Goal: Task Accomplishment & Management: Manage account settings

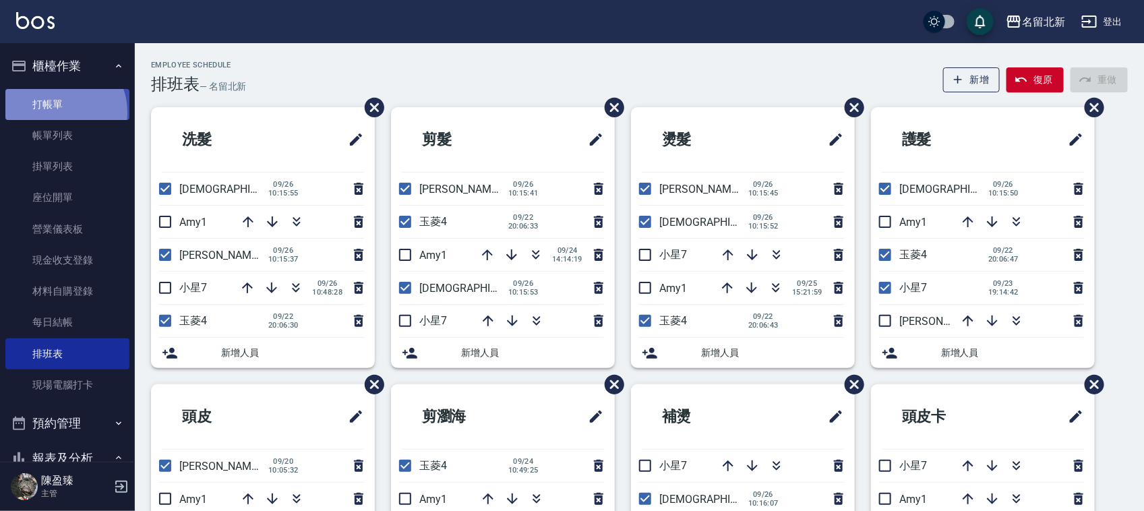
click at [59, 112] on link "打帳單" at bounding box center [67, 104] width 124 height 31
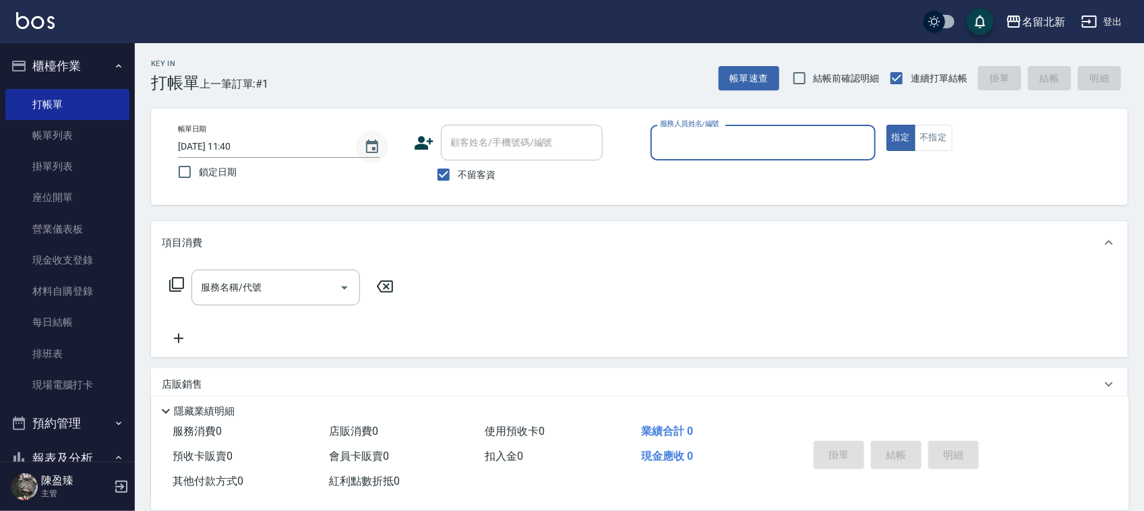
click at [369, 140] on icon "Choose date, selected date is 2025-09-26" at bounding box center [372, 146] width 12 height 13
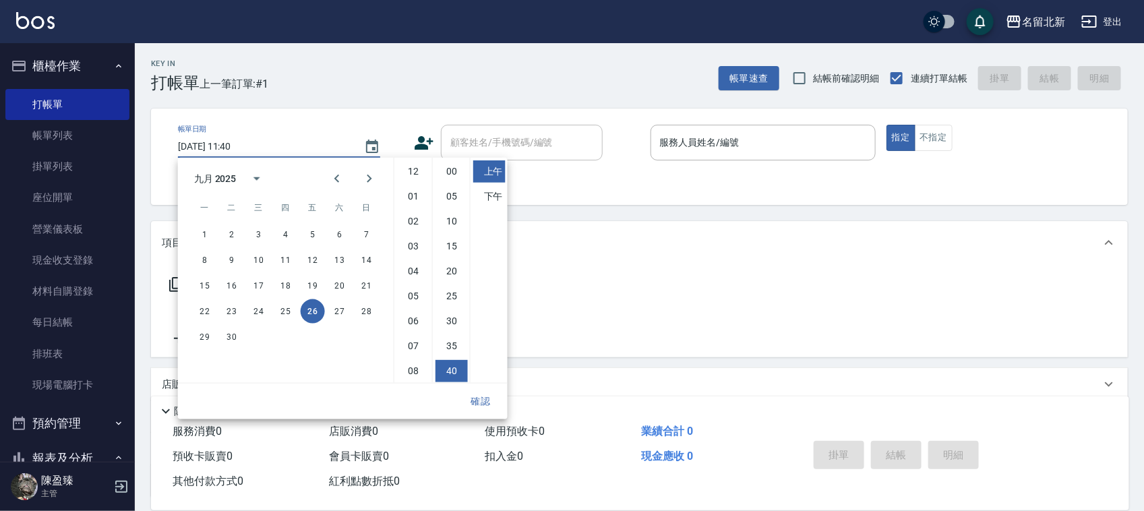
scroll to position [76, 0]
click at [281, 304] on button "25" at bounding box center [286, 311] width 24 height 24
type input "[DATE] 11:40"
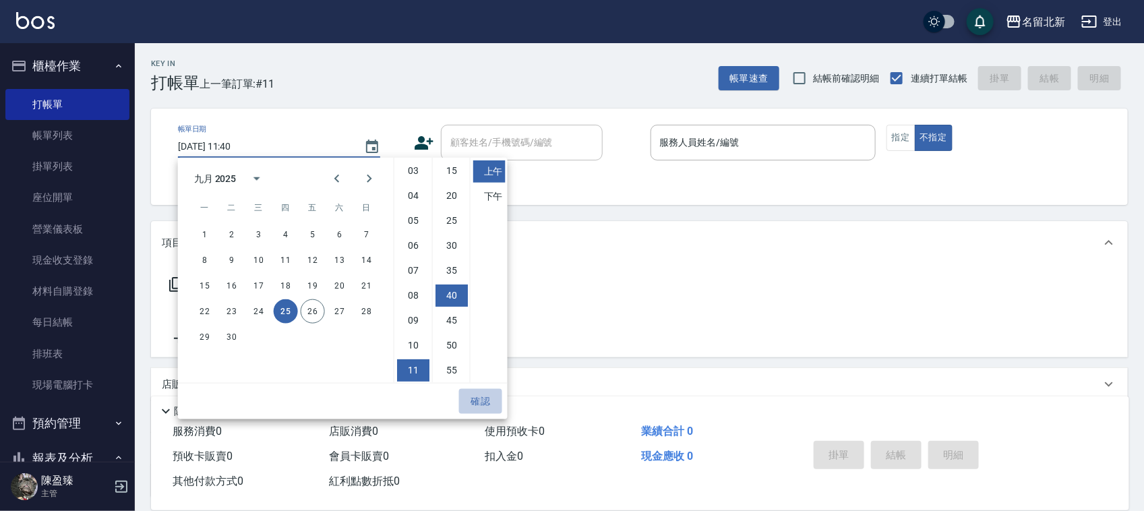
click at [484, 398] on button "確認" at bounding box center [480, 401] width 43 height 25
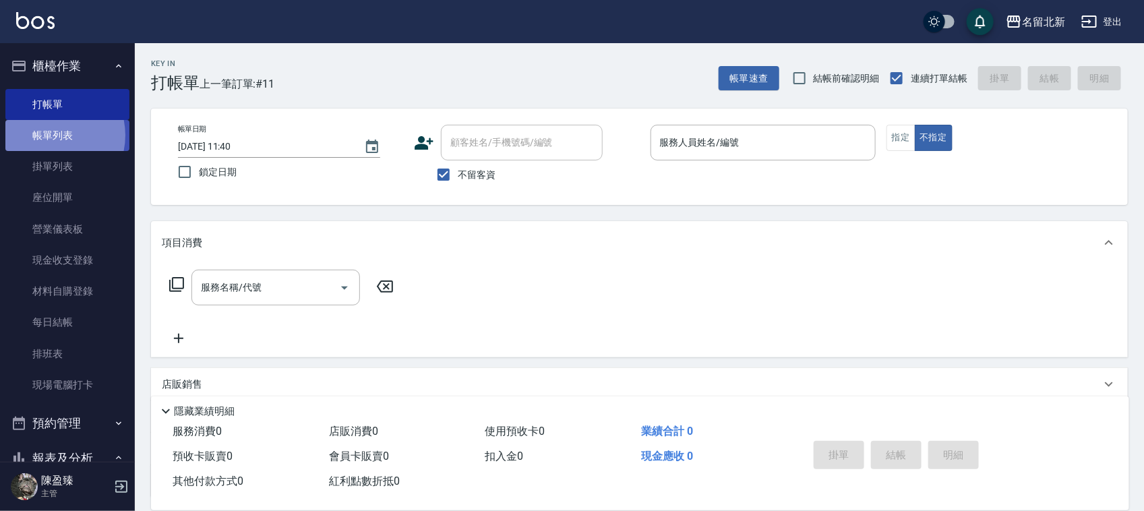
click at [49, 136] on link "帳單列表" at bounding box center [67, 135] width 124 height 31
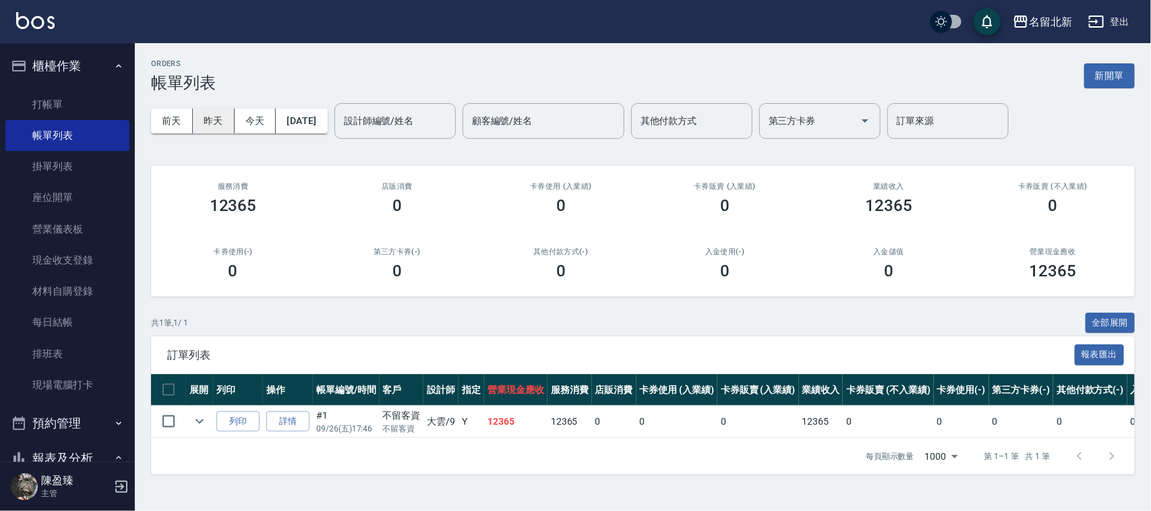
click at [207, 131] on button "昨天" at bounding box center [214, 121] width 42 height 25
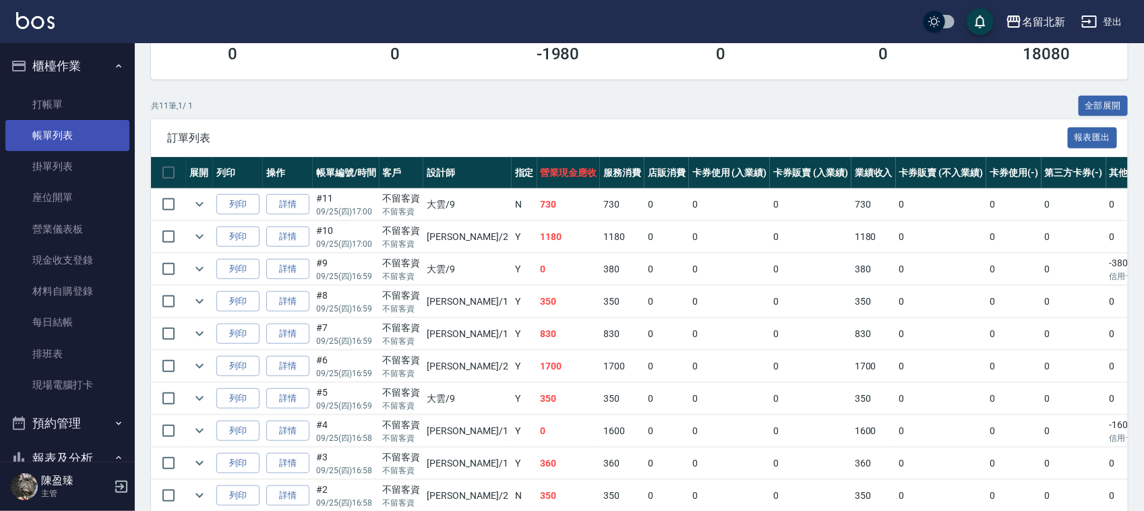
scroll to position [66, 0]
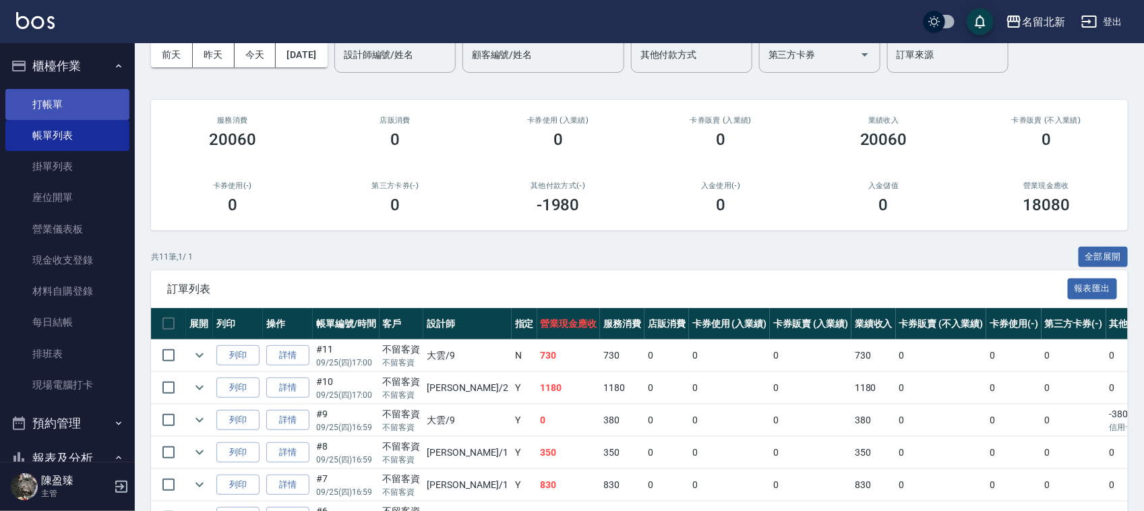
click at [86, 106] on link "打帳單" at bounding box center [67, 104] width 124 height 31
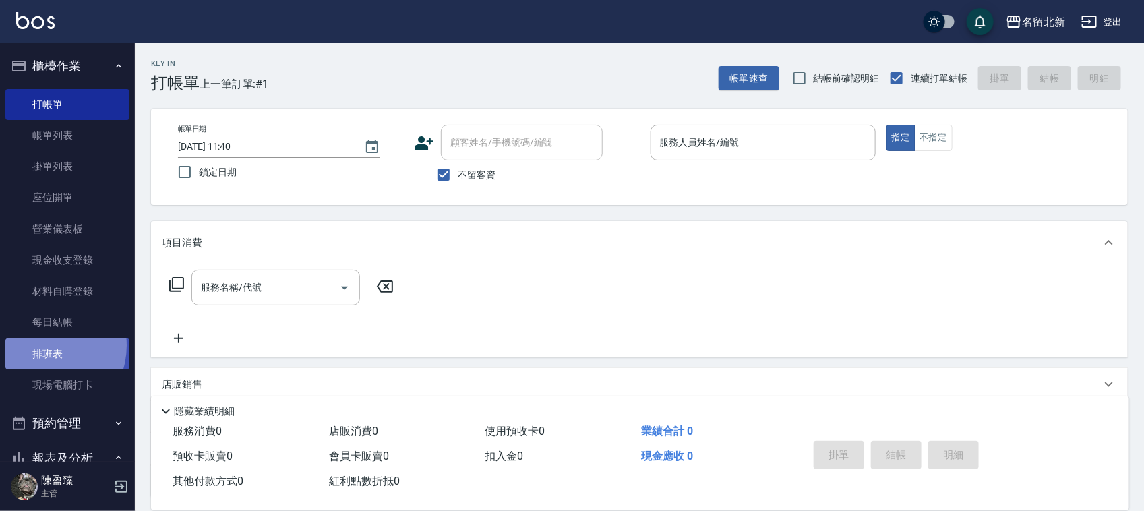
click at [45, 346] on link "排班表" at bounding box center [67, 353] width 124 height 31
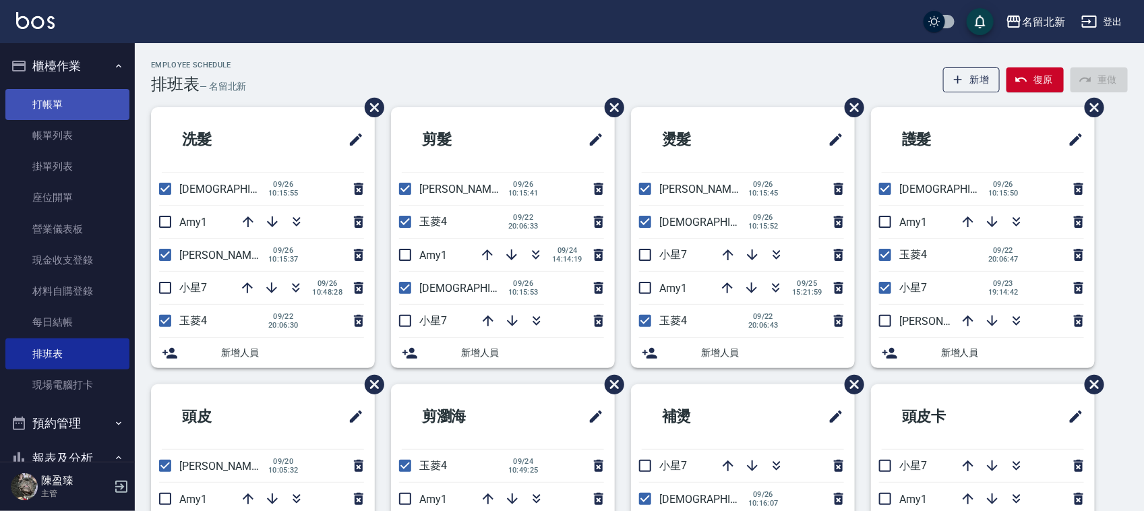
click at [102, 102] on link "打帳單" at bounding box center [67, 104] width 124 height 31
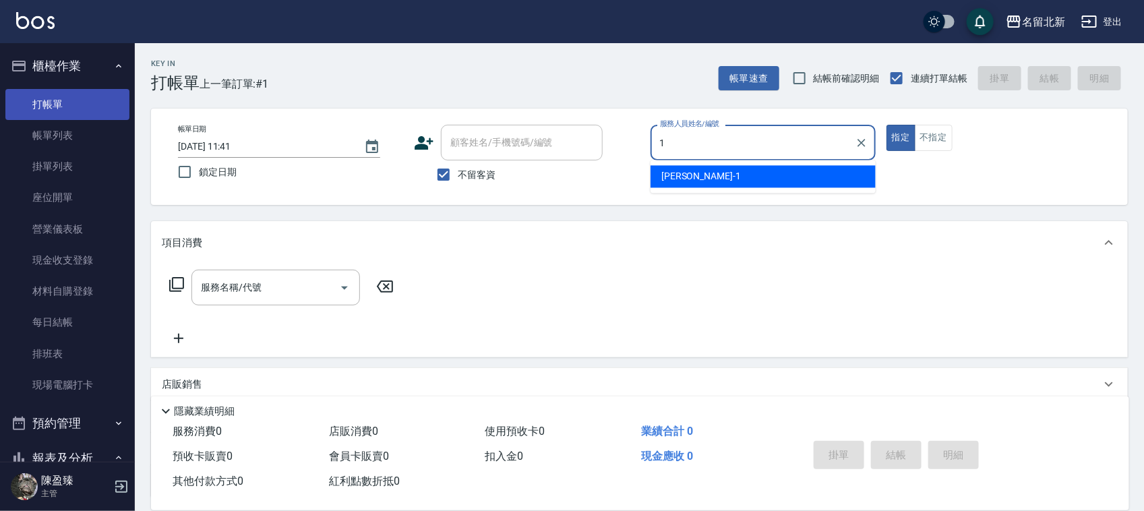
type input "[PERSON_NAME]-1"
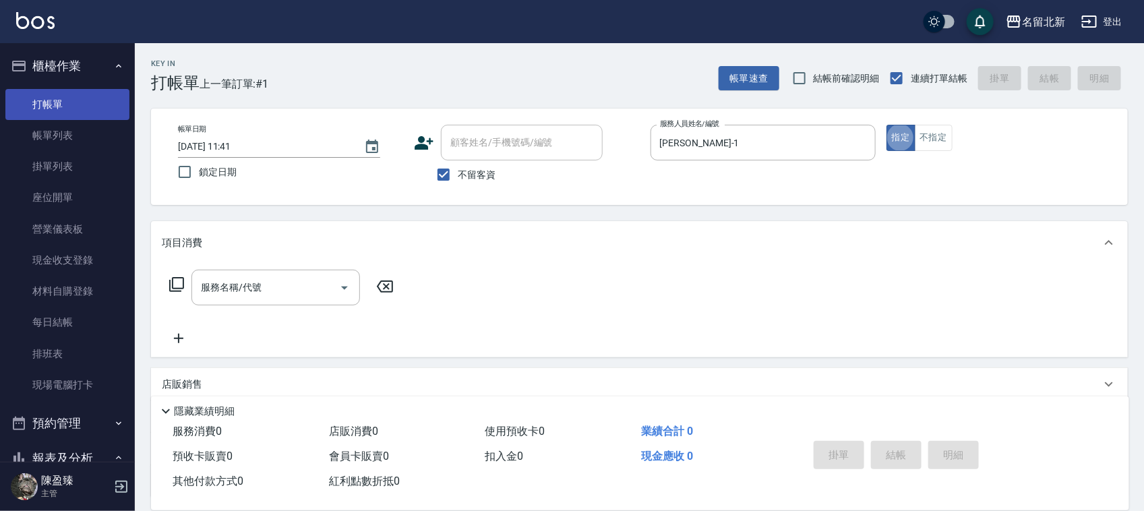
type button "true"
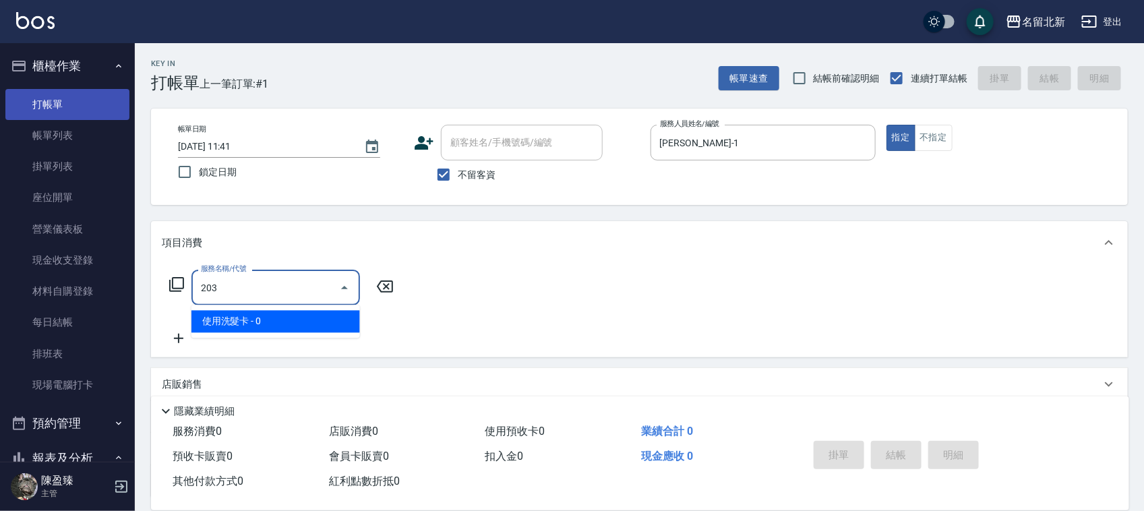
type input "使用洗髮卡(203)"
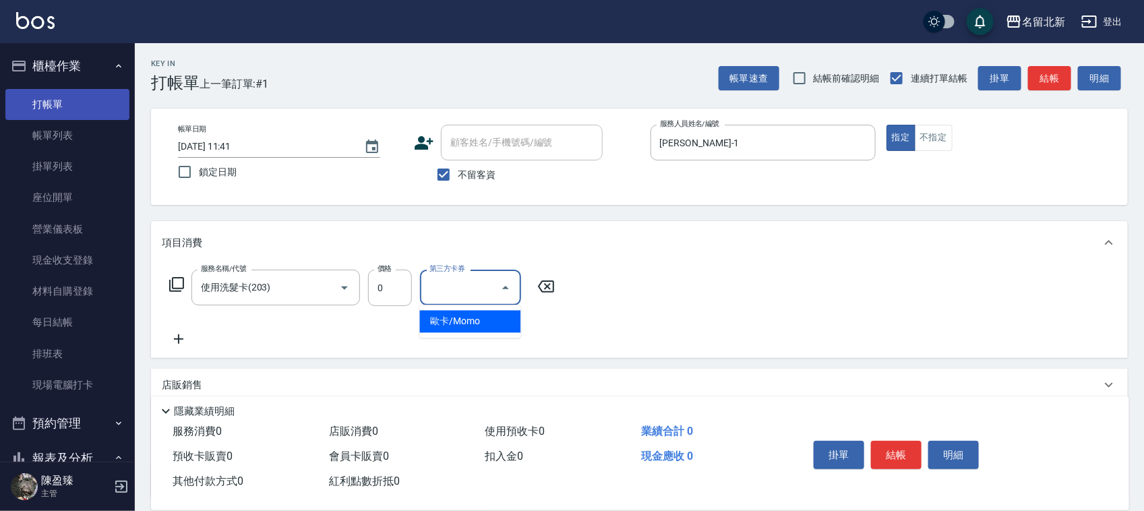
type input "歐卡/Momo"
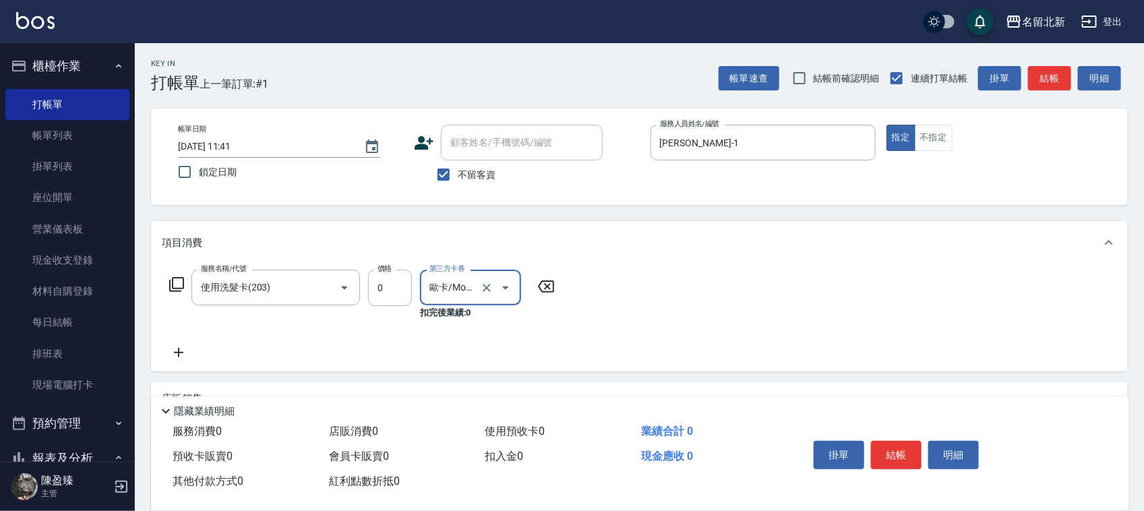
click at [479, 284] on button "Clear" at bounding box center [486, 287] width 19 height 19
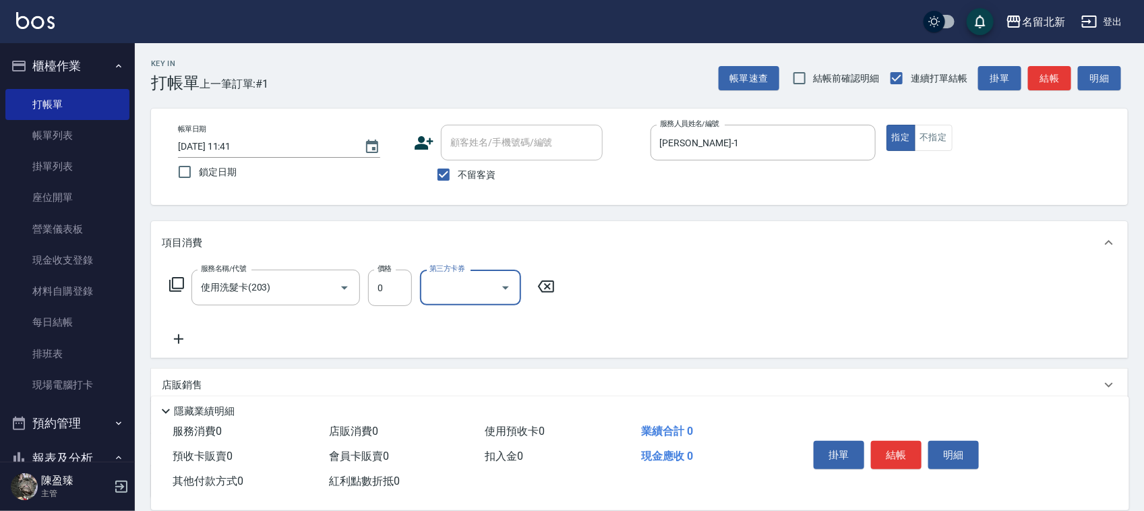
click at [183, 338] on icon at bounding box center [179, 339] width 34 height 16
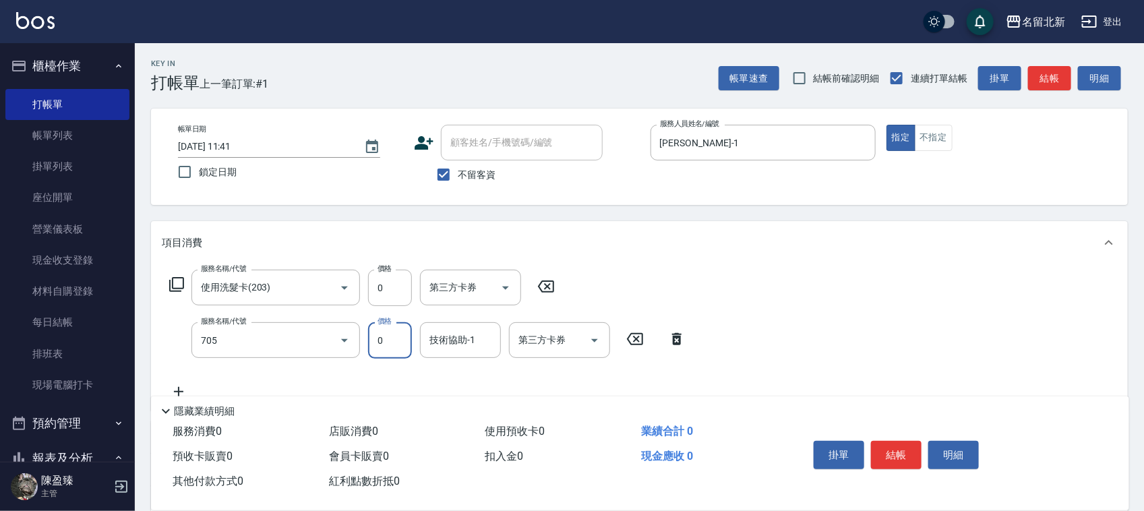
type input "互助50(705)"
type input "[PERSON_NAME]-2"
click at [895, 447] on button "結帳" at bounding box center [896, 455] width 51 height 28
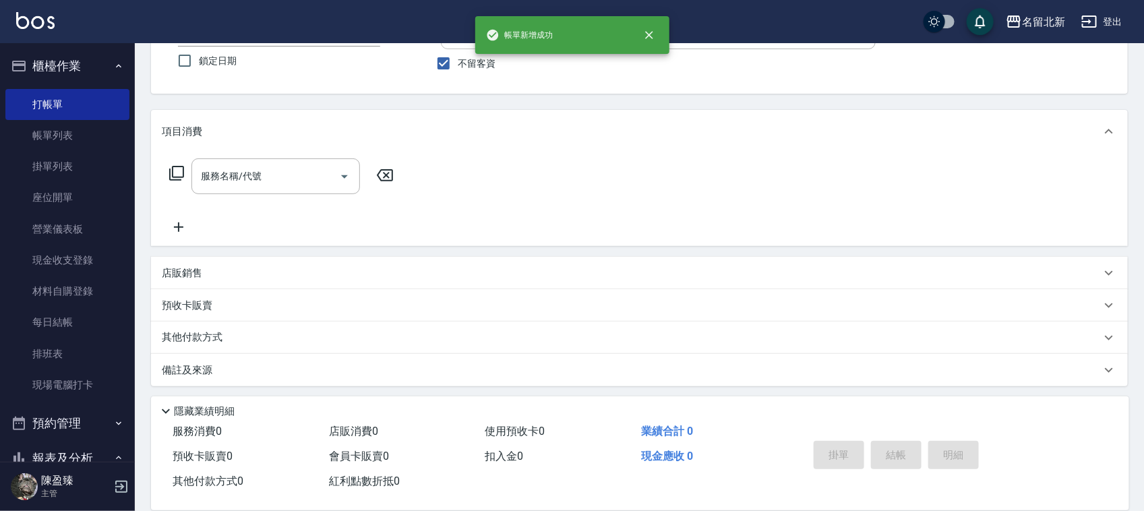
scroll to position [115, 0]
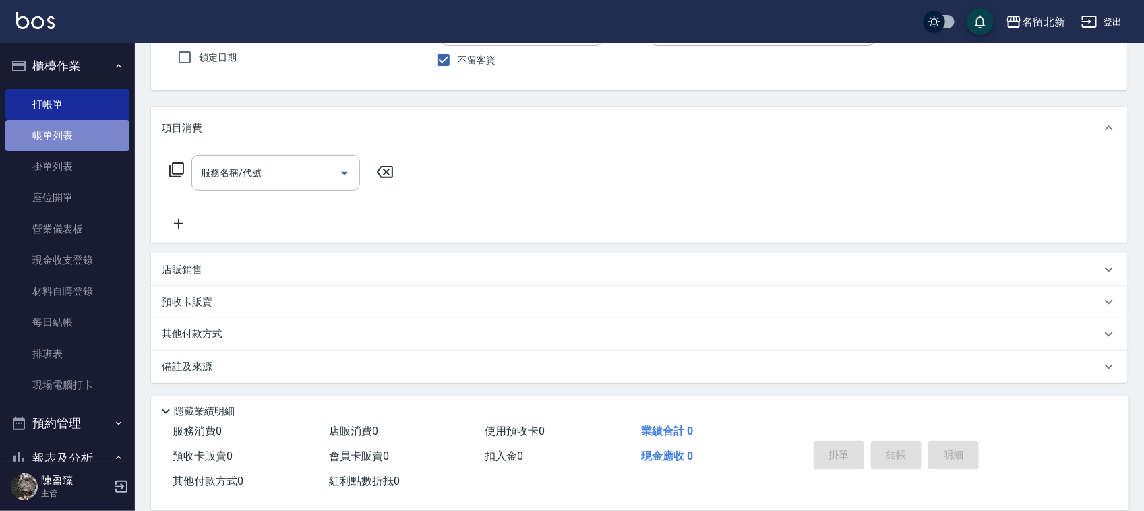
click at [69, 129] on link "帳單列表" at bounding box center [67, 135] width 124 height 31
click at [71, 129] on link "帳單列表" at bounding box center [67, 135] width 124 height 31
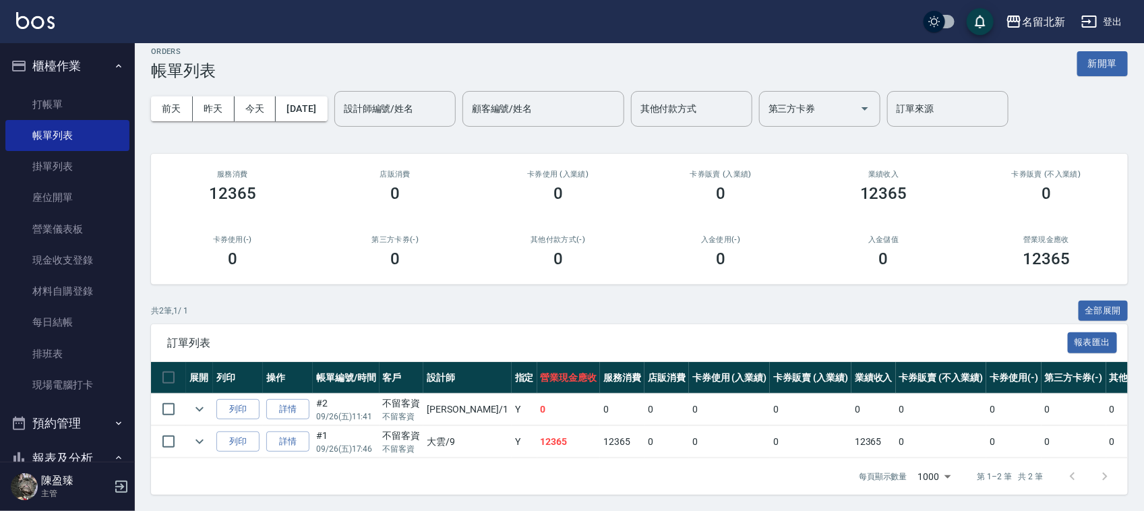
scroll to position [25, 0]
click at [169, 395] on input "checkbox" at bounding box center [168, 409] width 28 height 28
checkbox input "true"
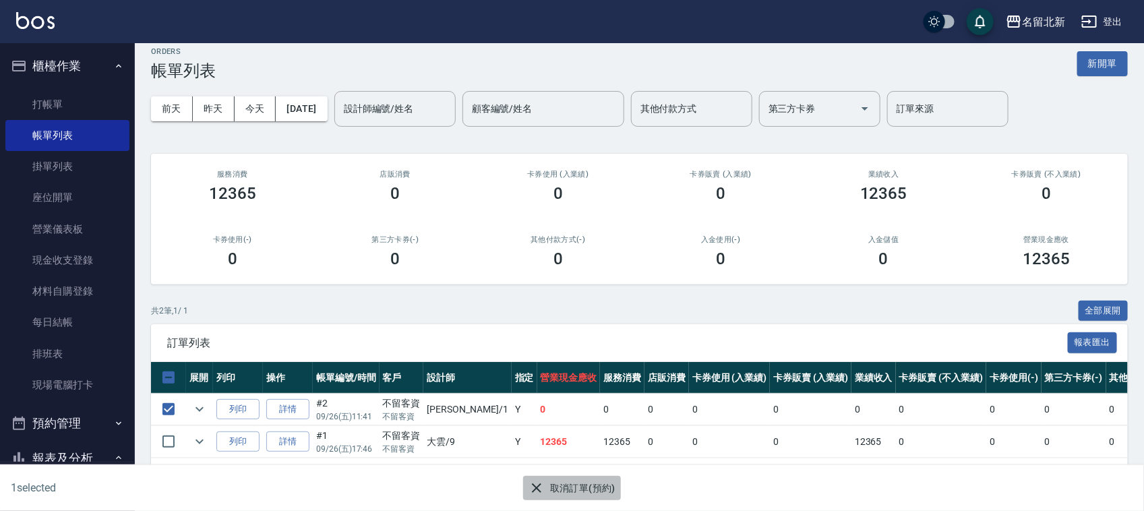
click at [603, 490] on button "取消訂單(預約)" at bounding box center [572, 488] width 98 height 25
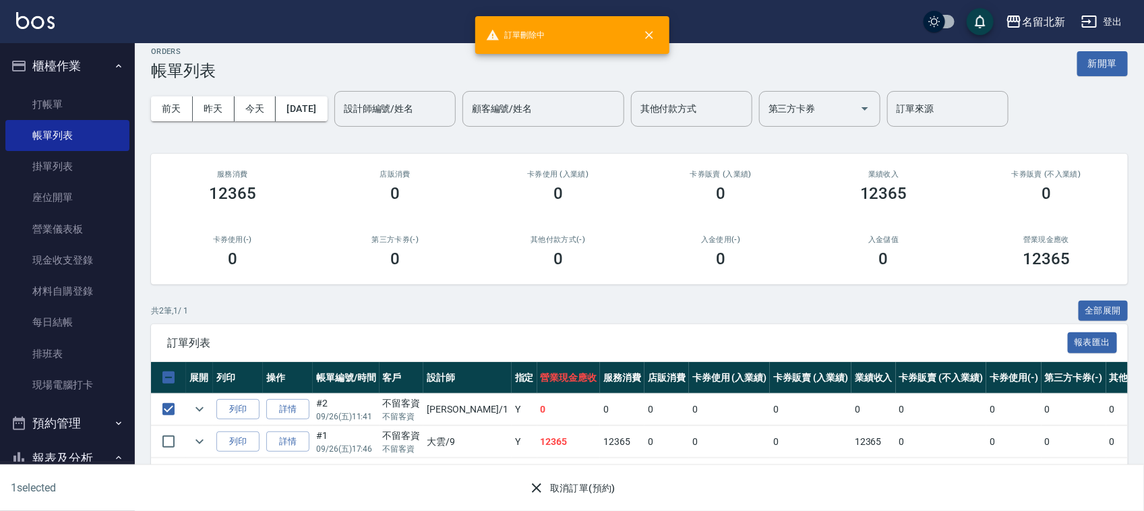
scroll to position [0, 0]
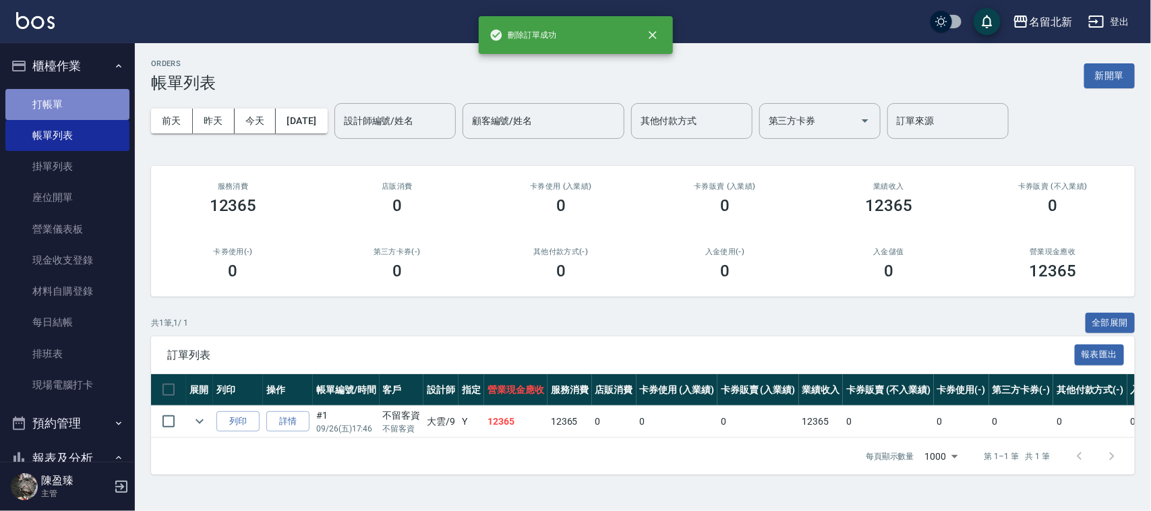
click at [75, 102] on link "打帳單" at bounding box center [67, 104] width 124 height 31
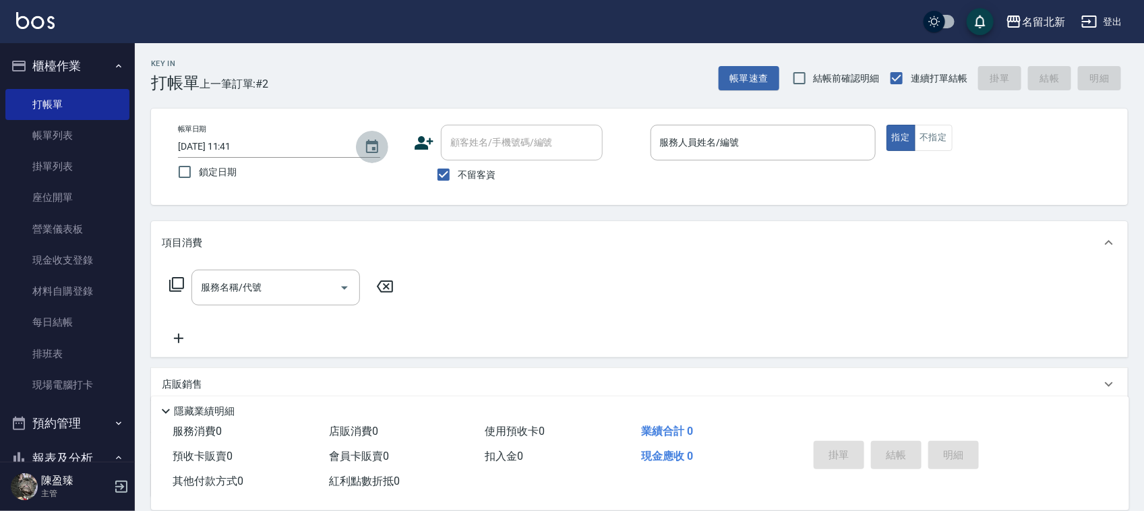
click at [359, 142] on button "Choose date, selected date is 2025-09-26" at bounding box center [372, 147] width 32 height 32
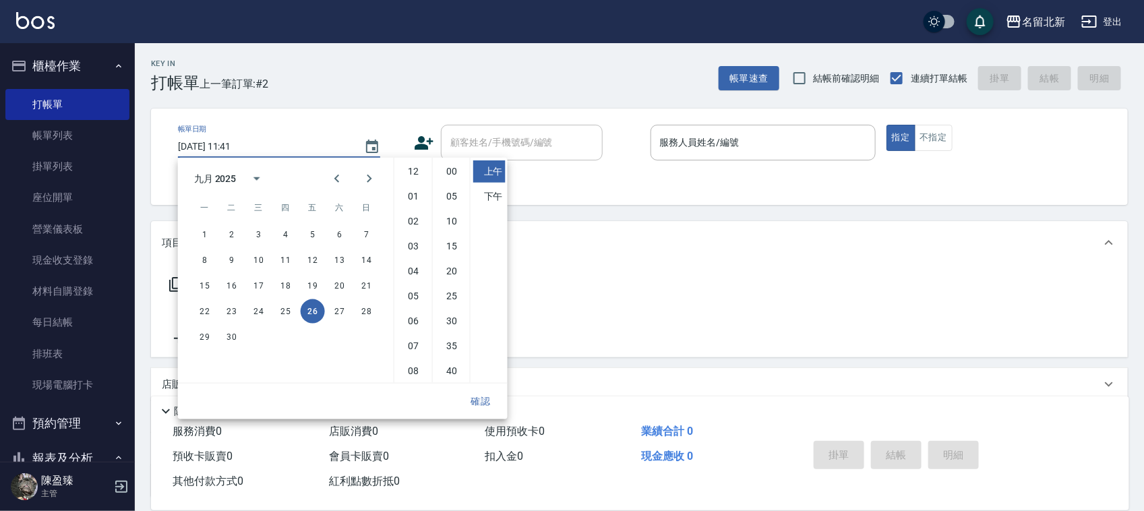
scroll to position [76, 0]
click at [282, 307] on button "25" at bounding box center [286, 311] width 24 height 24
type input "[DATE] 11:41"
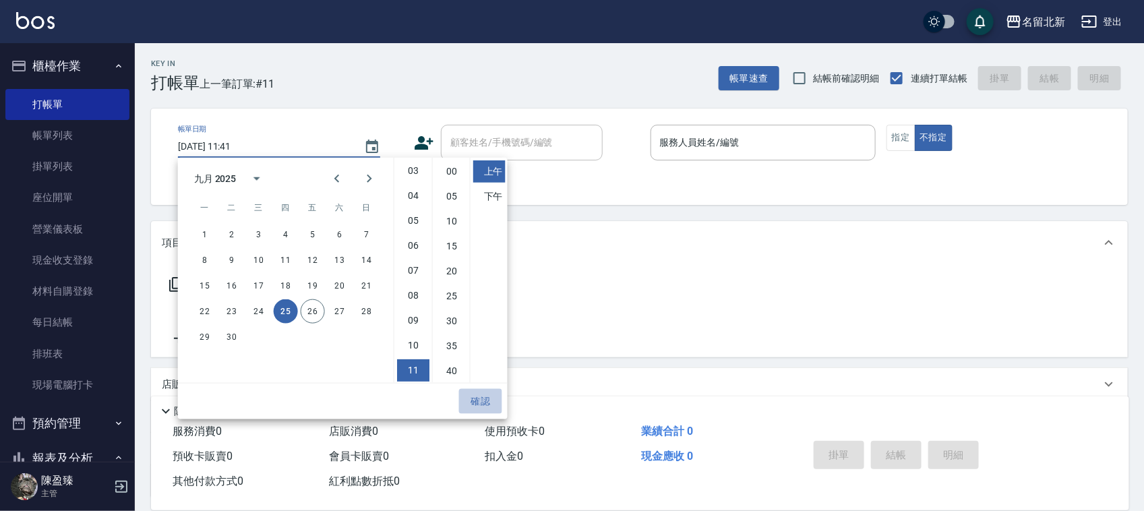
click at [482, 406] on button "確認" at bounding box center [480, 401] width 43 height 25
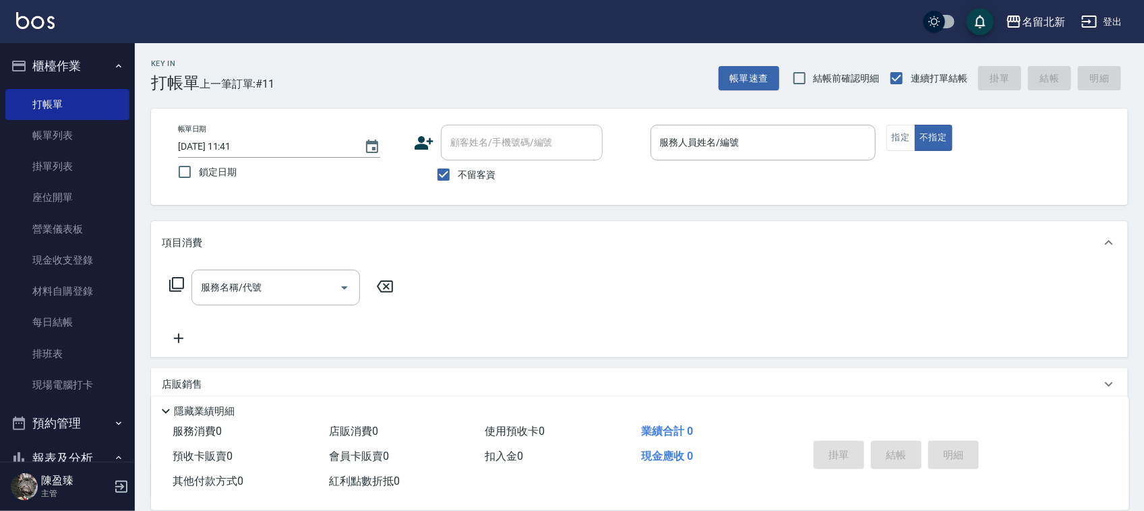
click at [482, 402] on div "九月 2025 一 二 三 四 五 六 日 1 2 3 4 5 6 7 8 9 10 11 12 13 14 15 16 17 18 19 20 21 22 …" at bounding box center [343, 289] width 330 height 262
click at [186, 172] on input "鎖定日期" at bounding box center [185, 172] width 28 height 28
checkbox input "true"
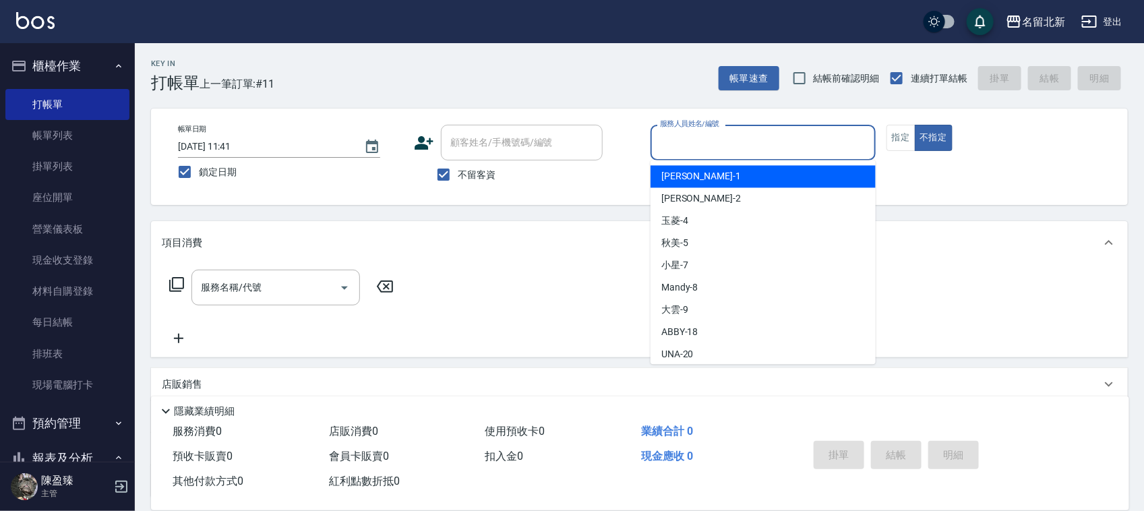
click at [672, 136] on input "服務人員姓名/編號" at bounding box center [763, 143] width 213 height 24
type input "[PERSON_NAME]-1"
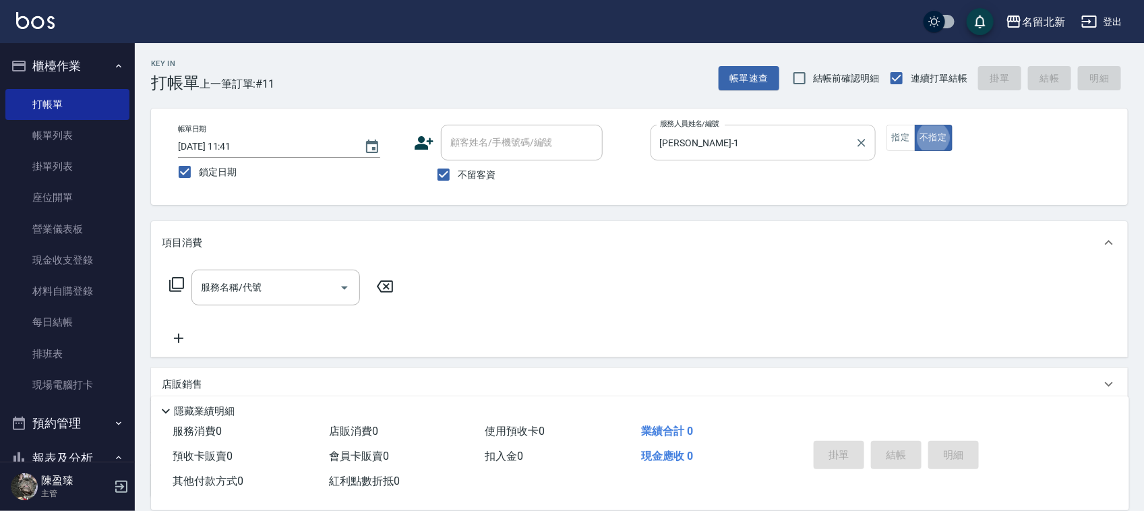
type button "false"
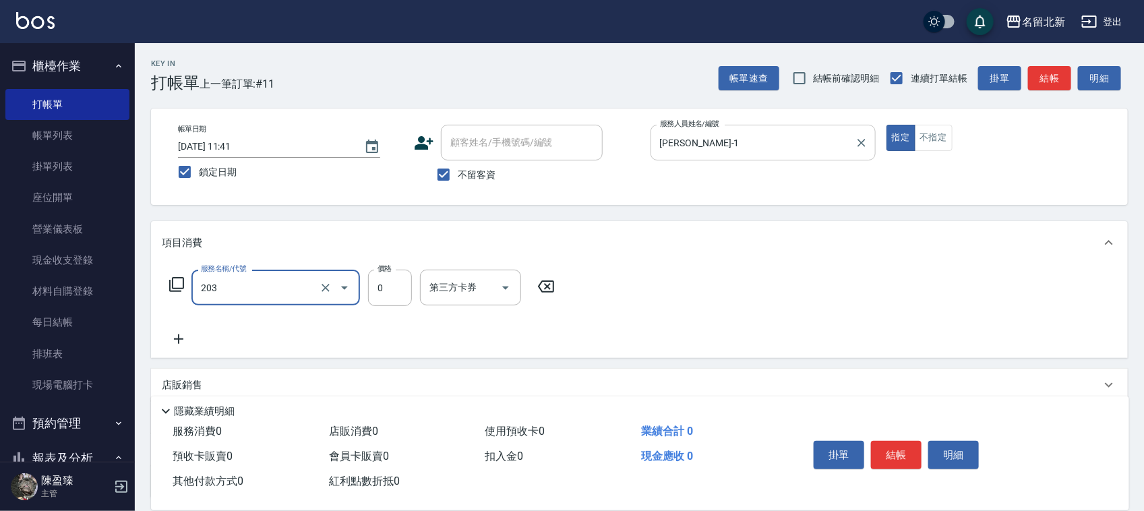
type input "使用洗髮卡(203)"
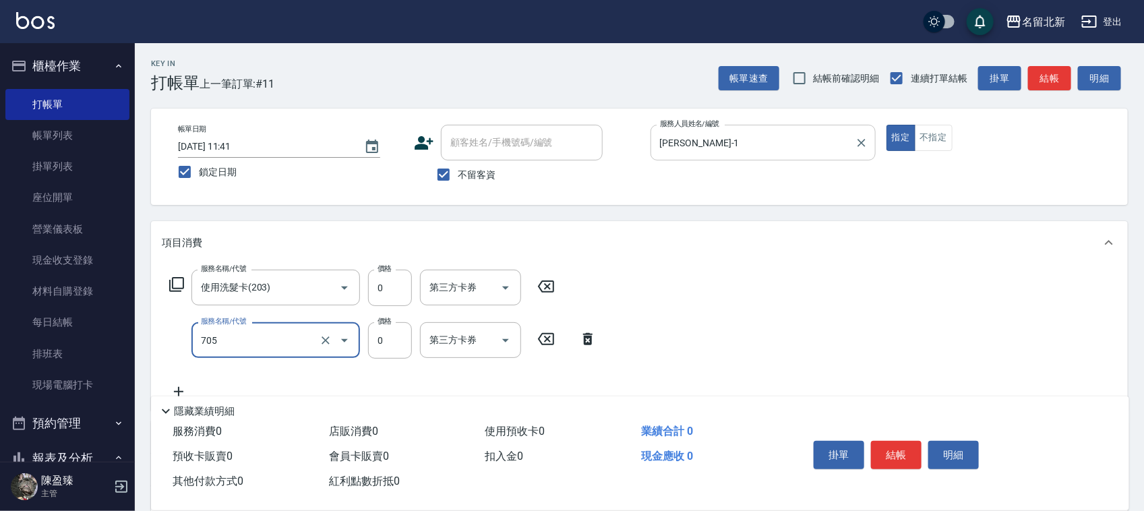
type input "互助50(705)"
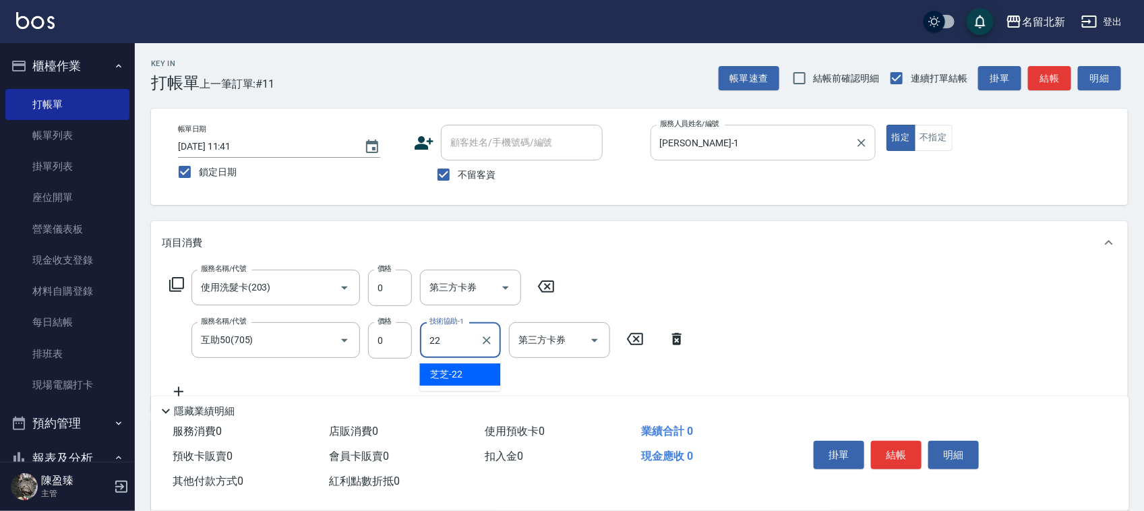
type input "芝芝-22"
click at [884, 447] on button "結帳" at bounding box center [896, 455] width 51 height 28
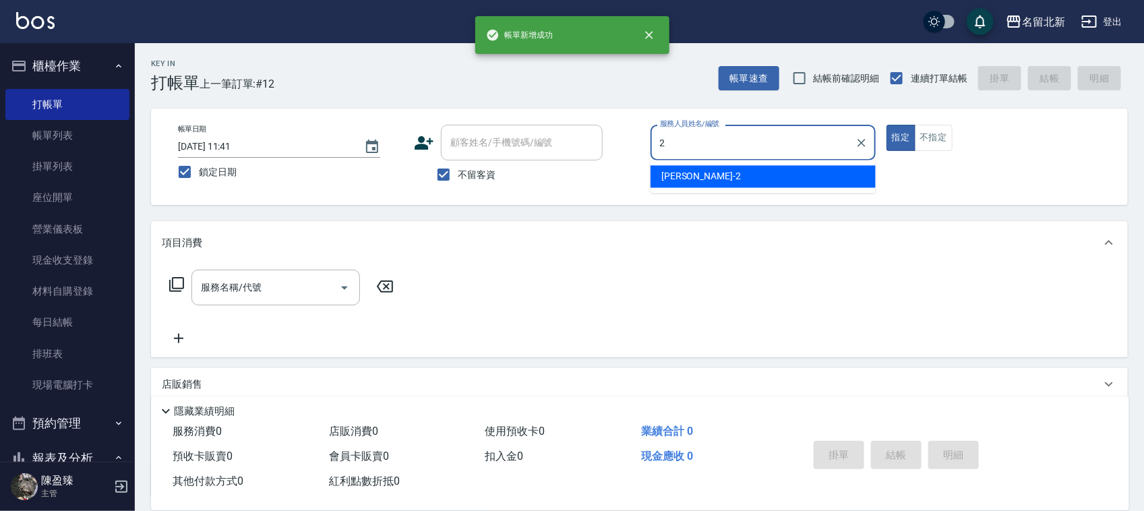
type input "[PERSON_NAME]-2"
type button "true"
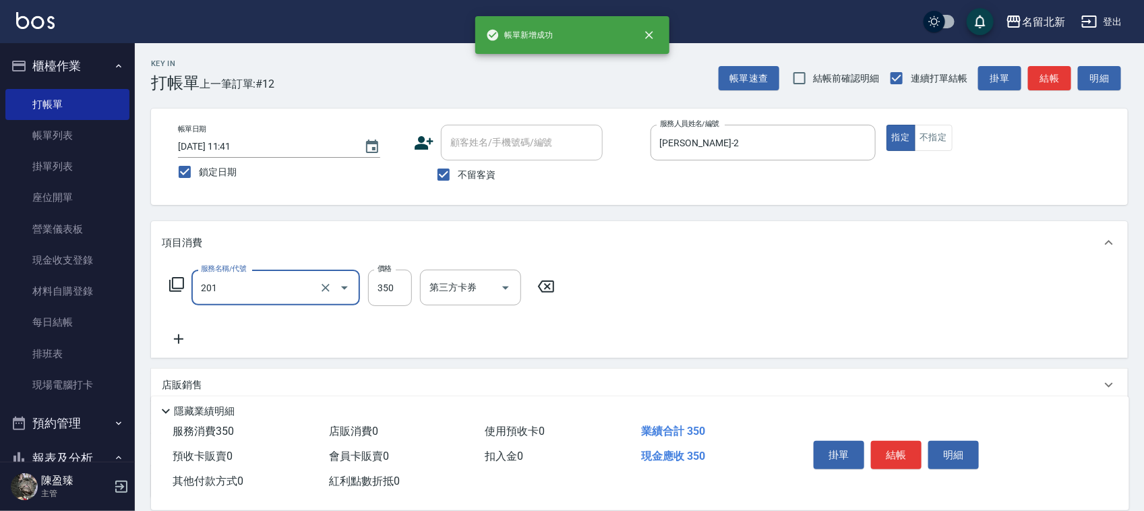
type input "一般洗髮(201)"
type input "100"
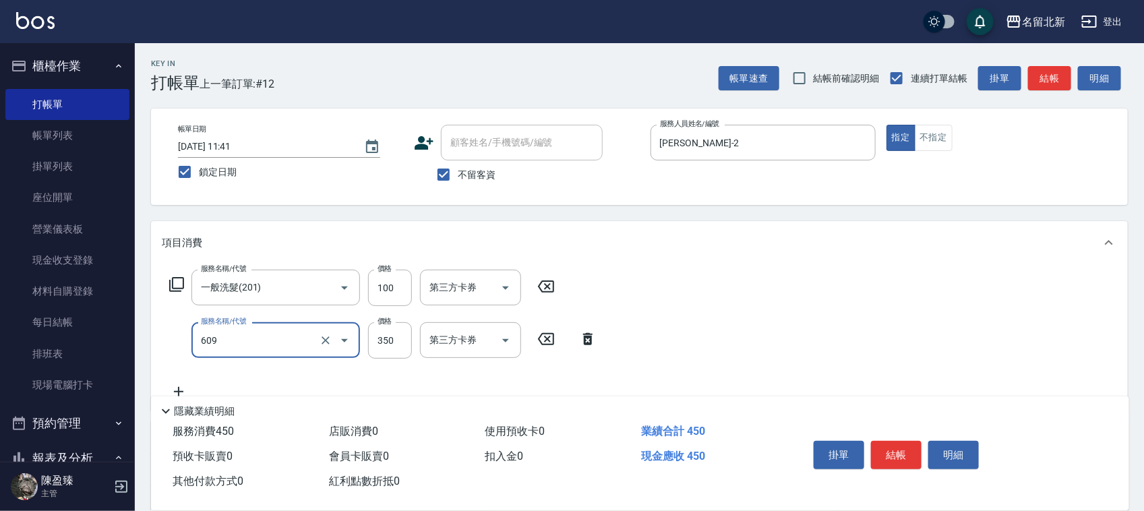
type input "頭皮隔離(609)"
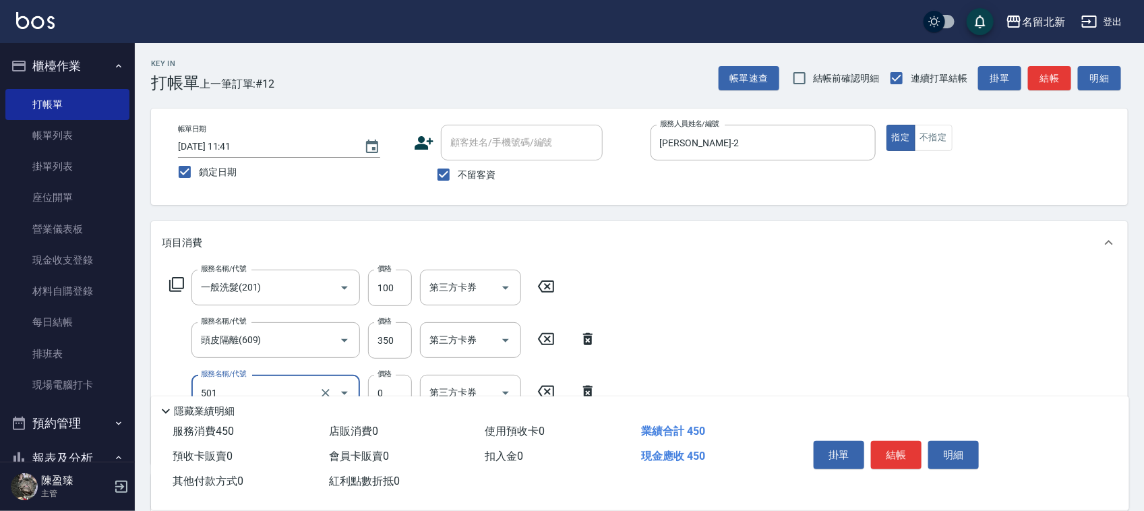
type input "染髮(501)"
type input "1750"
type input "互助100(710)"
type input "UNA-20"
type input "互助20(702)"
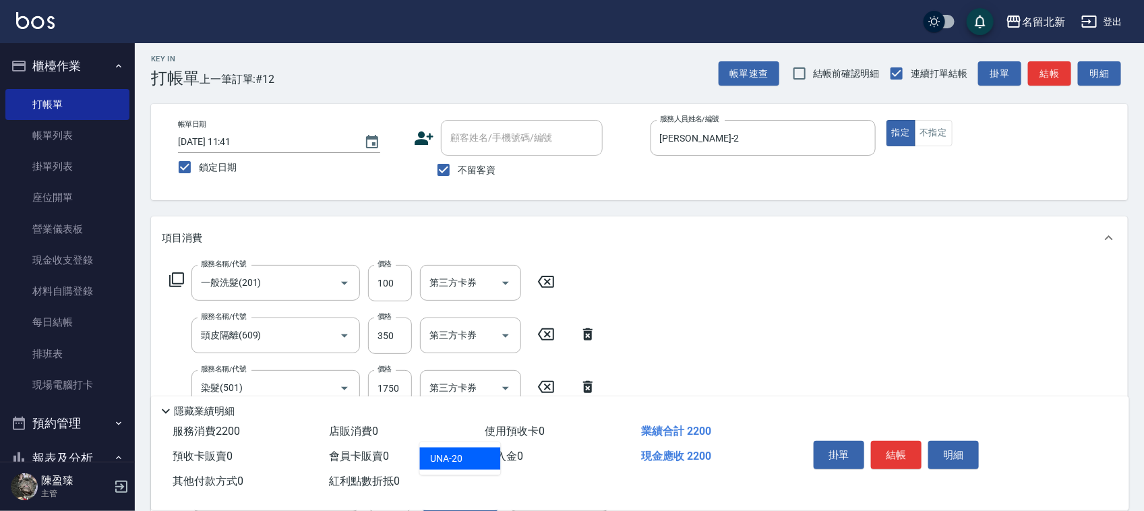
type input "UNA-20"
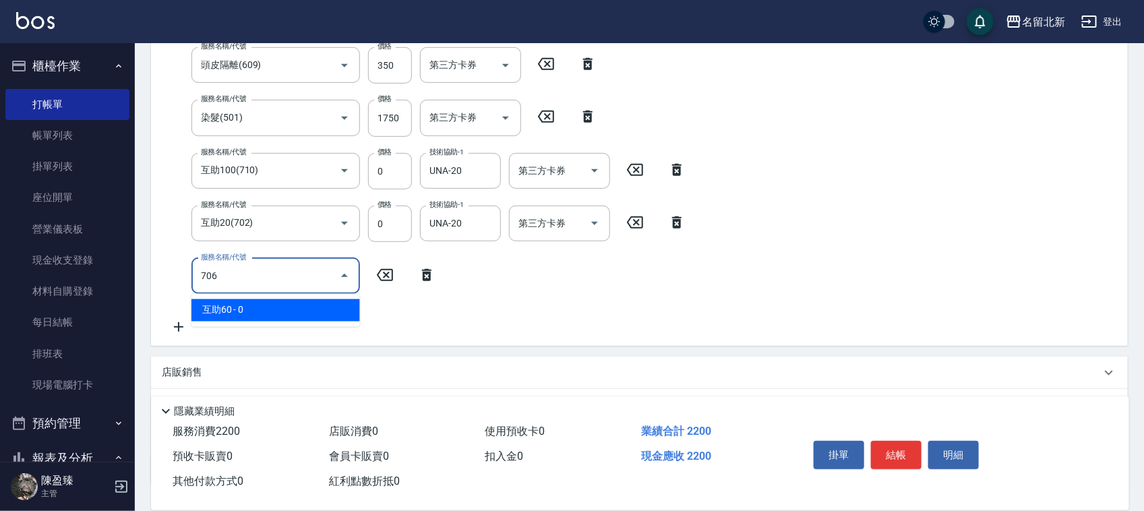
type input "互助60(706)"
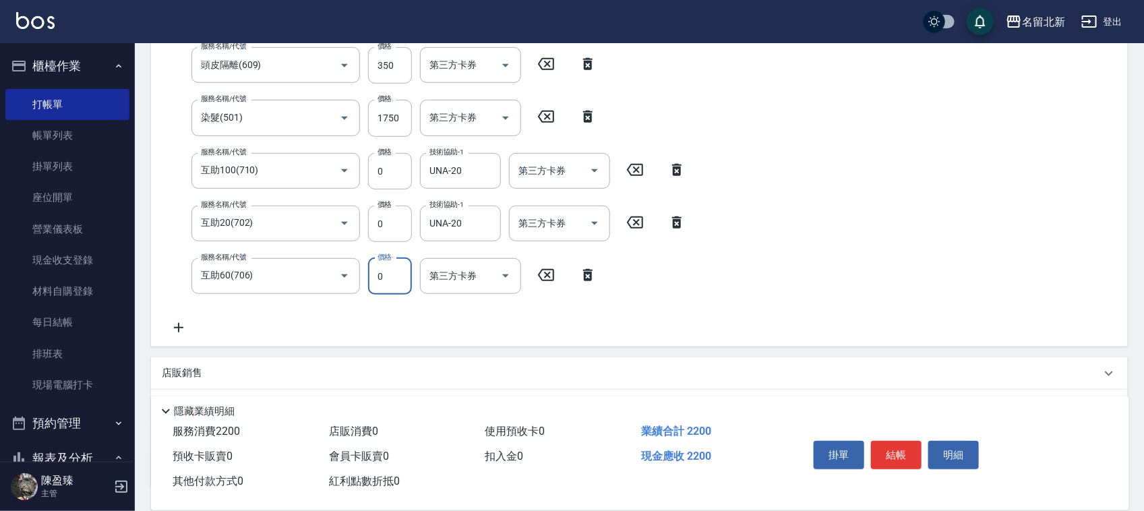
scroll to position [270, 0]
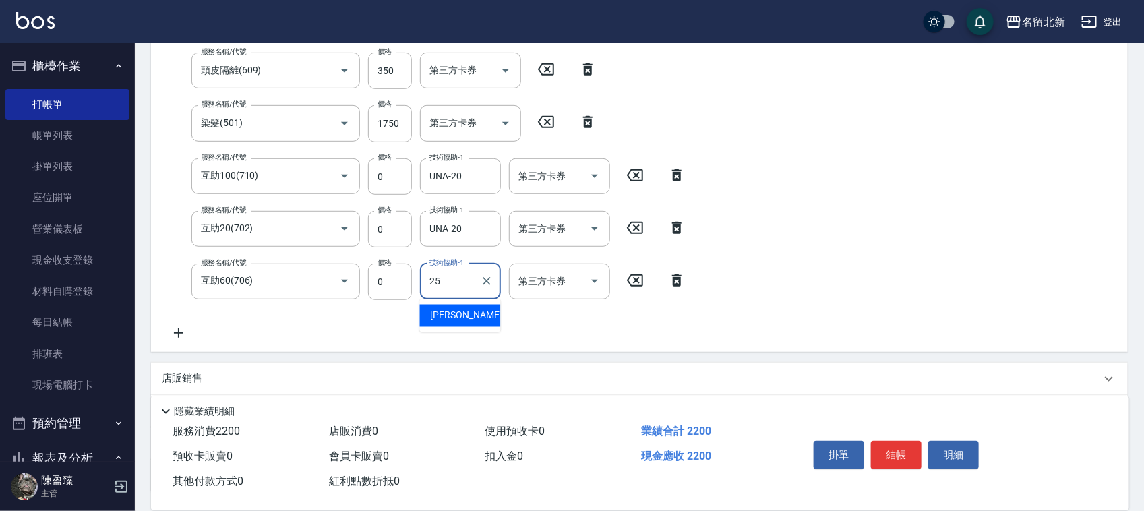
type input "禎禎-25"
click at [881, 441] on button "結帳" at bounding box center [896, 455] width 51 height 28
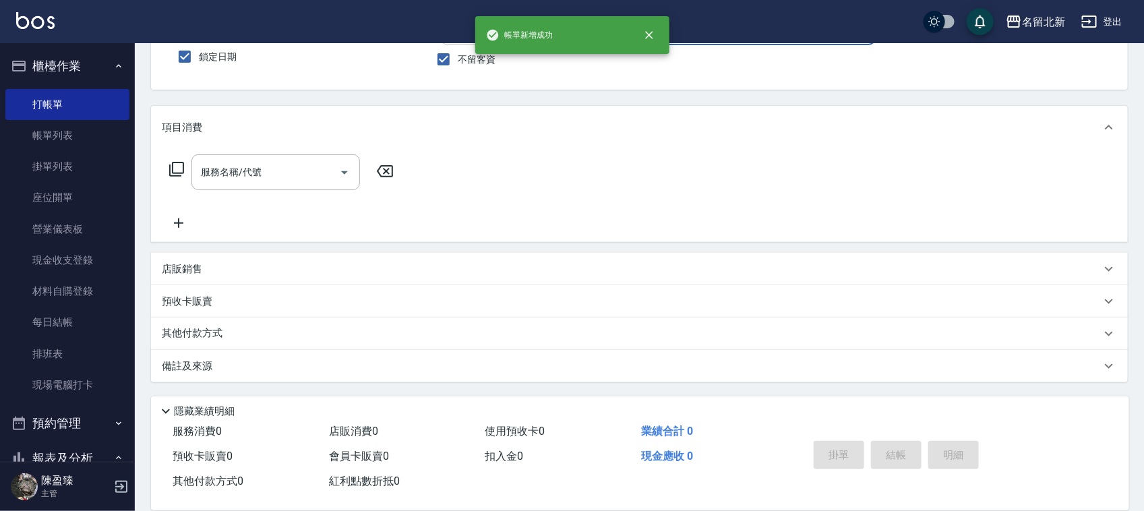
scroll to position [115, 0]
type input "[PERSON_NAME]-1"
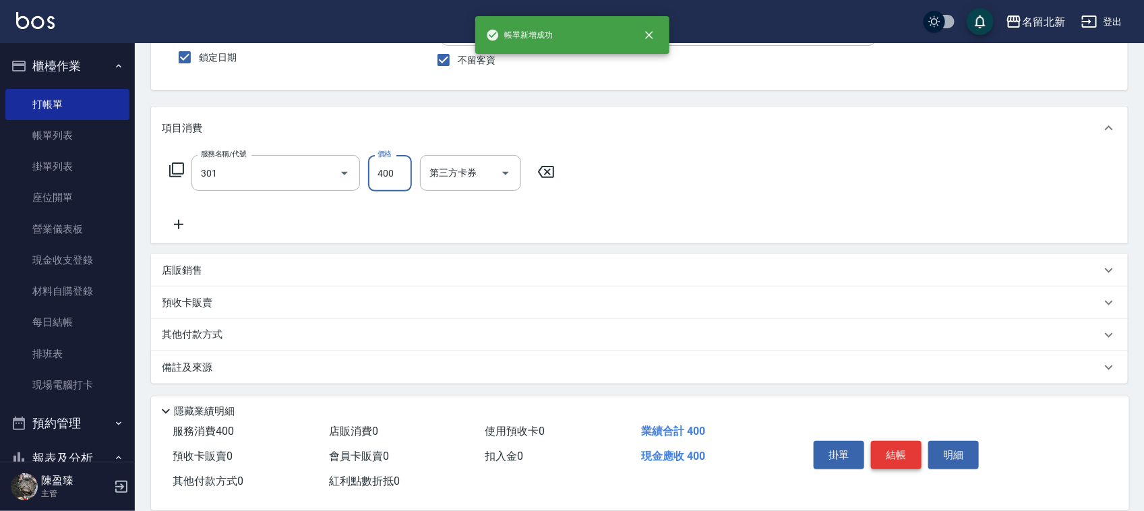
type input "造型剪髮(301)"
type input "360"
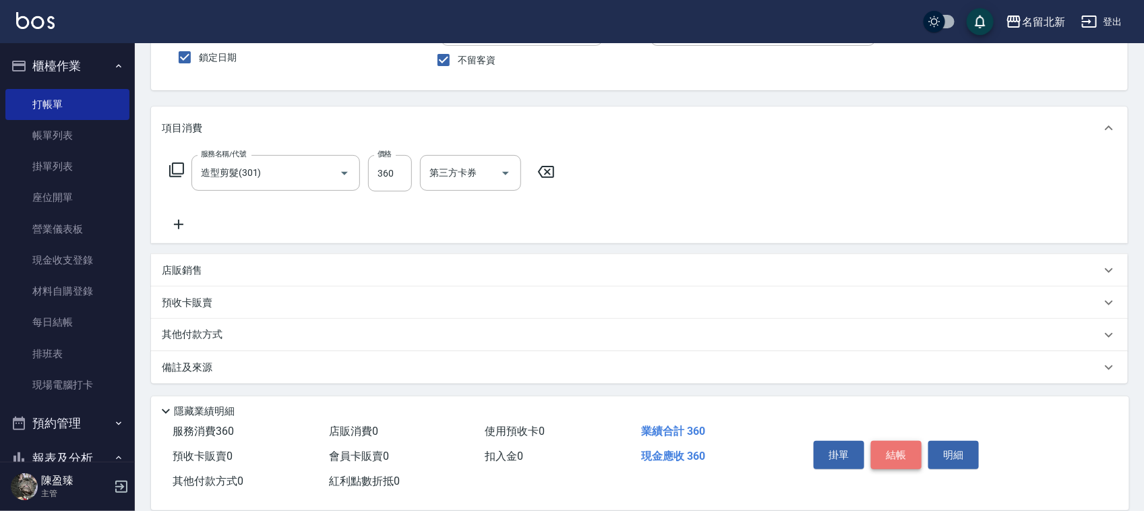
click at [881, 441] on button "結帳" at bounding box center [896, 455] width 51 height 28
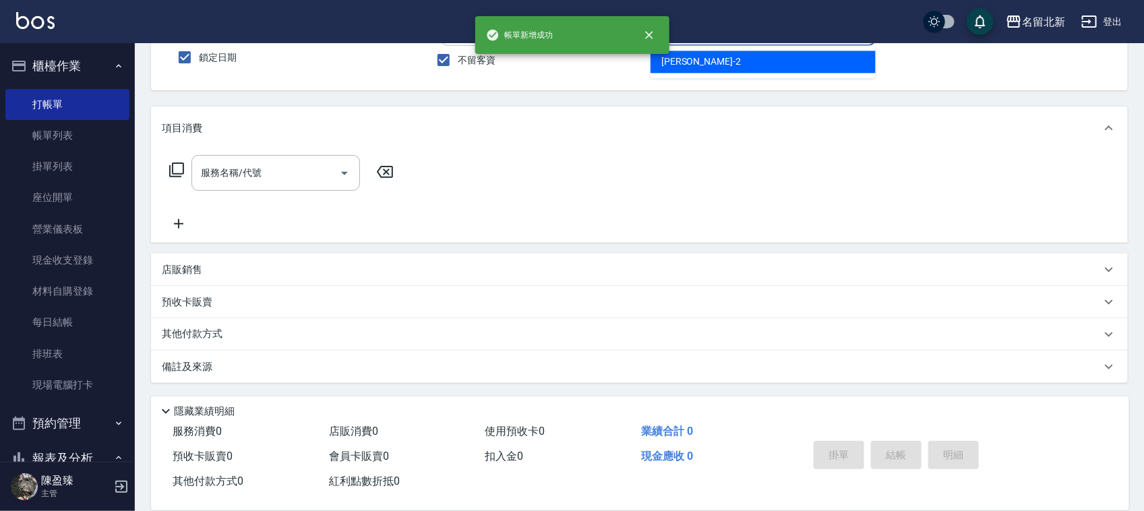
type input "[PERSON_NAME]-2"
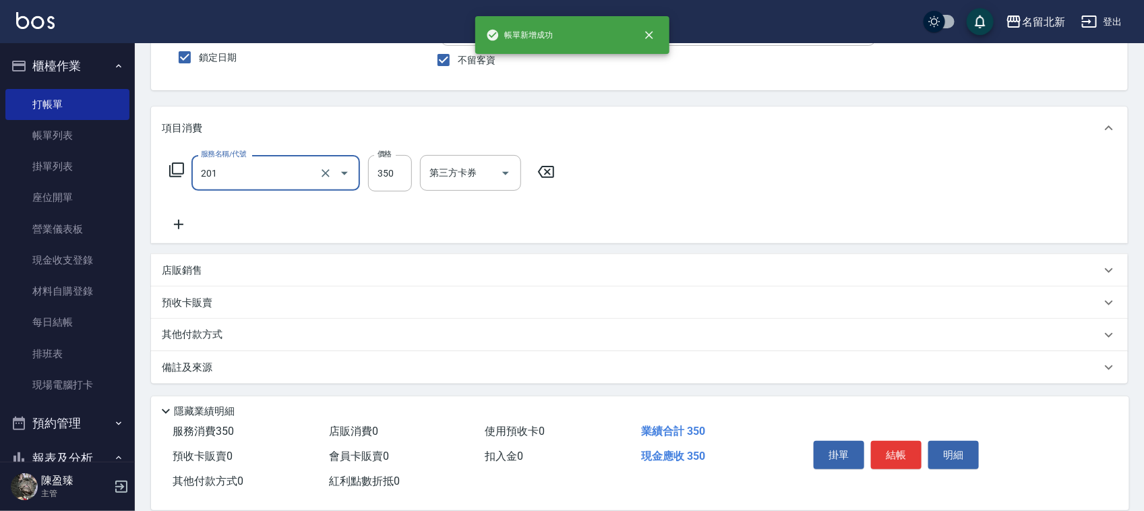
type input "一般洗髮(201)"
type input "300"
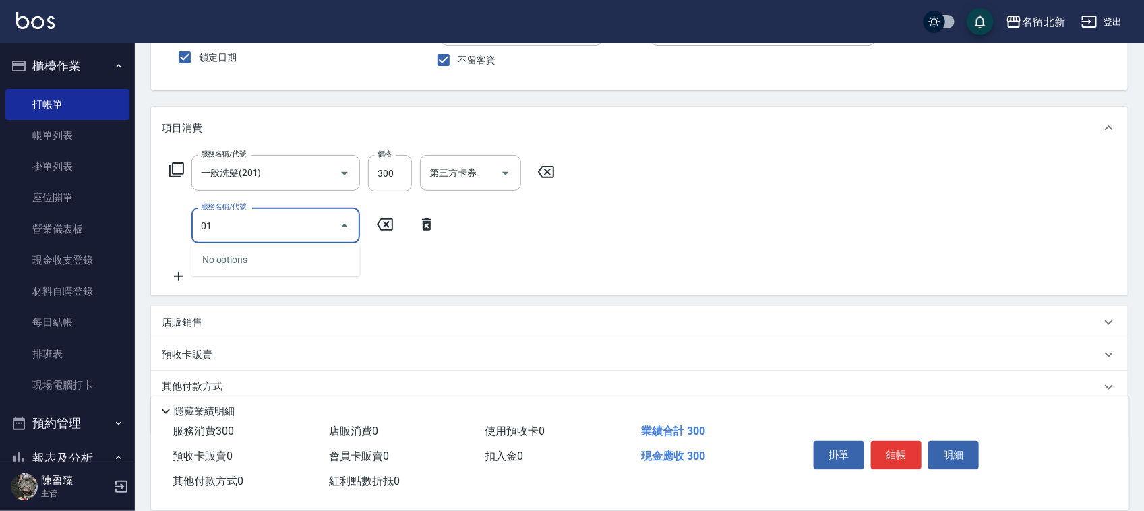
type input "0"
type input "造型剪髮(301)"
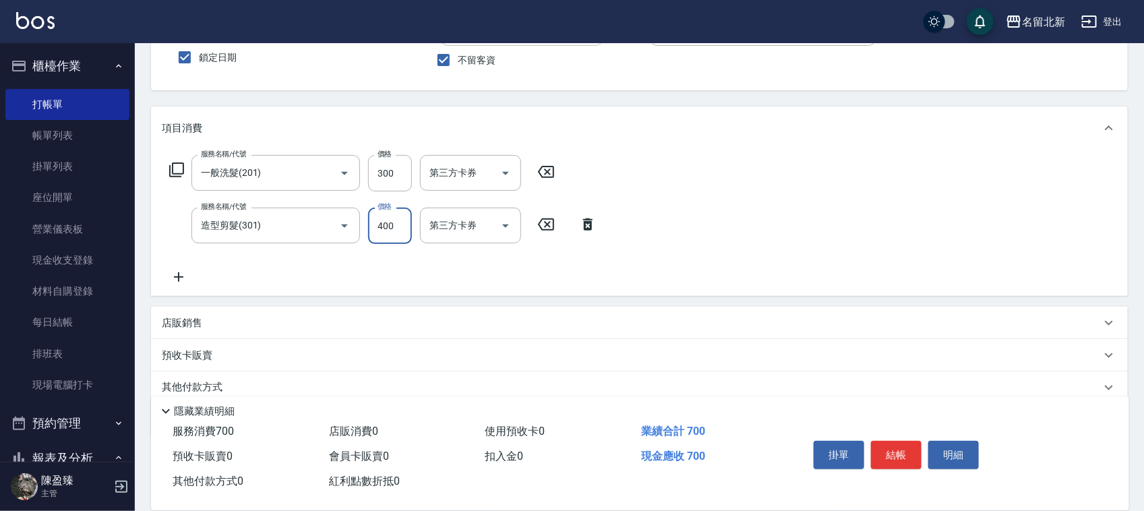
checkbox input "false"
type input "250"
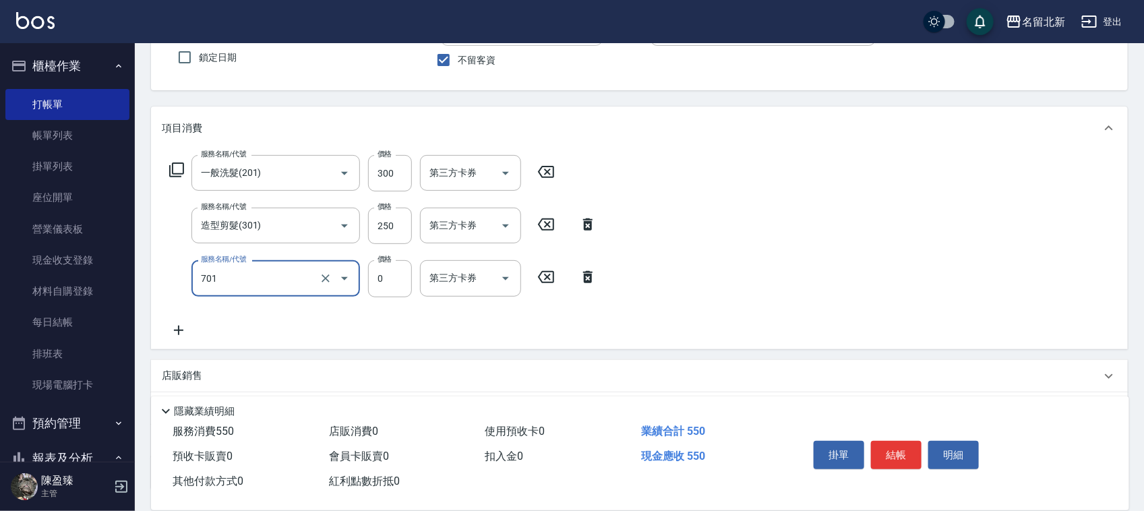
type input "互助10(701)"
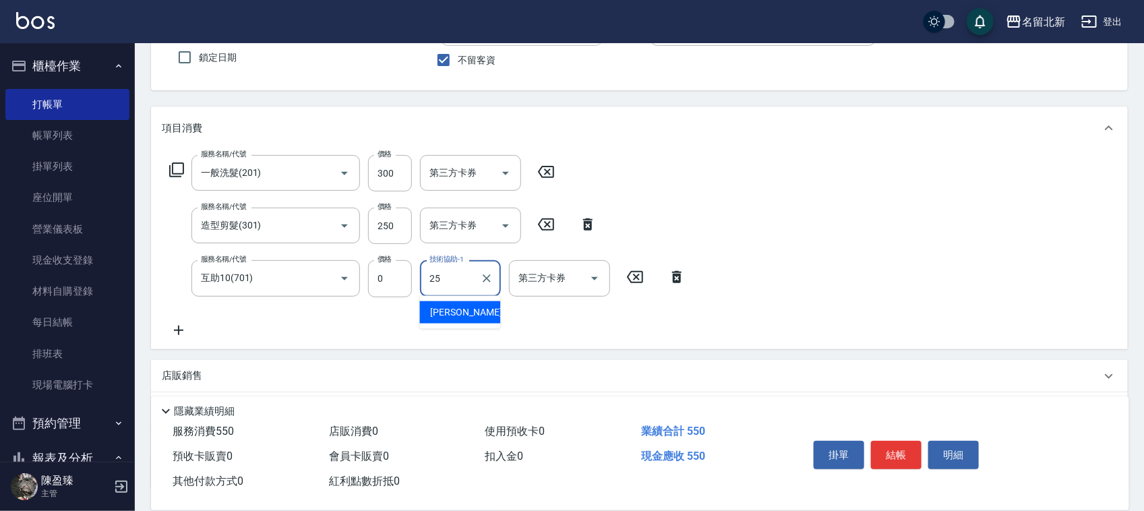
type input "禎禎-25"
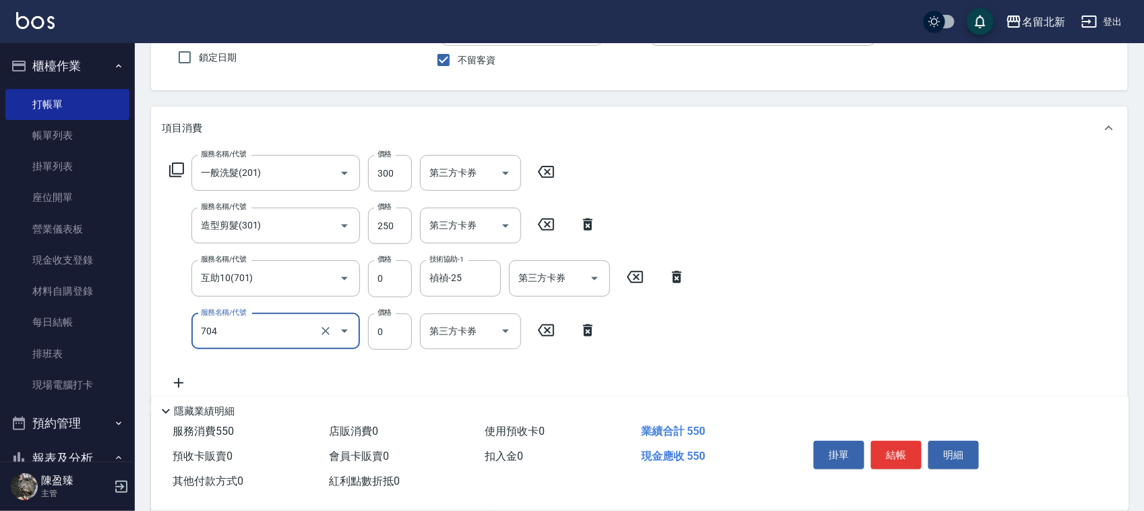
type input "精油洗.互助40(704)"
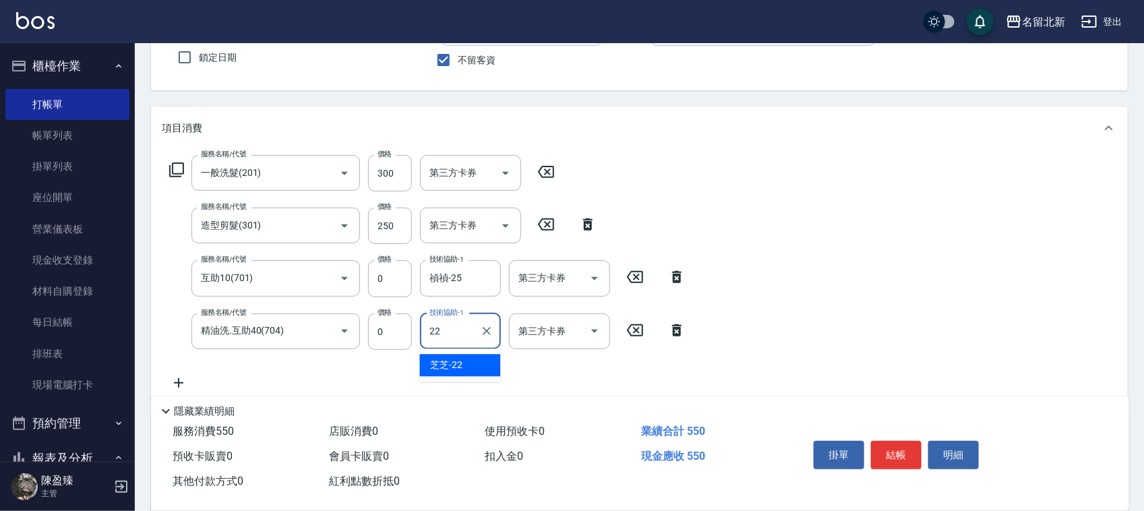
type input "芝芝-22"
click at [881, 441] on button "結帳" at bounding box center [896, 455] width 51 height 28
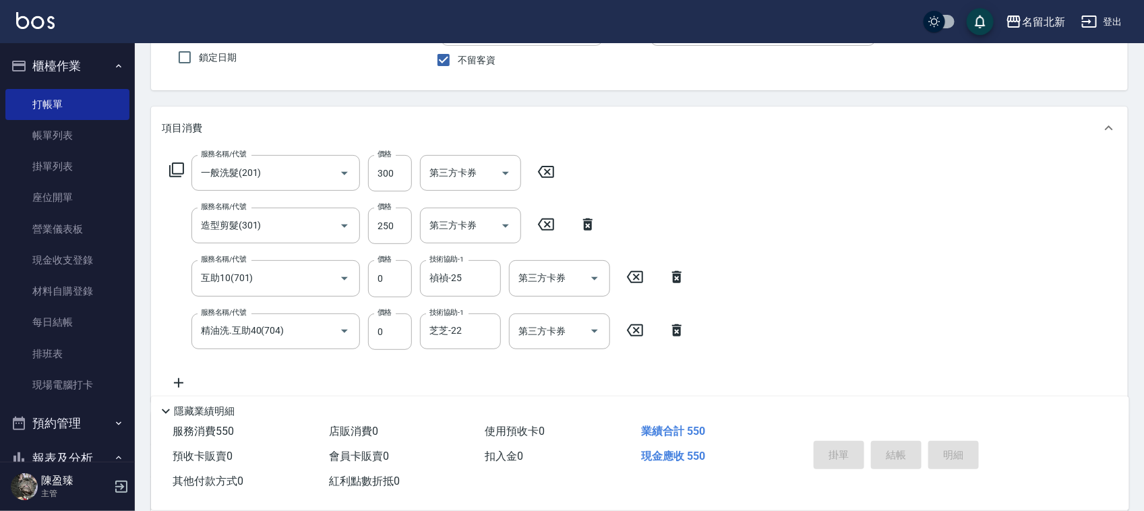
type input "[DATE] 11:42"
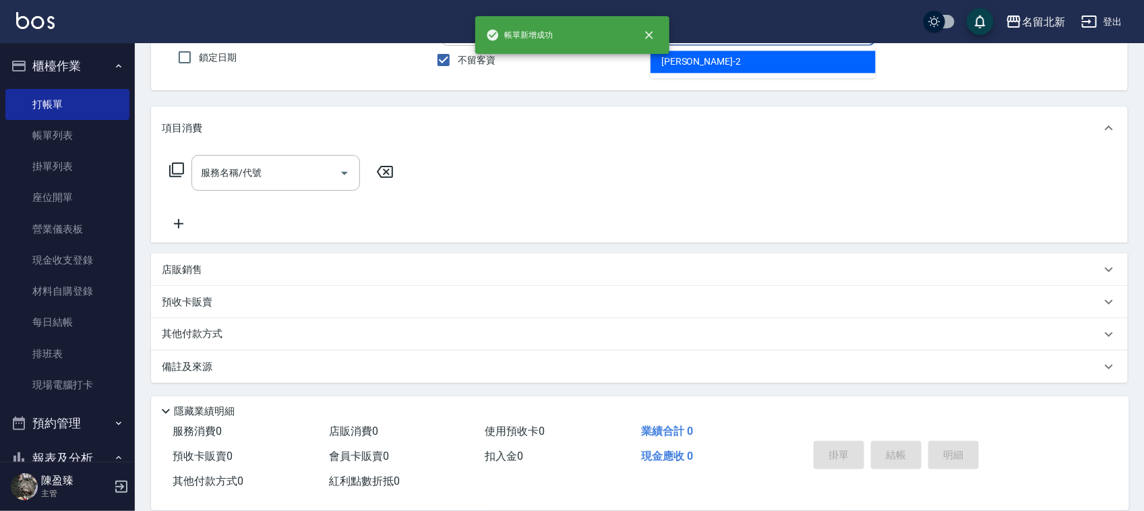
type input "[PERSON_NAME]-2"
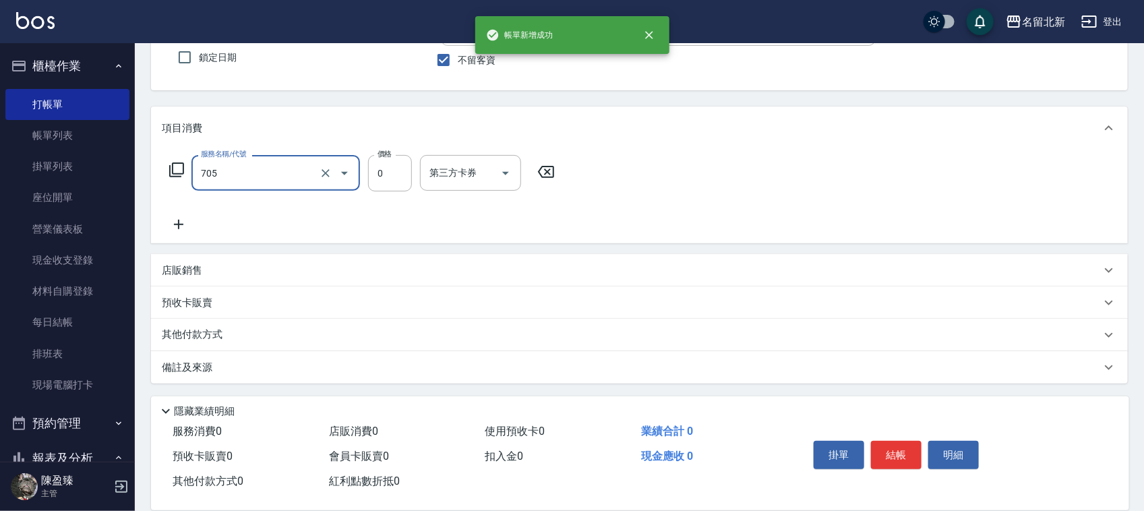
type input "互助50(705)"
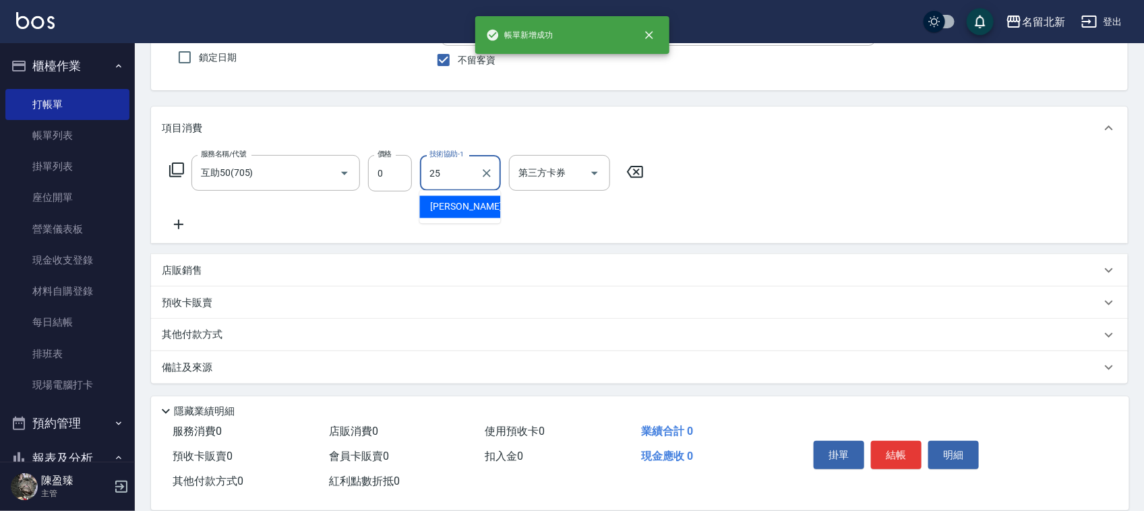
type input "禎禎-25"
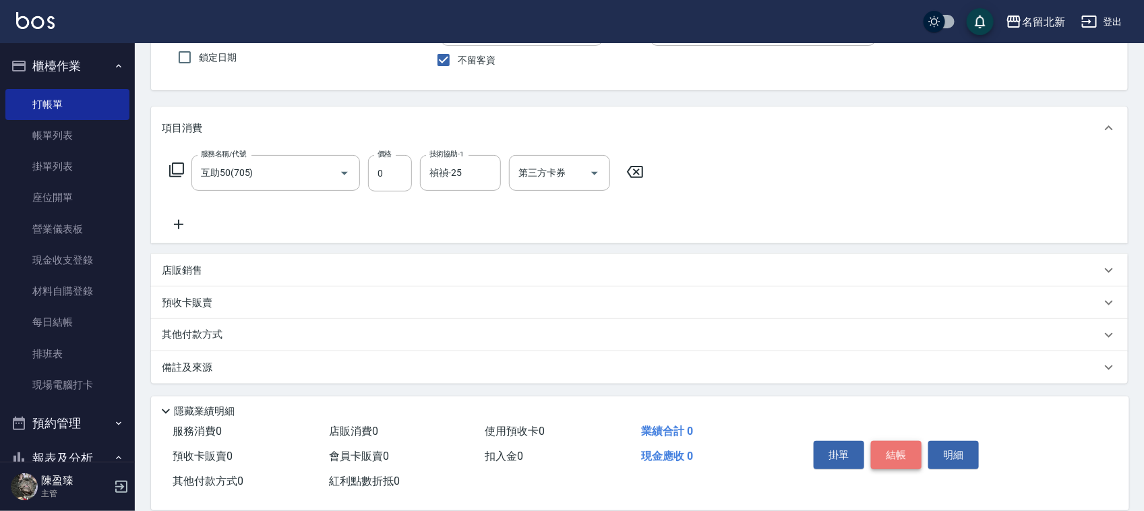
click at [881, 441] on button "結帳" at bounding box center [896, 455] width 51 height 28
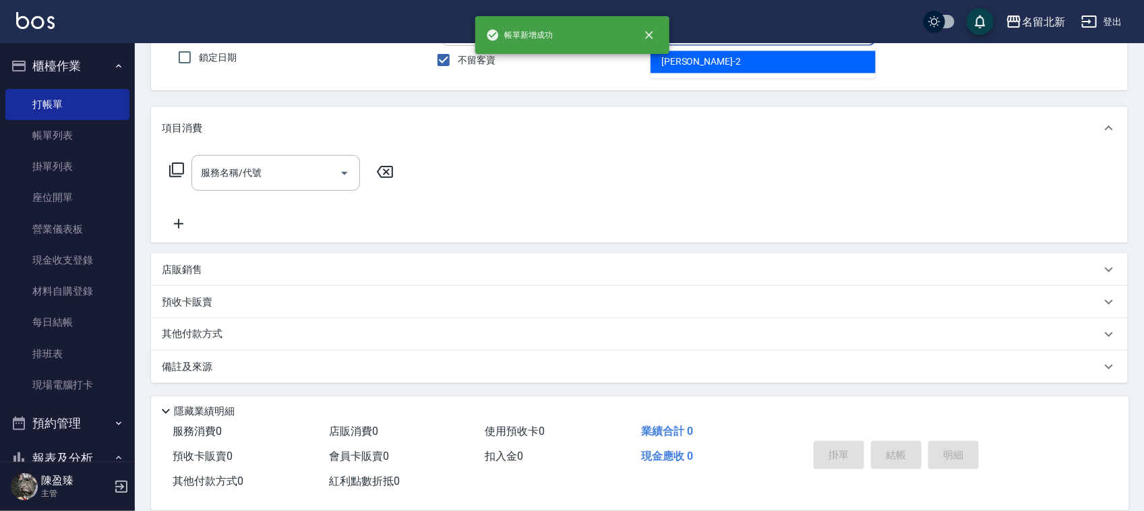
type input "[PERSON_NAME]-2"
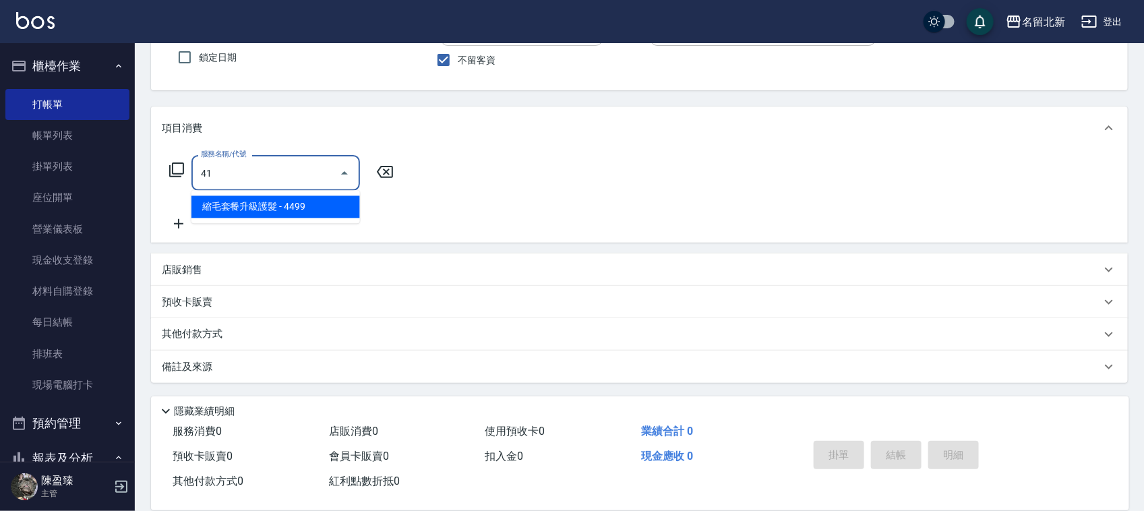
type input "4"
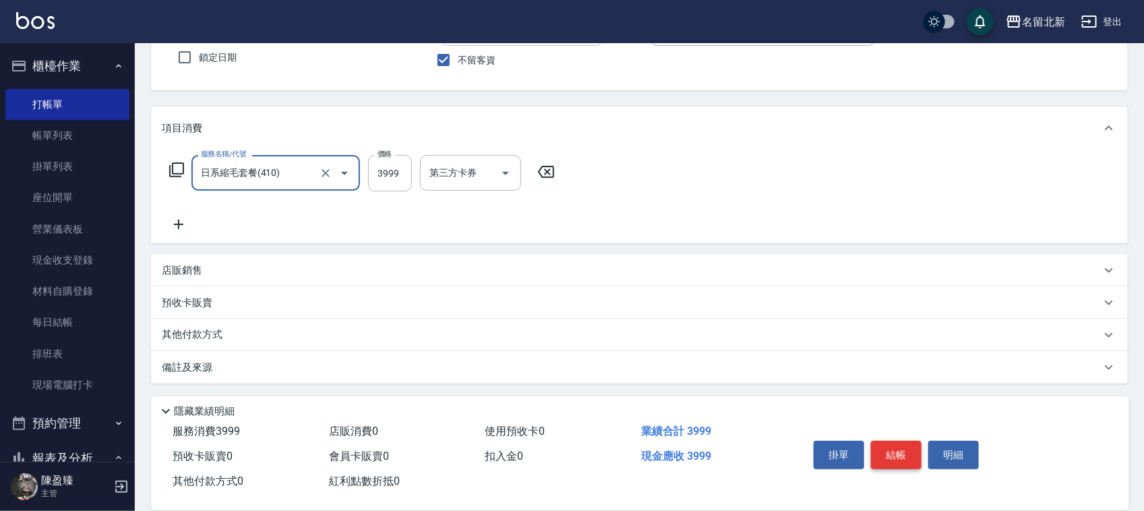
type input "日系縮毛套餐(410)"
type input "4500"
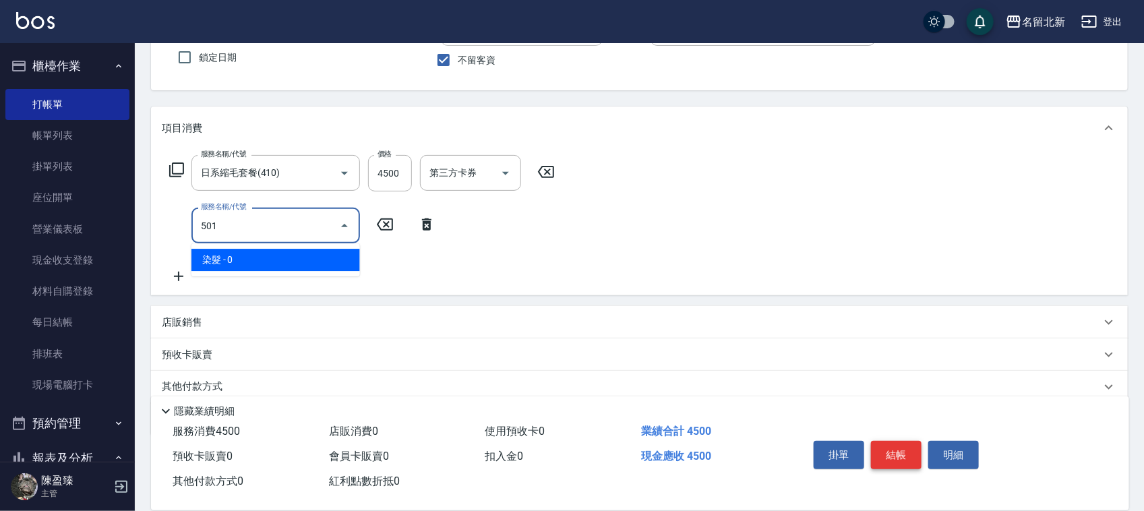
type input "染髮(501)"
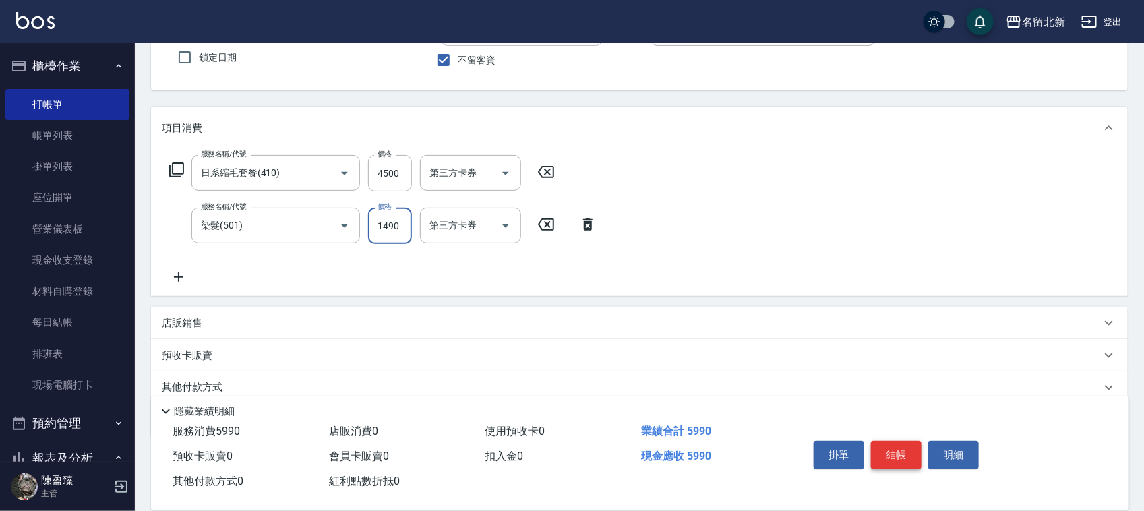
type input "1490"
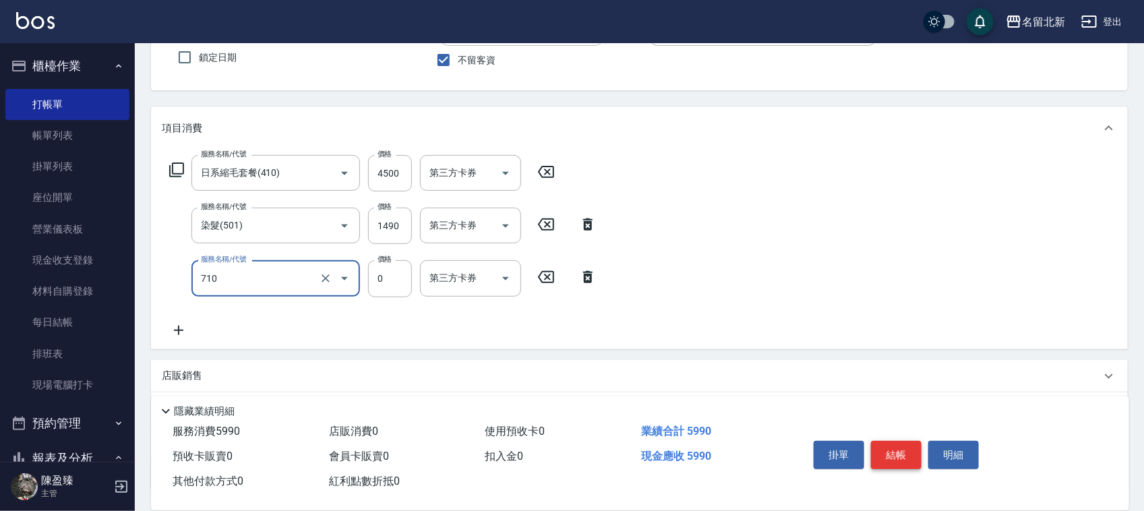
type input "互助100(710)"
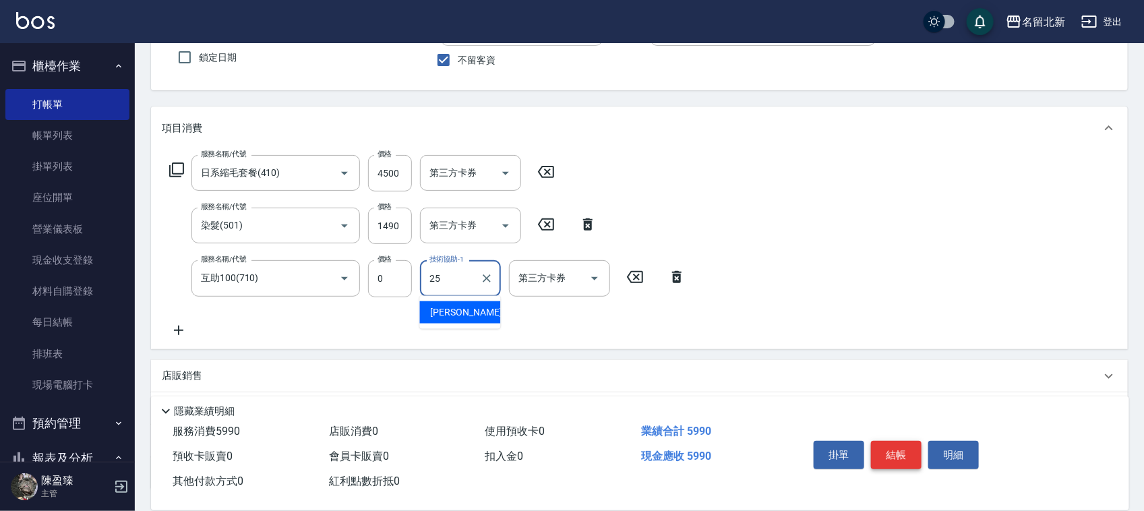
type input "禎禎-25"
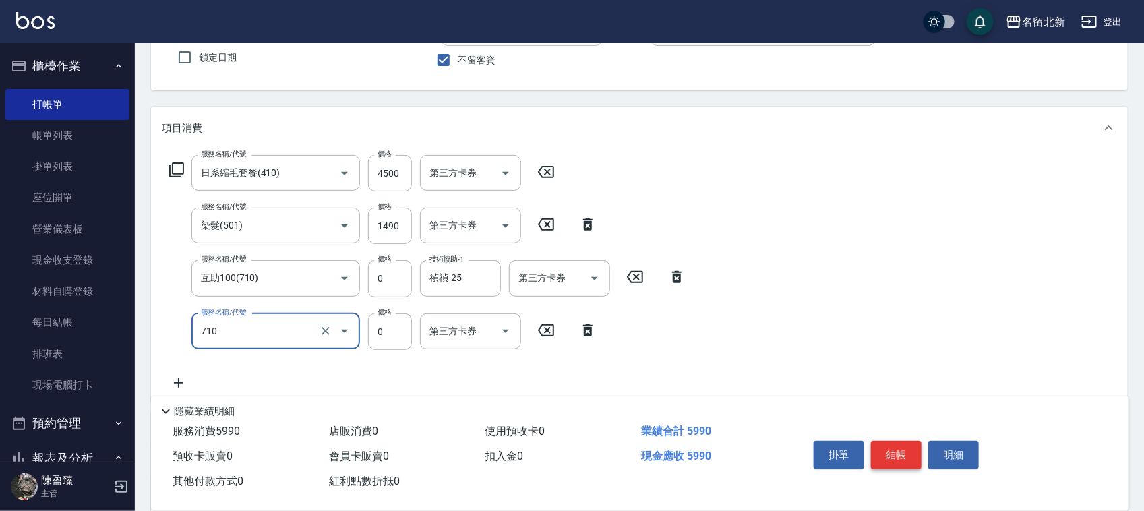
type input "互助100(710)"
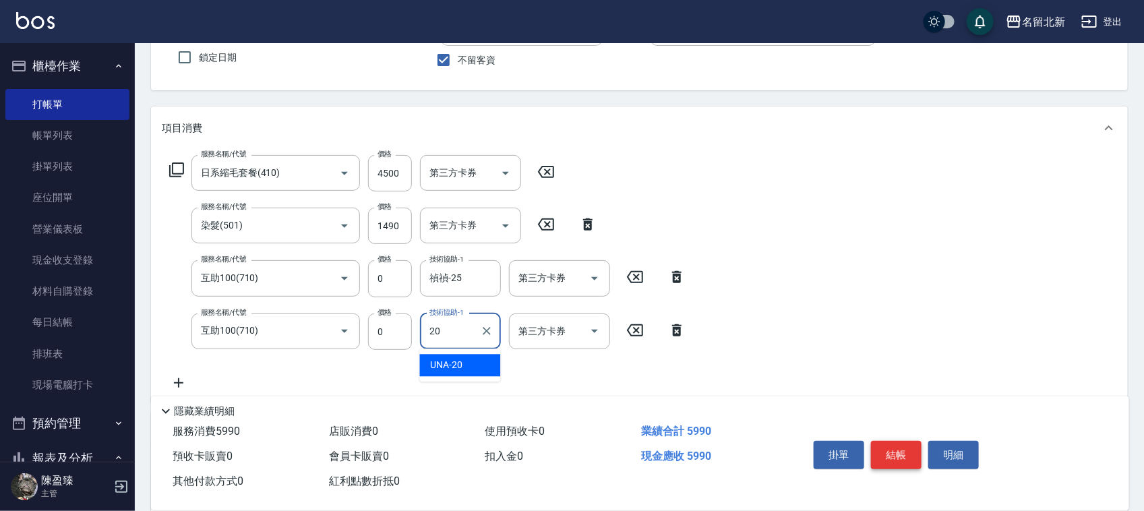
type input "UNA-20"
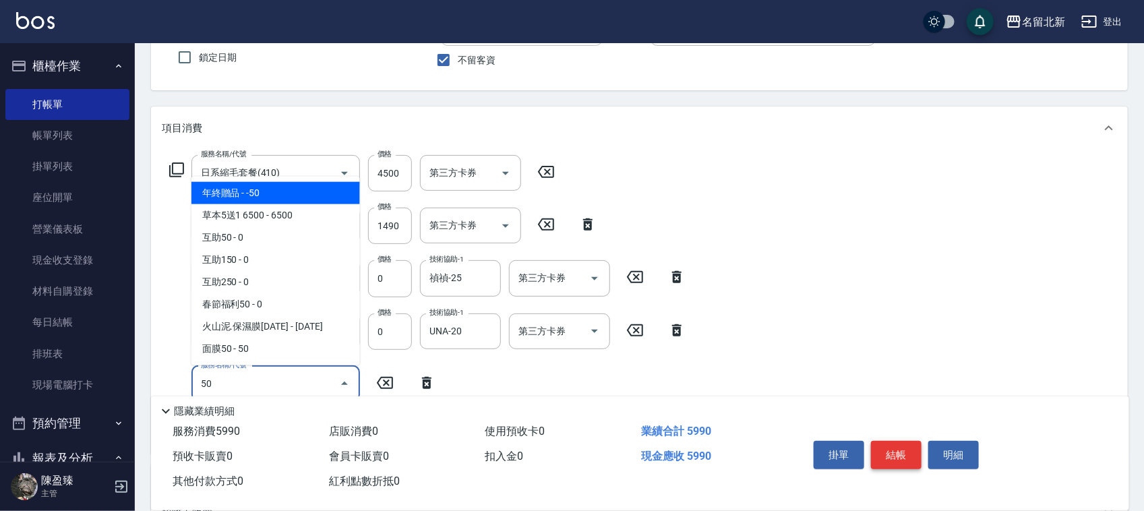
type input "5"
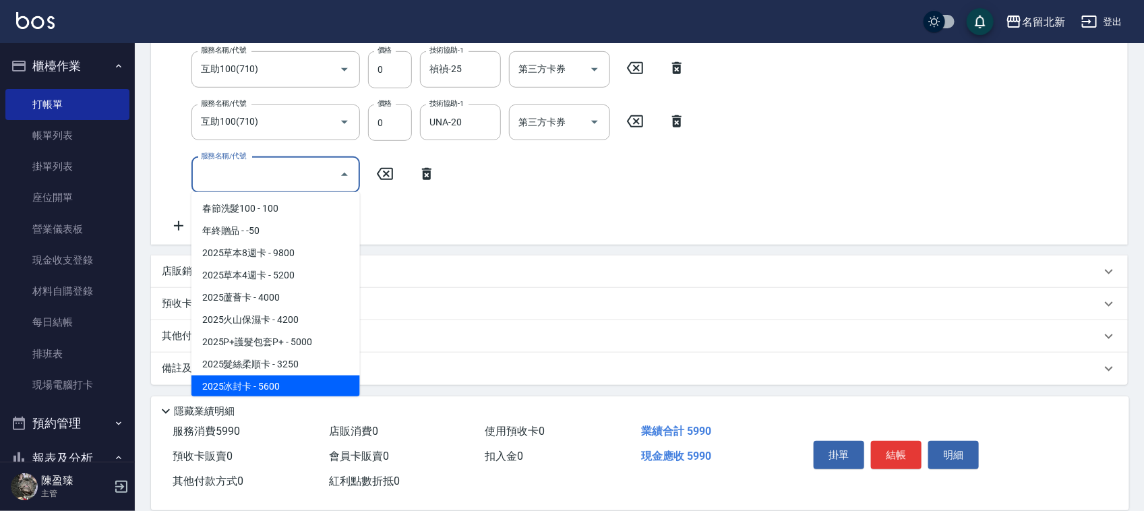
scroll to position [325, 0]
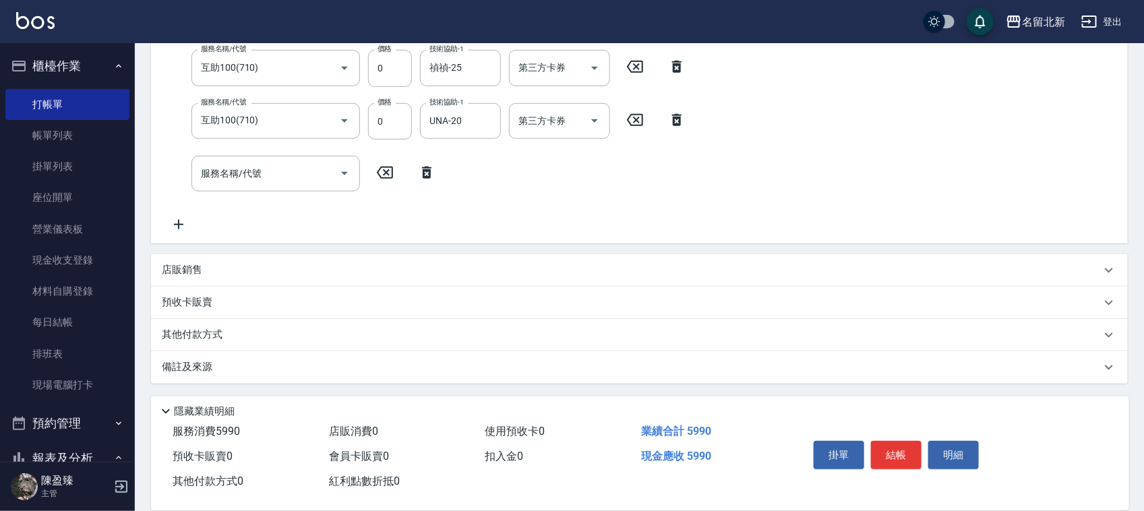
click at [183, 265] on p "店販銷售" at bounding box center [182, 270] width 40 height 14
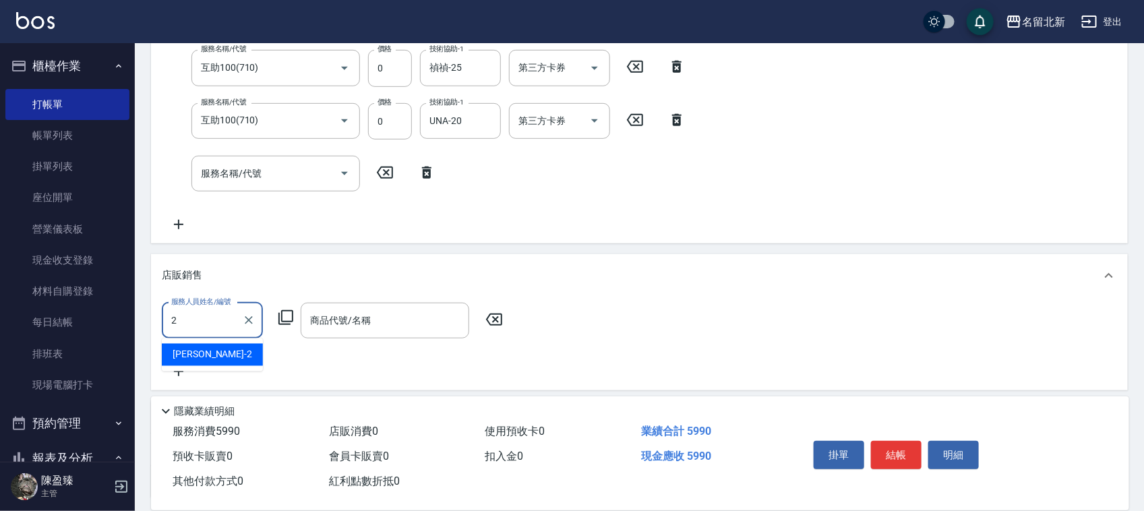
type input "[PERSON_NAME]-2"
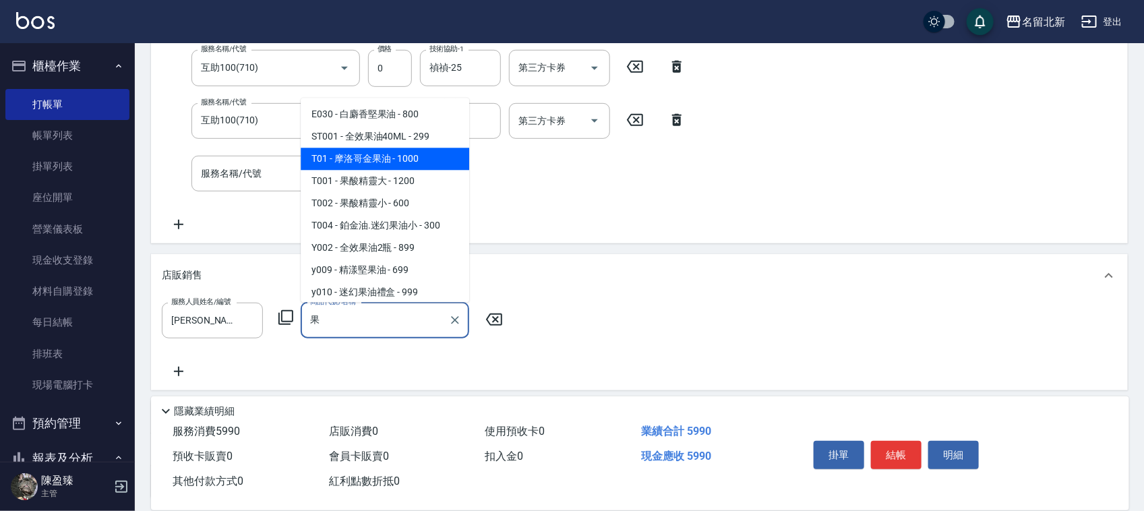
type input "摩洛哥金果油"
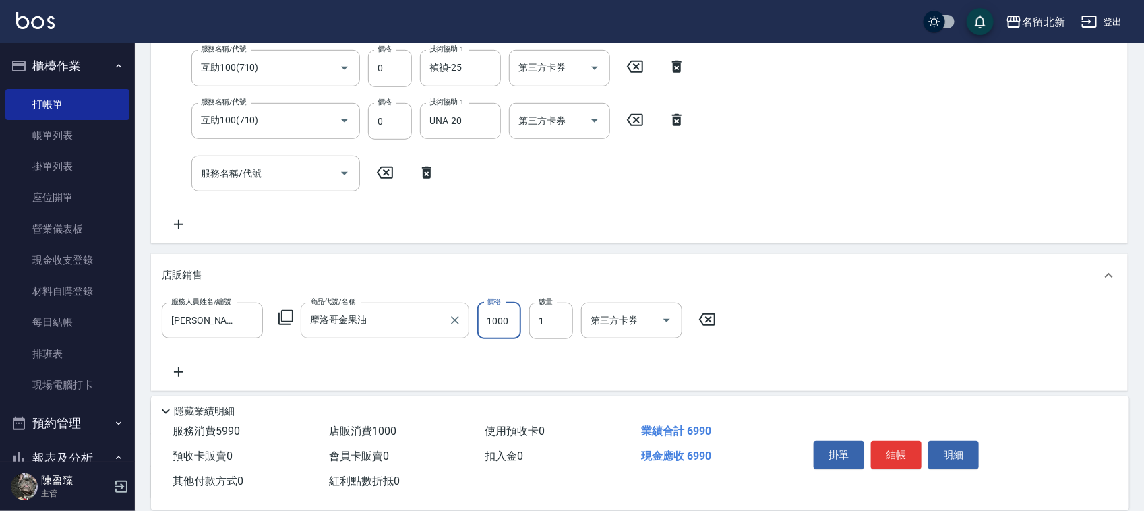
click at [461, 315] on icon "Clear" at bounding box center [454, 320] width 13 height 13
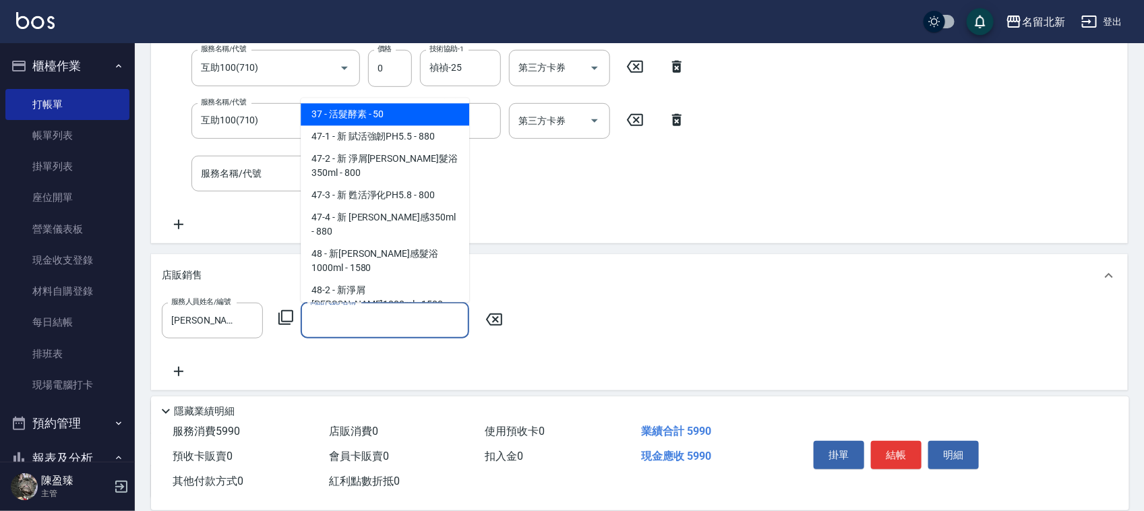
click at [415, 311] on input "商品代號/名稱" at bounding box center [385, 321] width 156 height 24
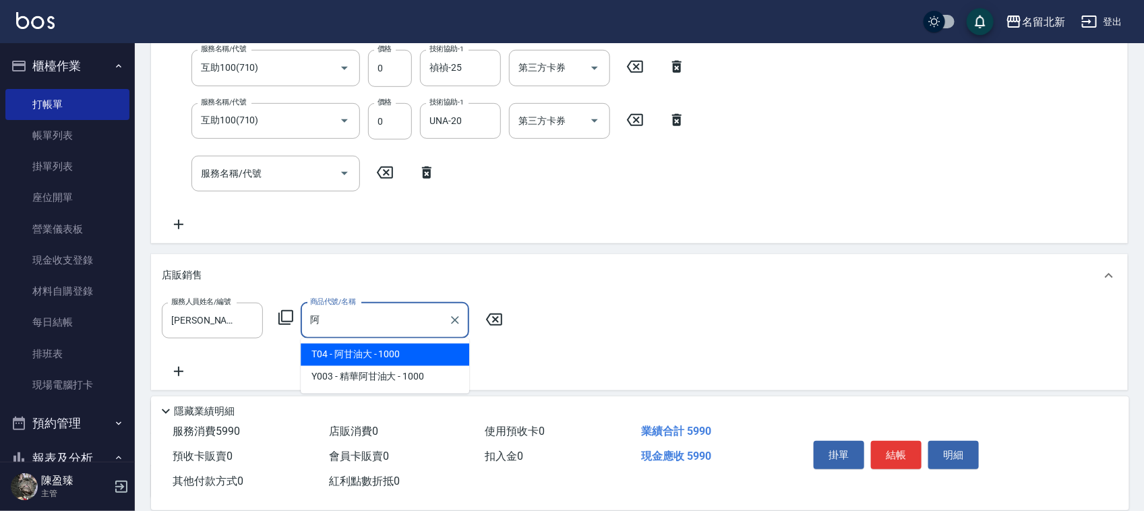
type input "阿甘油大"
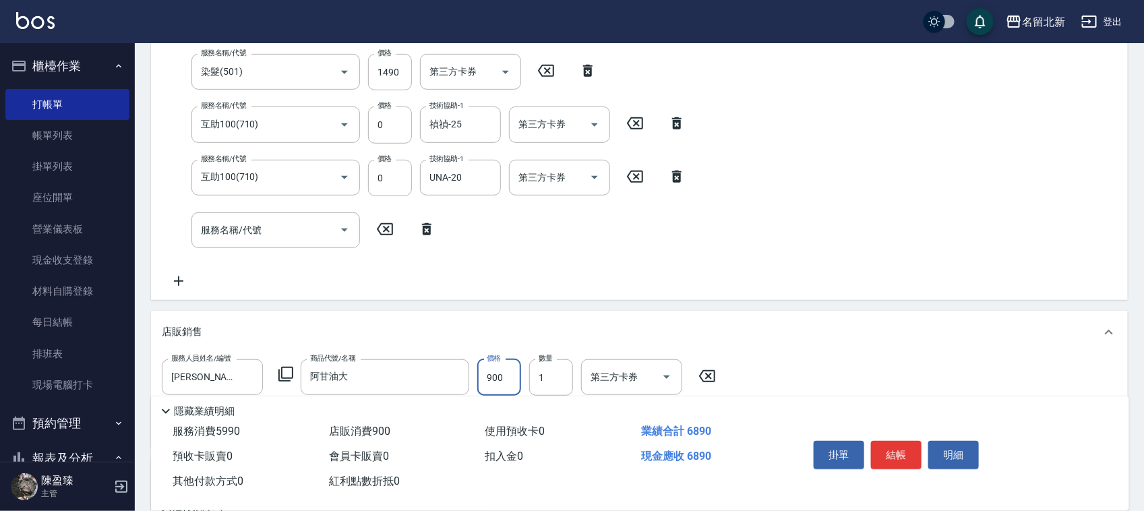
scroll to position [272, 0]
type input "900"
drag, startPoint x: 254, startPoint y: 237, endPoint x: 260, endPoint y: 224, distance: 14.5
click at [255, 236] on input "服務名稱/代號" at bounding box center [266, 227] width 136 height 24
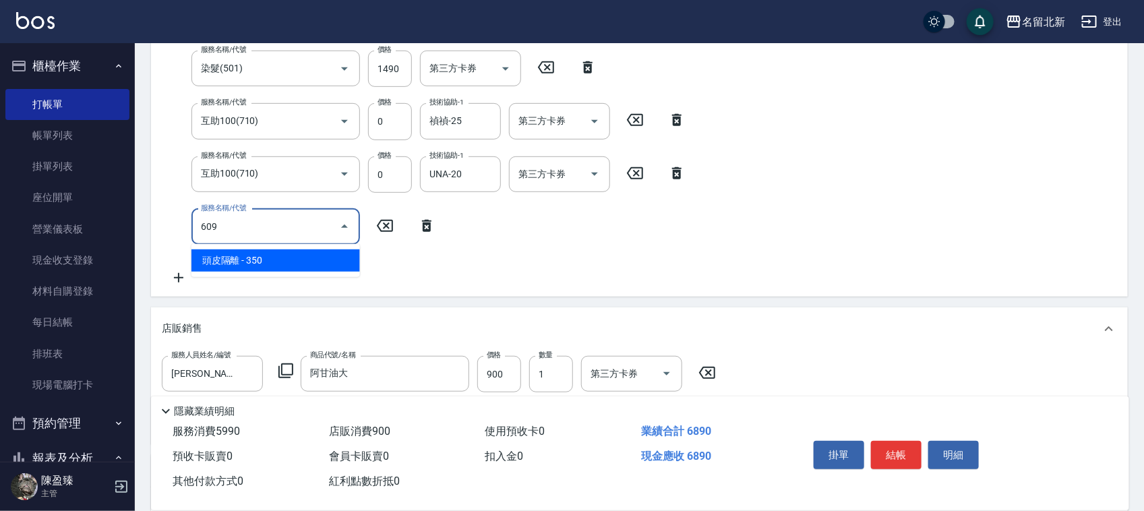
type input "頭皮隔離(609)"
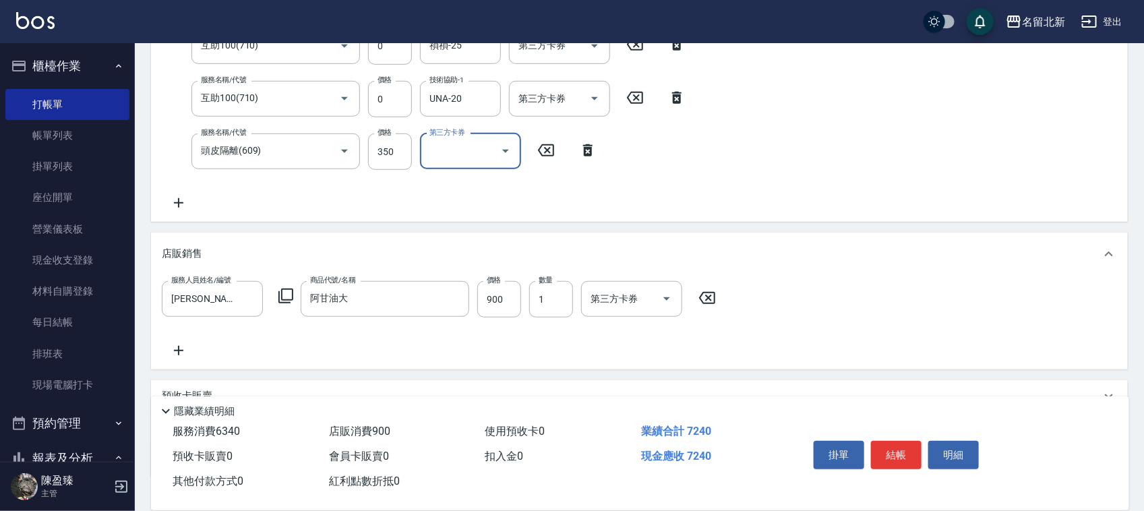
scroll to position [442, 0]
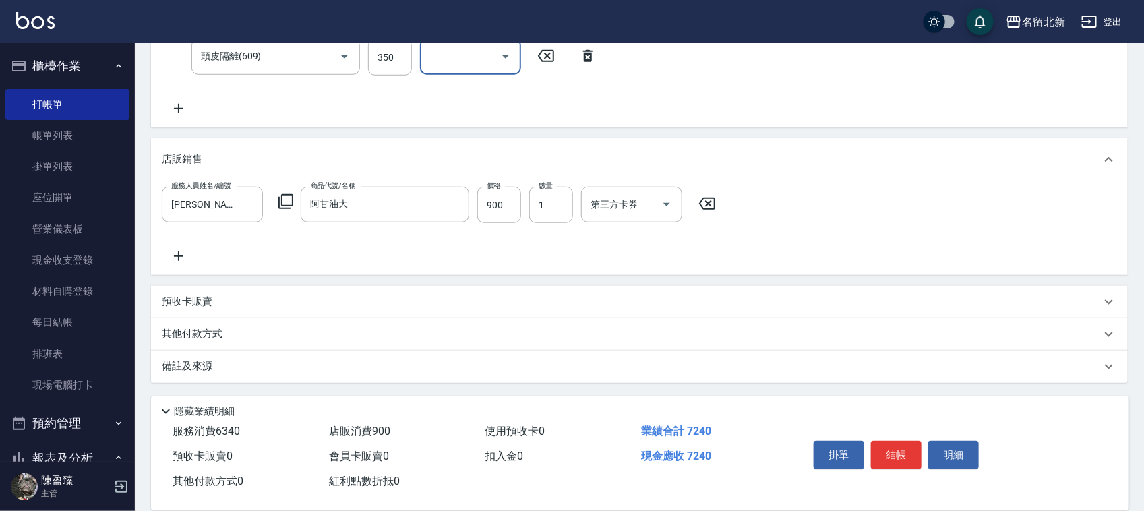
click at [189, 332] on p "其他付款方式" at bounding box center [195, 334] width 67 height 15
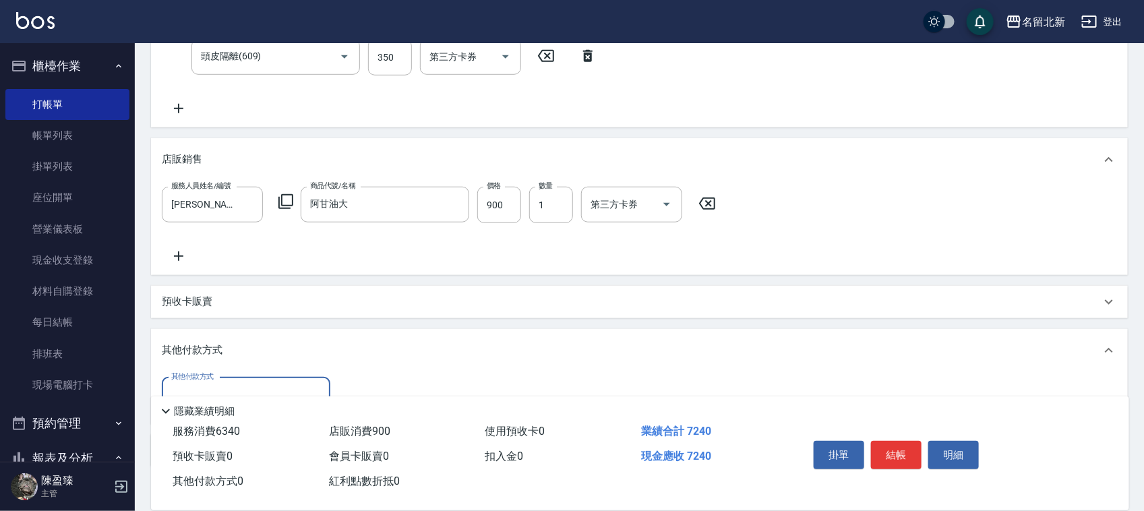
scroll to position [526, 0]
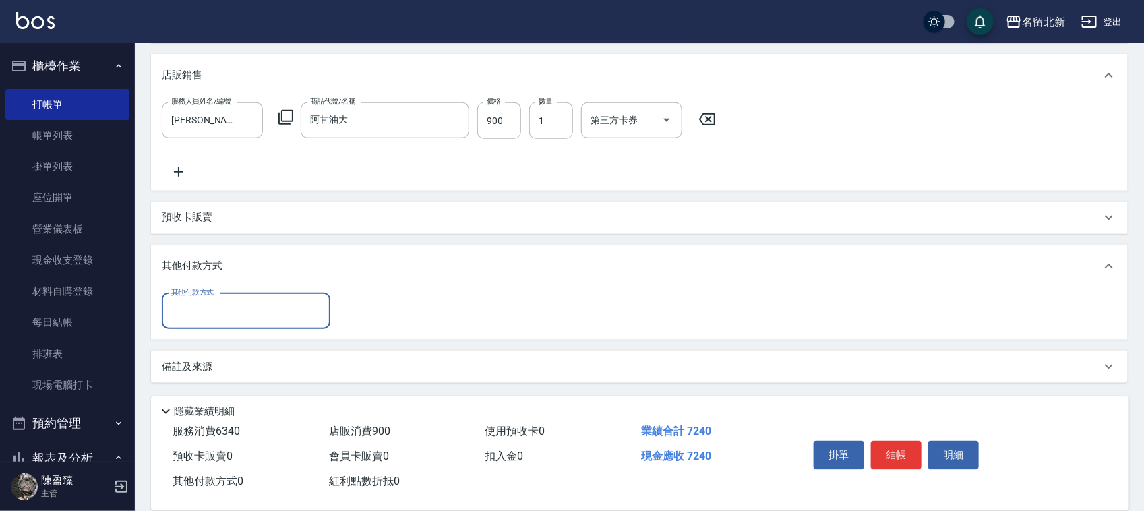
click at [200, 320] on input "其他付款方式" at bounding box center [246, 311] width 156 height 24
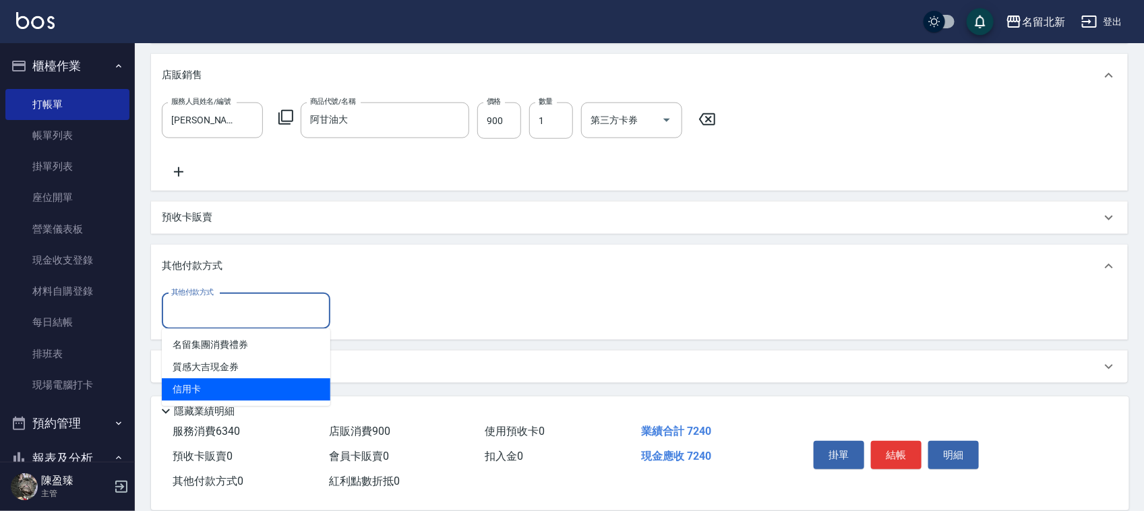
click at [230, 393] on span "信用卡" at bounding box center [246, 390] width 169 height 22
type input "信用卡"
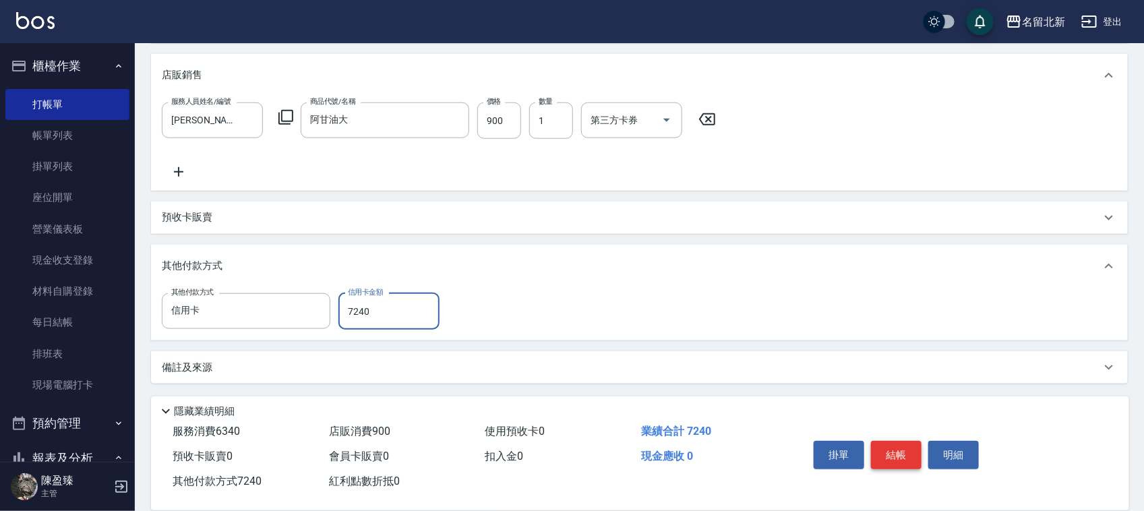
type input "7240"
click at [884, 457] on button "結帳" at bounding box center [896, 455] width 51 height 28
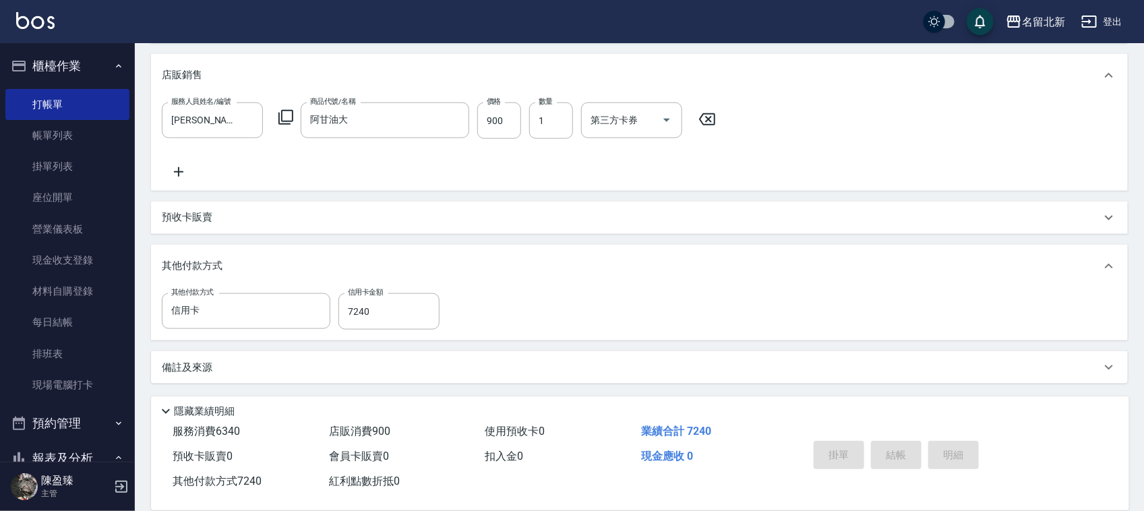
type input "[DATE] 11:43"
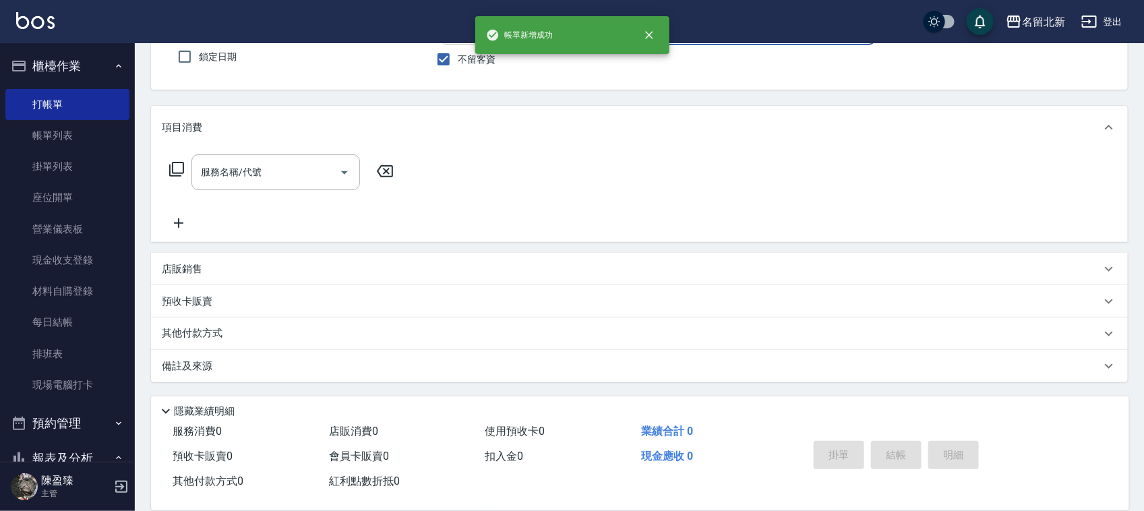
scroll to position [0, 0]
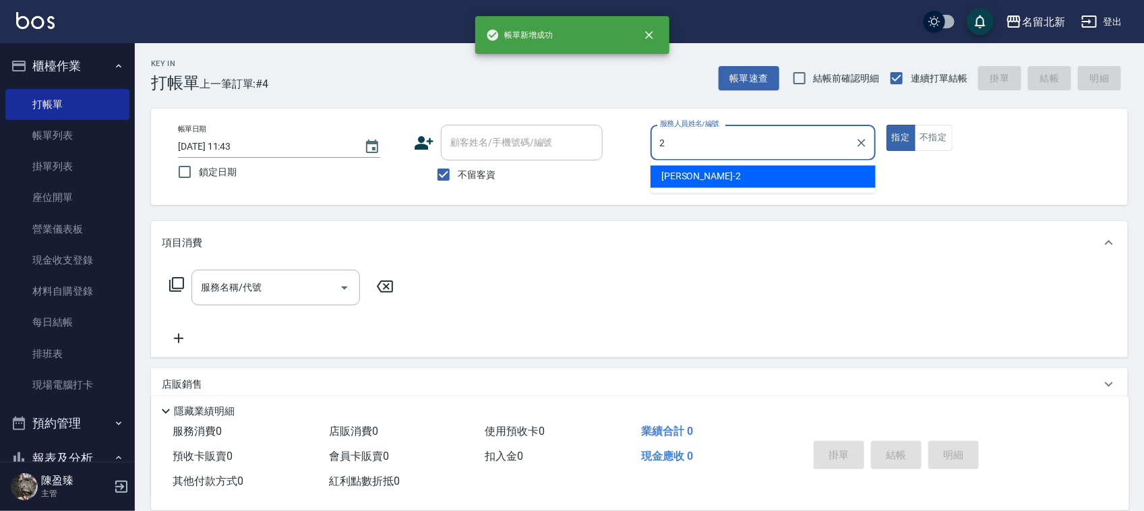
type input "[PERSON_NAME]-2"
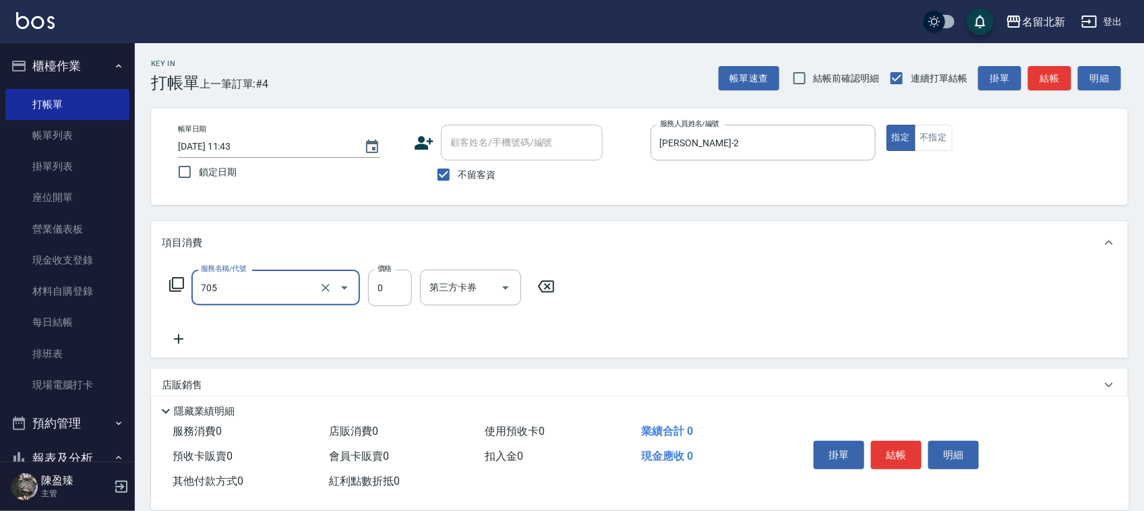
type input "互助50(705)"
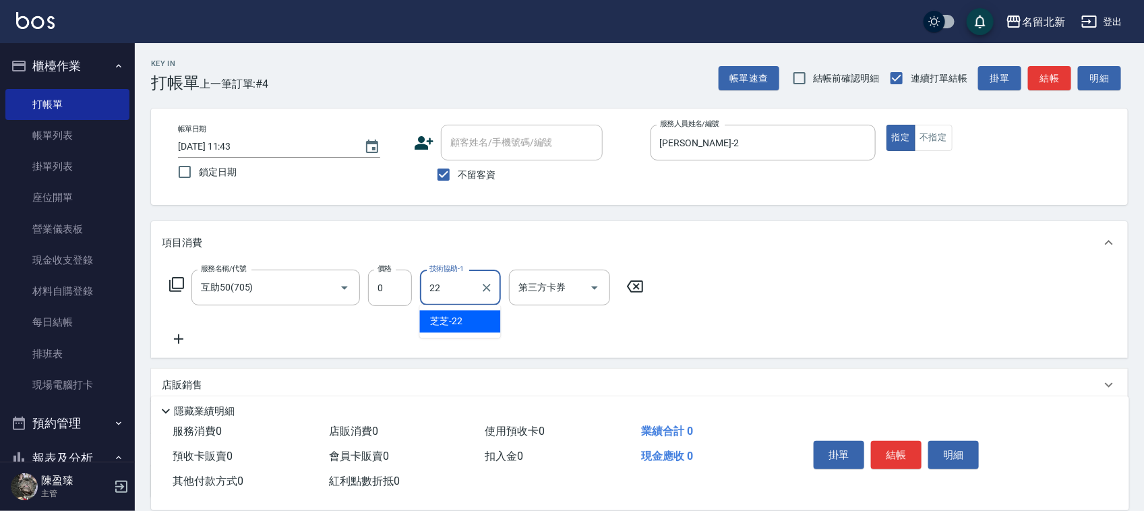
type input "芝芝-22"
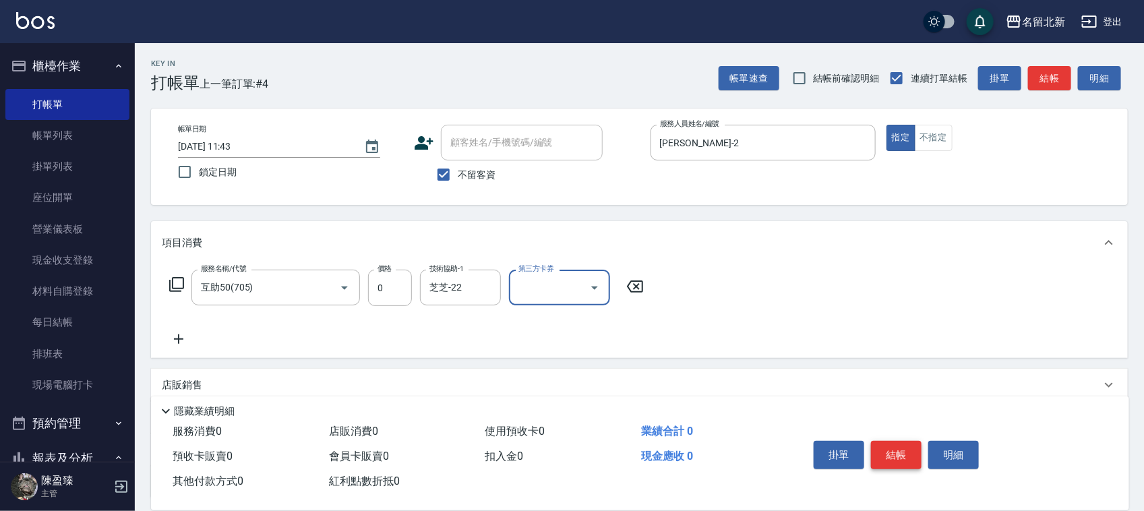
click at [884, 456] on button "結帳" at bounding box center [896, 455] width 51 height 28
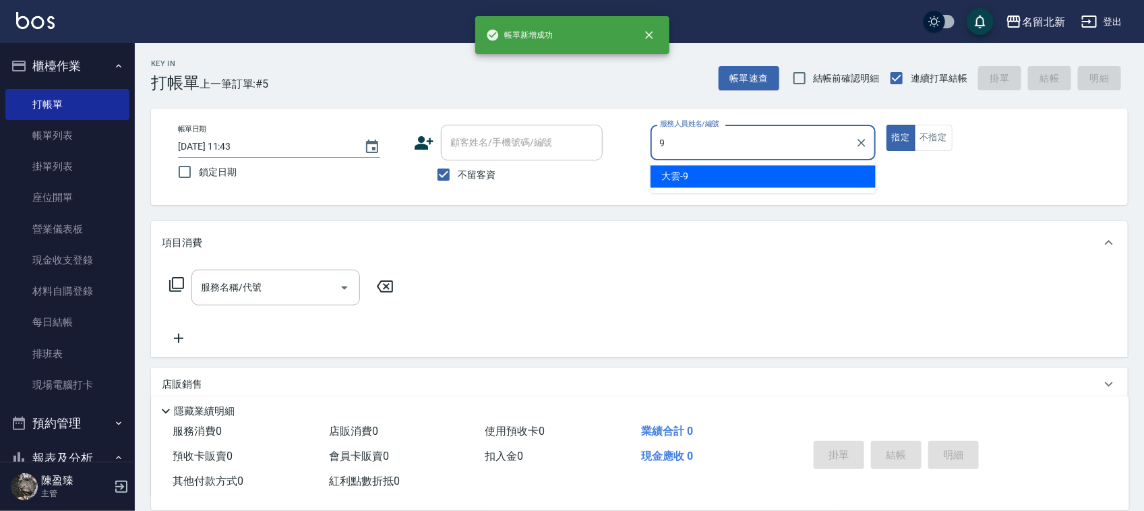
type input "大雲-9"
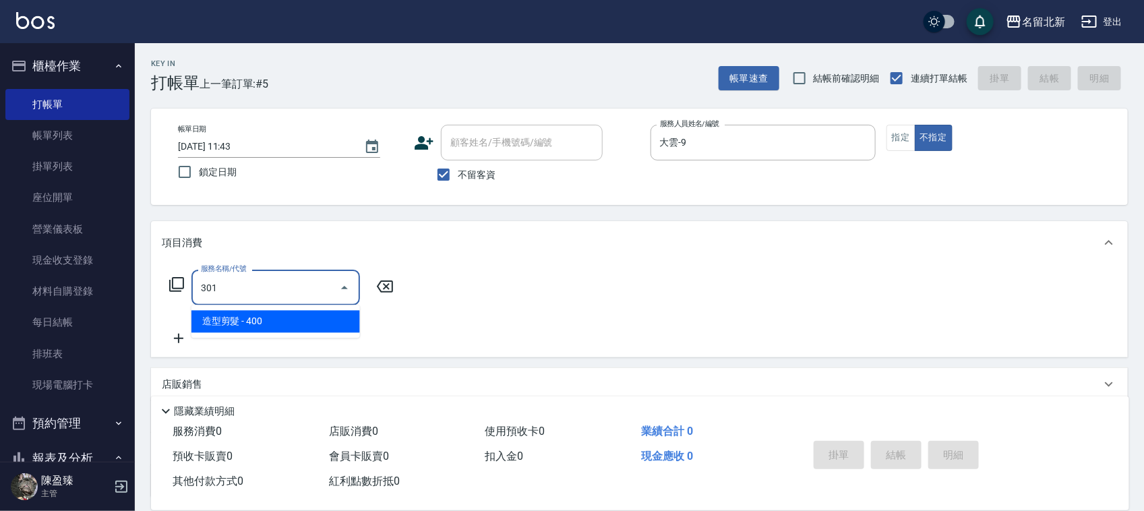
type input "造型剪髮(301)"
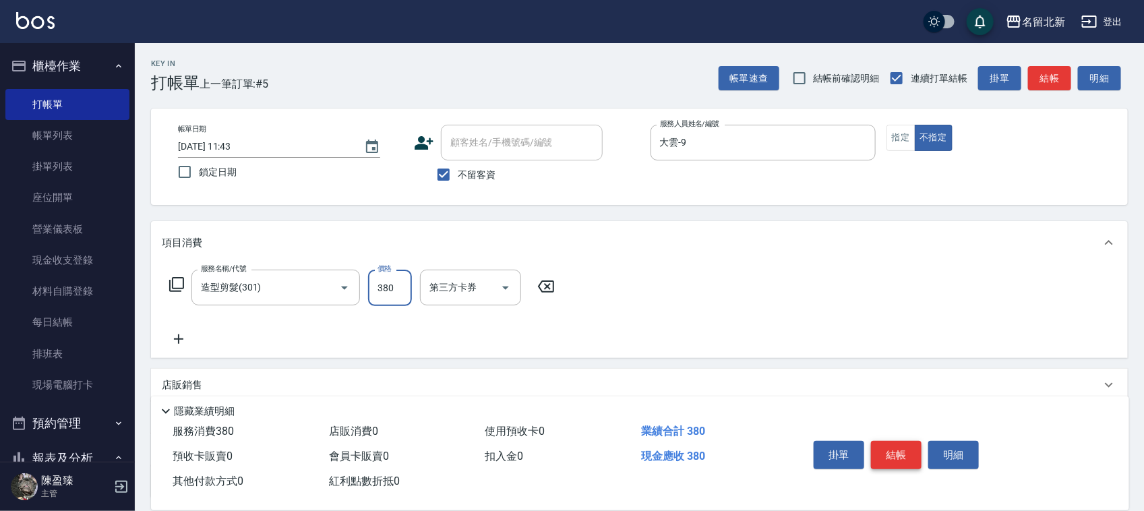
type input "380"
click at [884, 456] on button "結帳" at bounding box center [896, 455] width 51 height 28
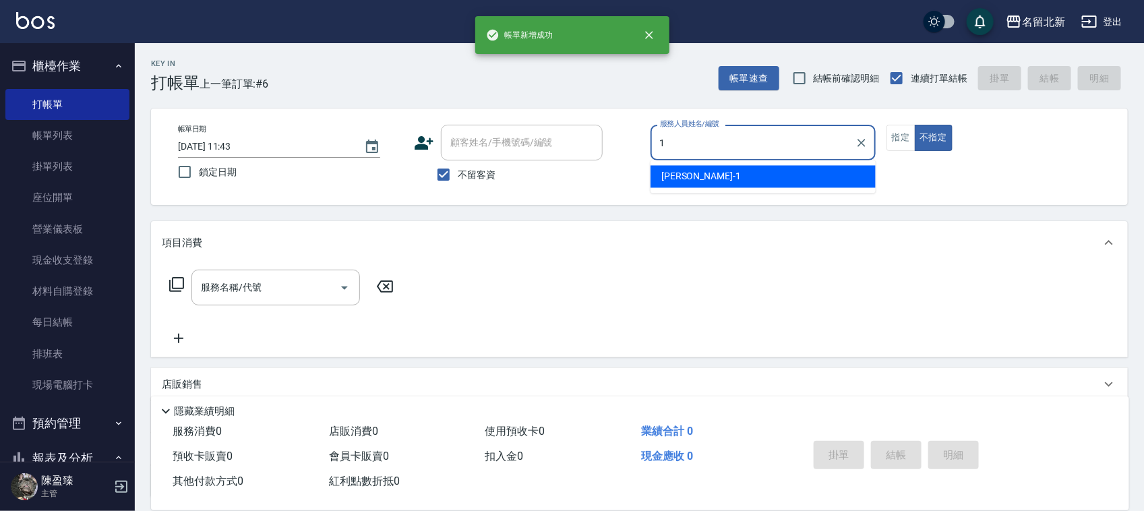
type input "[PERSON_NAME]-1"
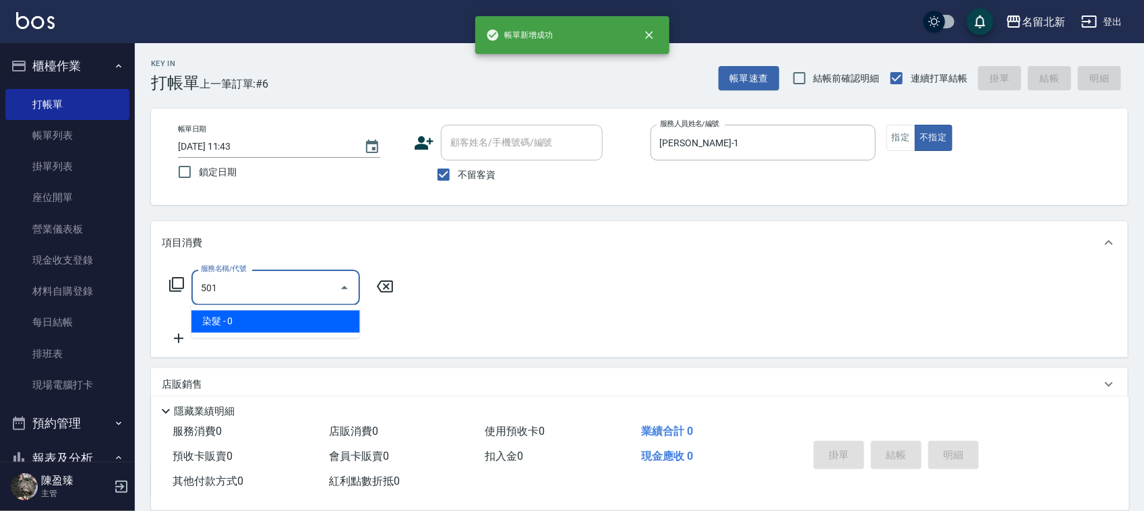
type input "染髮(501)"
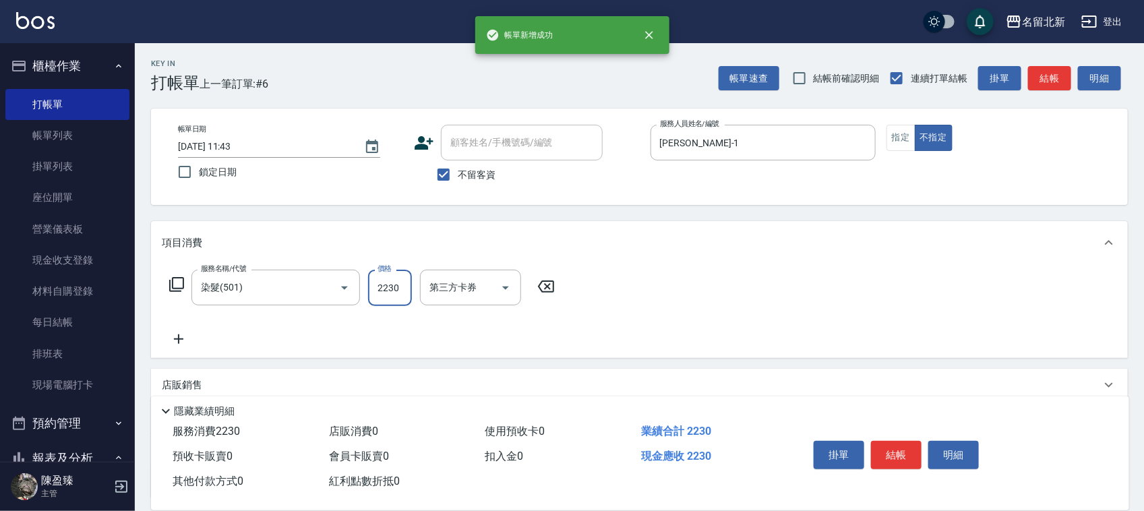
type input "2230"
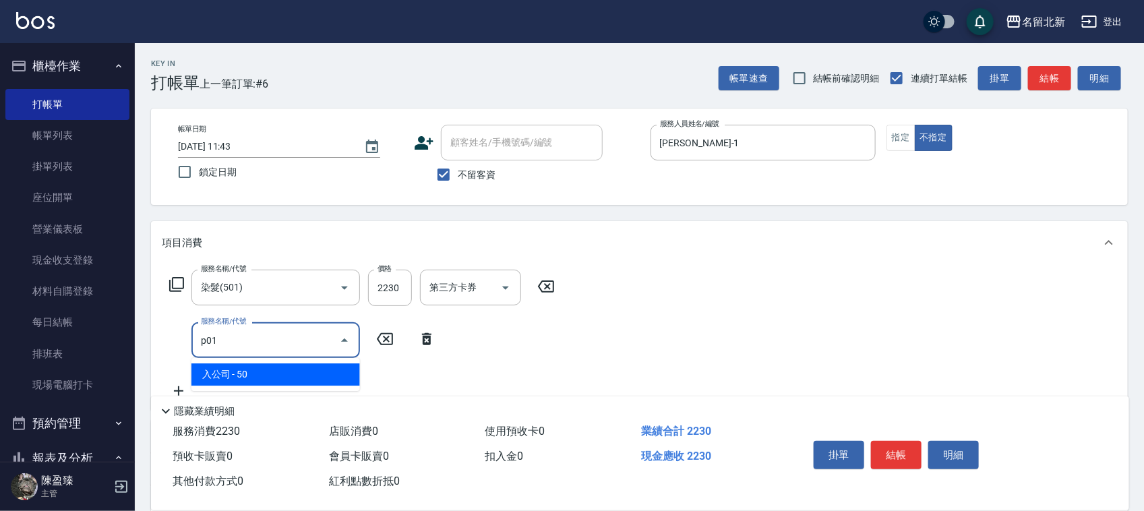
type input "入公司(p01)"
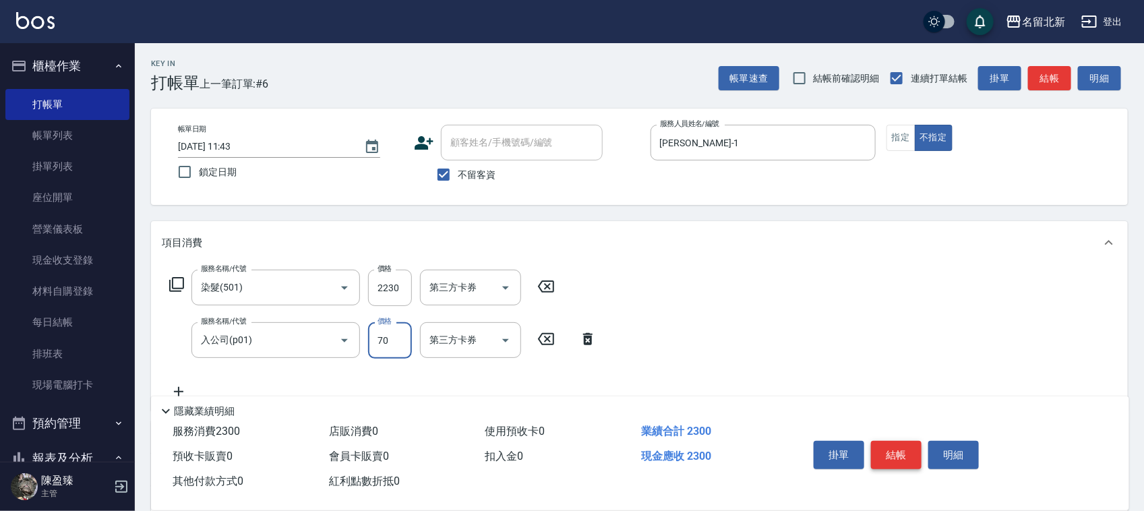
type input "70"
click at [881, 450] on button "結帳" at bounding box center [896, 455] width 51 height 28
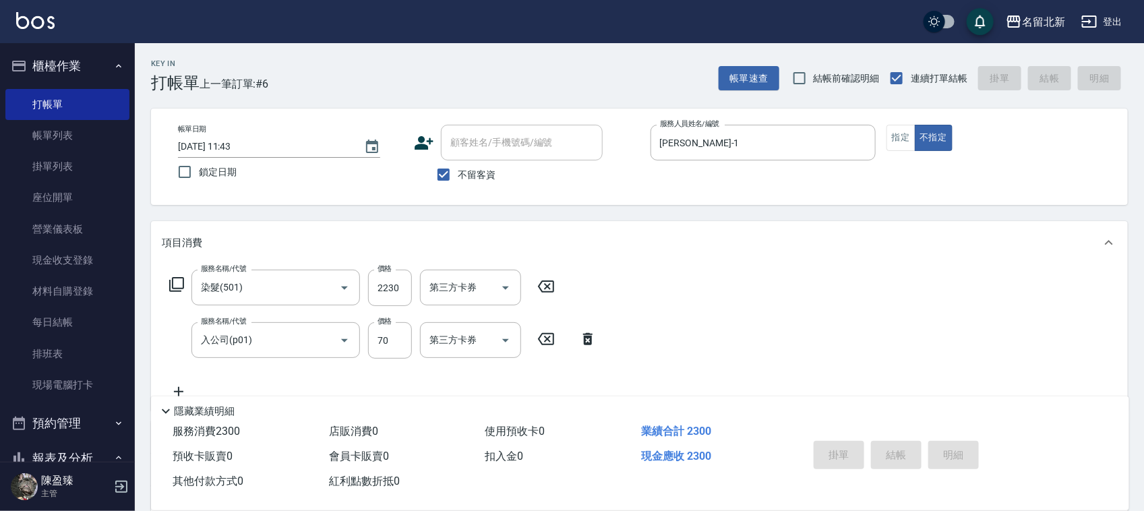
type input "[DATE] 11:44"
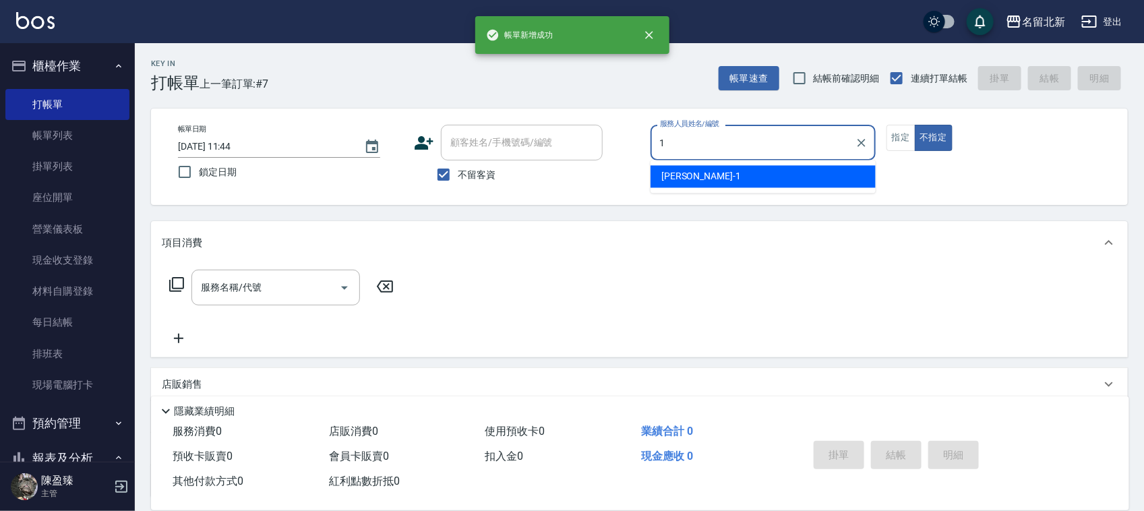
type input "[PERSON_NAME]-1"
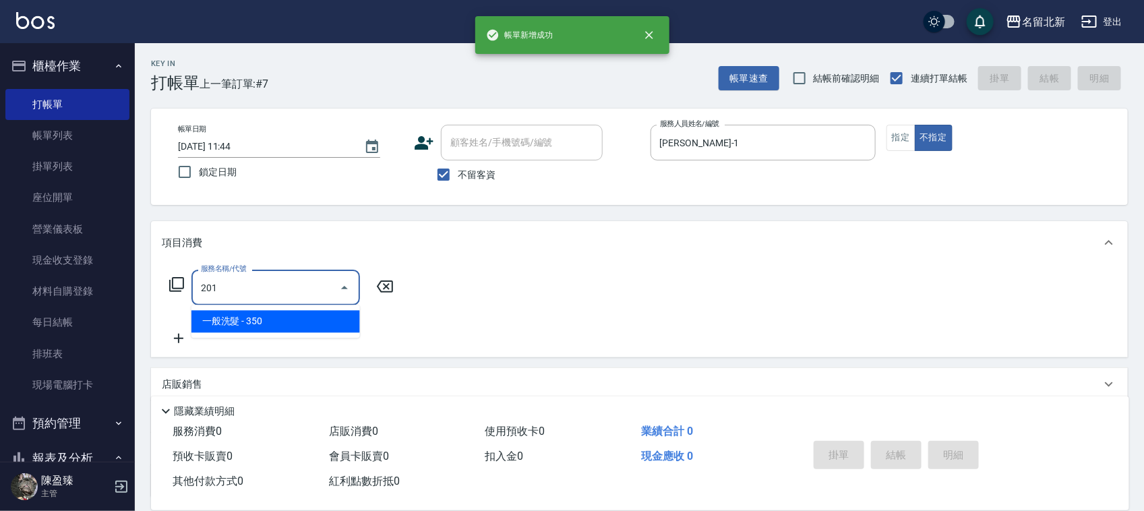
type input "一般洗髮(201)"
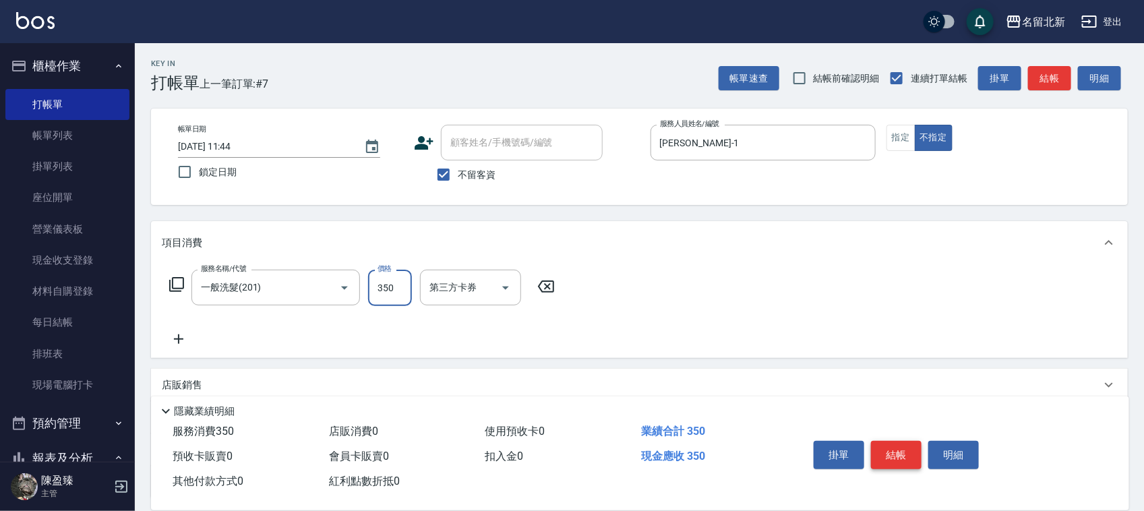
click at [881, 452] on button "結帳" at bounding box center [896, 455] width 51 height 28
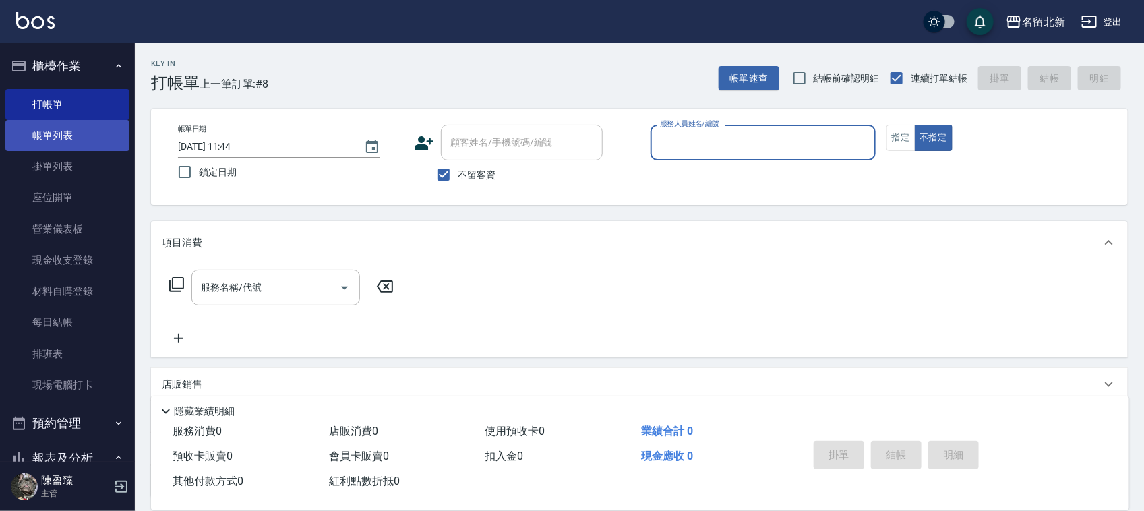
click at [76, 128] on link "帳單列表" at bounding box center [67, 135] width 124 height 31
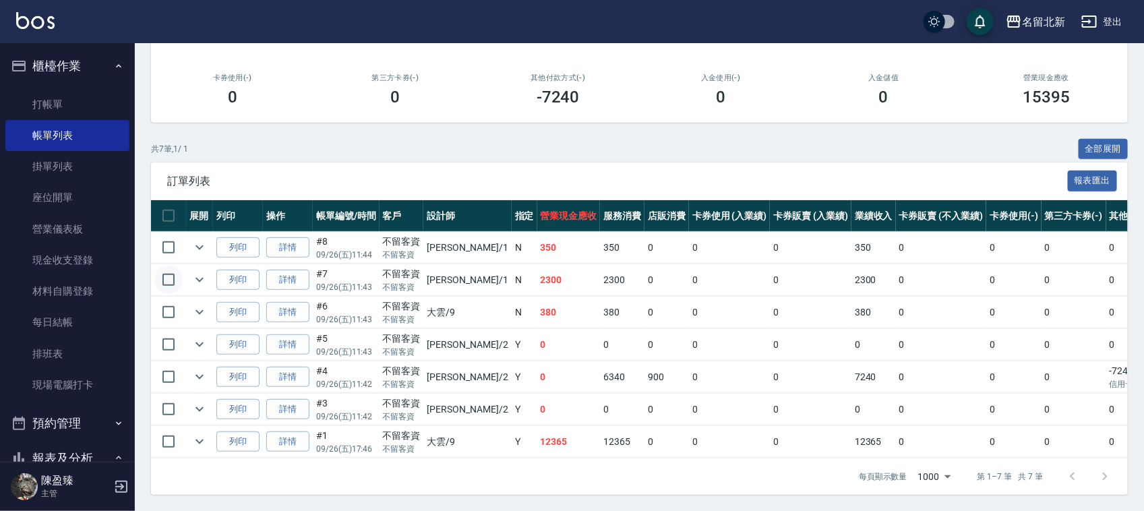
scroll to position [189, 0]
click at [163, 239] on input "checkbox" at bounding box center [168, 247] width 28 height 28
checkbox input "true"
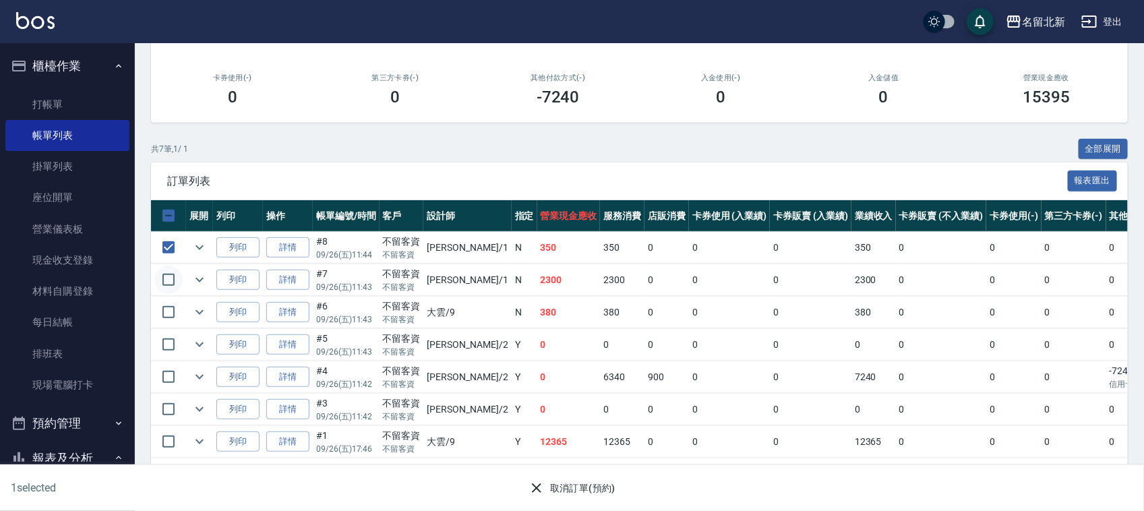
click at [172, 268] on input "checkbox" at bounding box center [168, 280] width 28 height 28
checkbox input "true"
click at [173, 298] on input "checkbox" at bounding box center [168, 312] width 28 height 28
checkbox input "true"
click at [174, 332] on input "checkbox" at bounding box center [168, 344] width 28 height 28
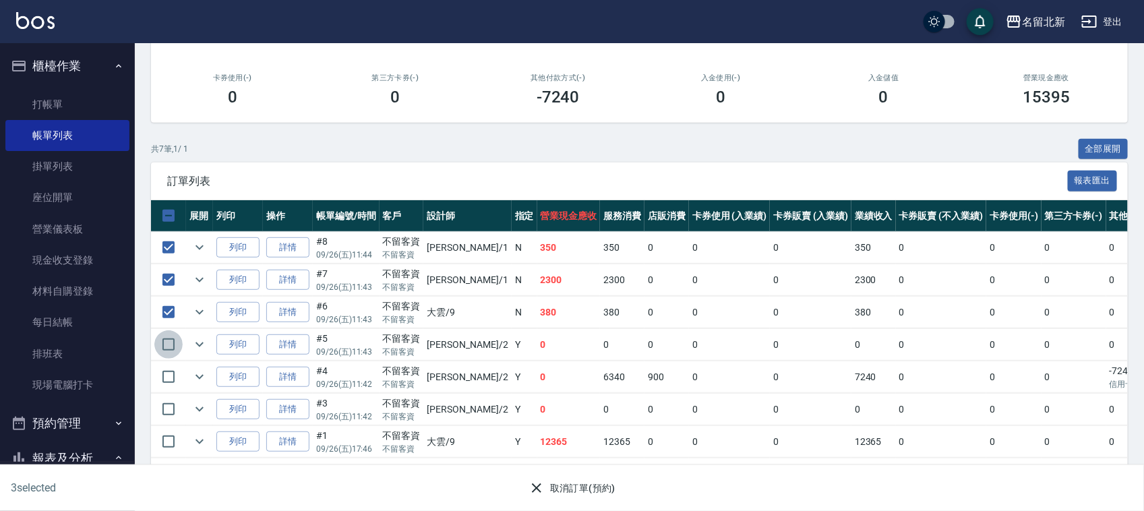
checkbox input "true"
click at [182, 363] on input "checkbox" at bounding box center [168, 377] width 28 height 28
checkbox input "true"
click at [172, 395] on input "checkbox" at bounding box center [168, 409] width 28 height 28
checkbox input "true"
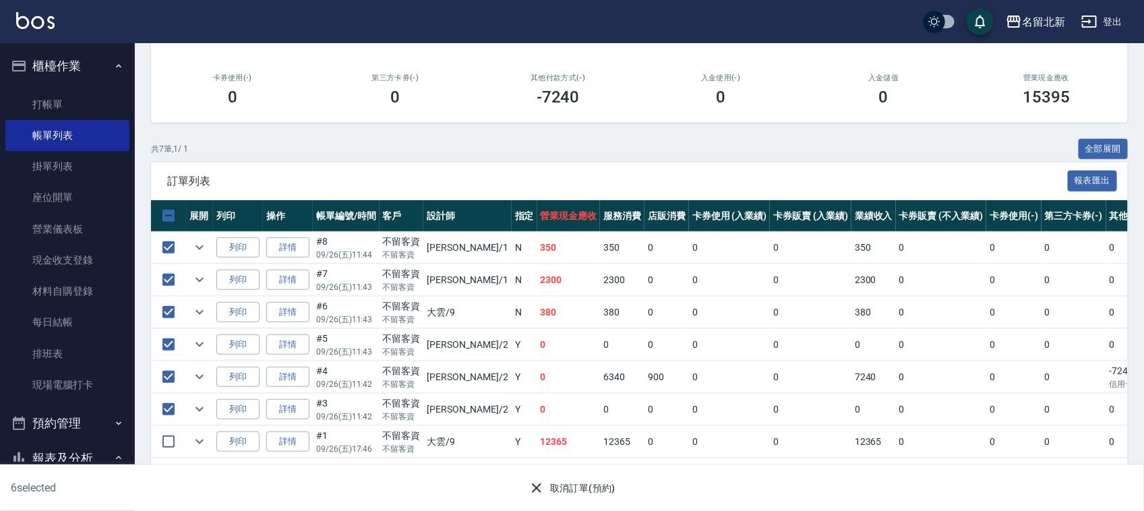
click at [583, 475] on div "取消訂單(預約)" at bounding box center [566, 483] width 567 height 36
click at [584, 490] on button "取消訂單(預約)" at bounding box center [572, 488] width 98 height 25
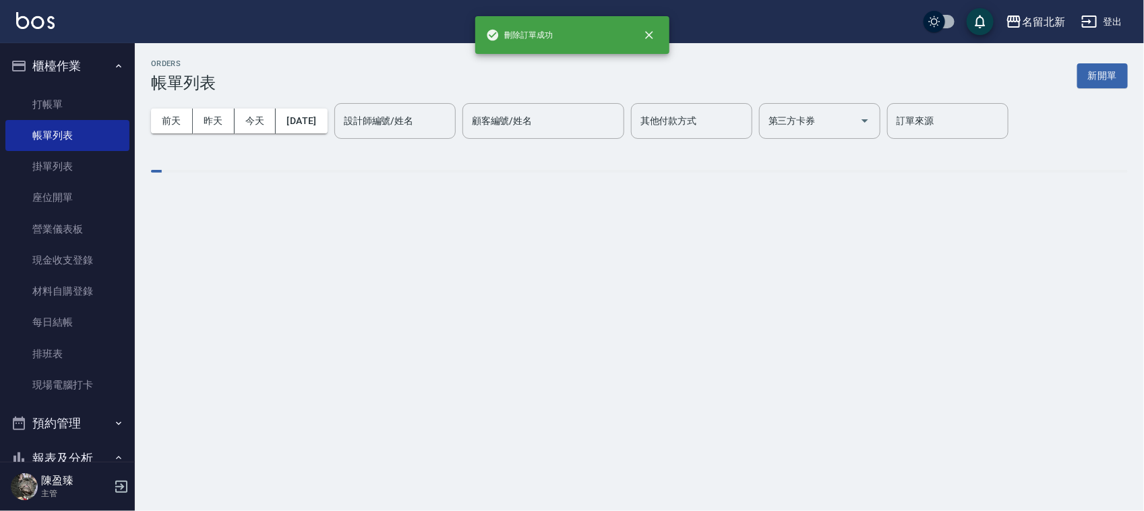
scroll to position [0, 0]
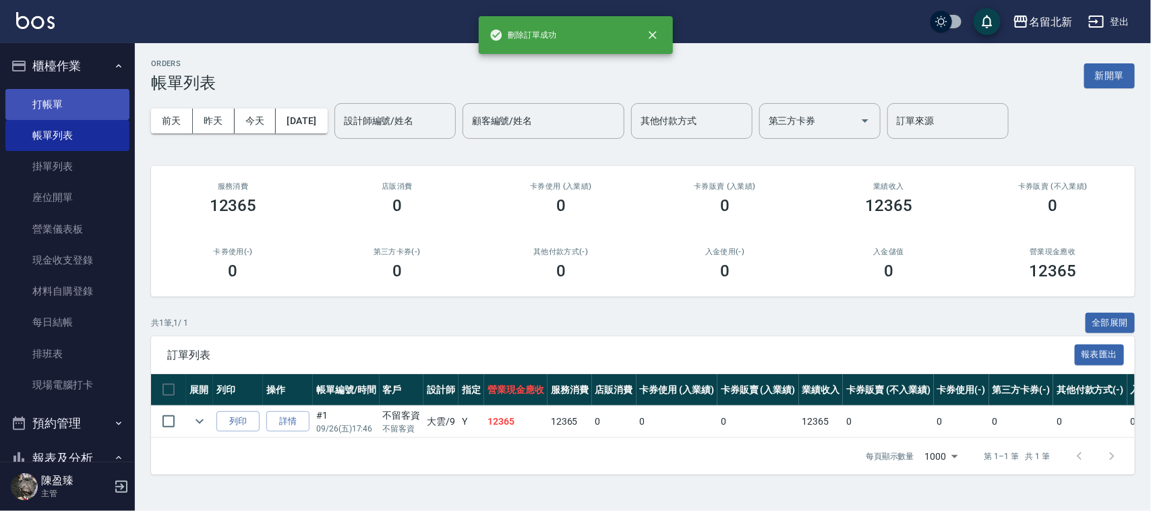
click at [83, 96] on link "打帳單" at bounding box center [67, 104] width 124 height 31
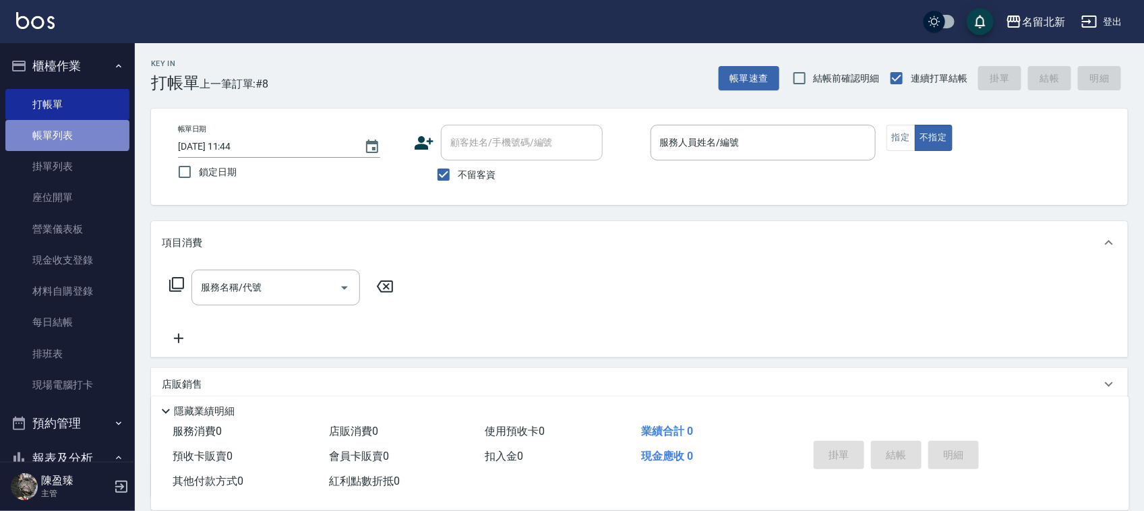
click at [66, 120] on link "帳單列表" at bounding box center [67, 135] width 124 height 31
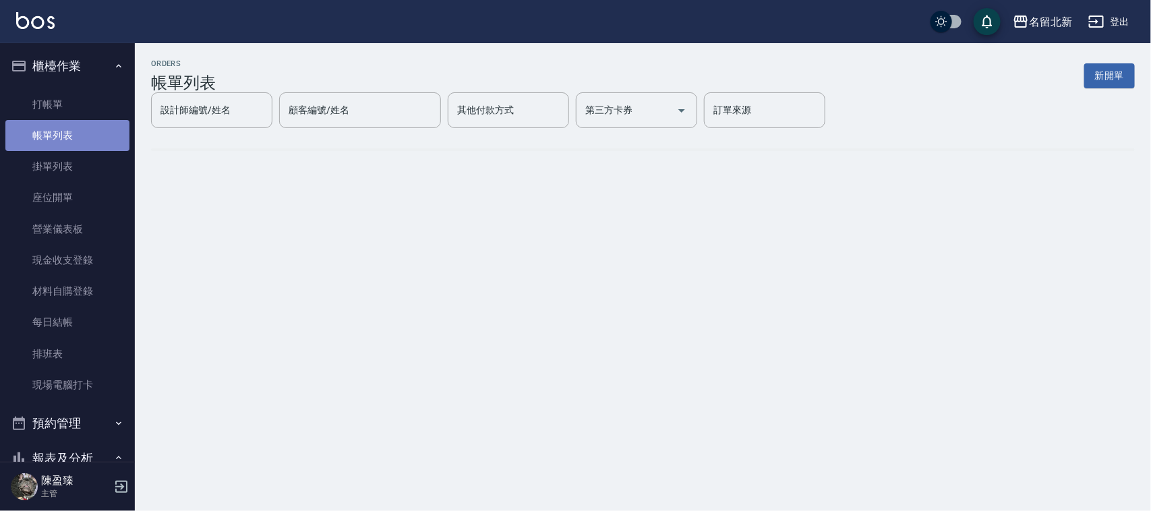
drag, startPoint x: 82, startPoint y: 142, endPoint x: 93, endPoint y: 136, distance: 13.0
click at [82, 143] on link "帳單列表" at bounding box center [67, 135] width 124 height 31
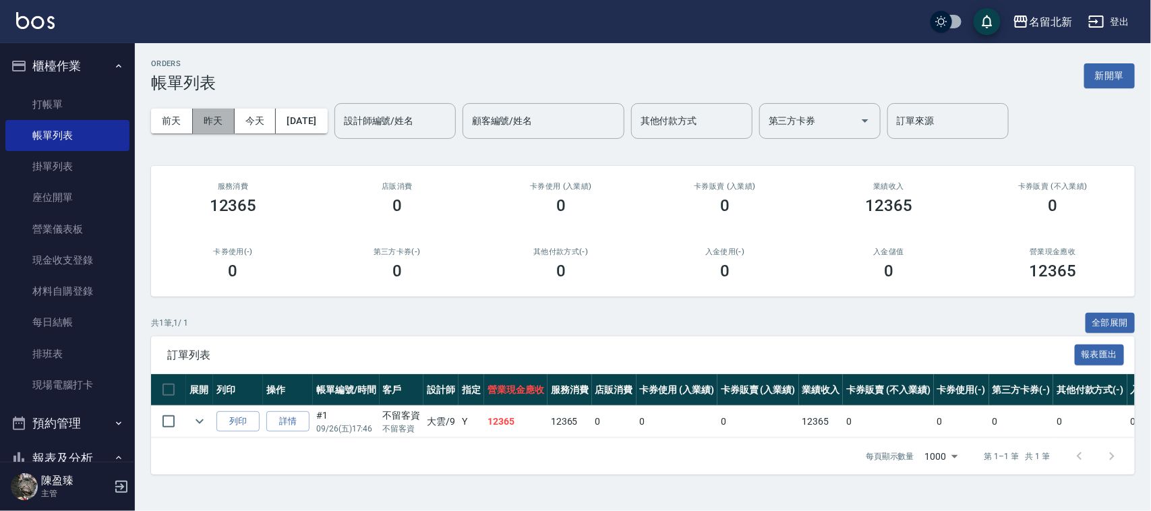
click at [216, 127] on button "昨天" at bounding box center [214, 121] width 42 height 25
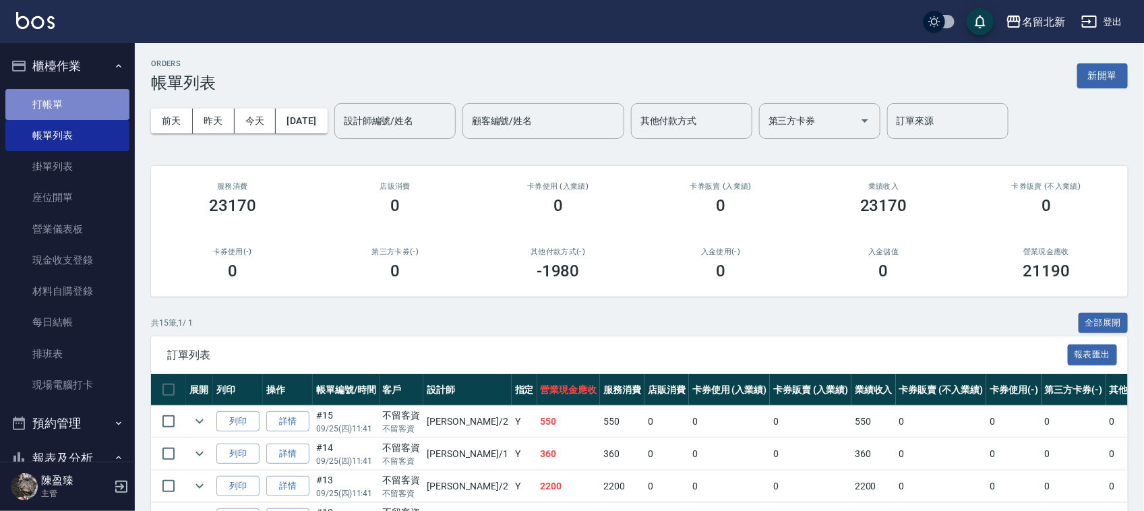
click at [109, 101] on link "打帳單" at bounding box center [67, 104] width 124 height 31
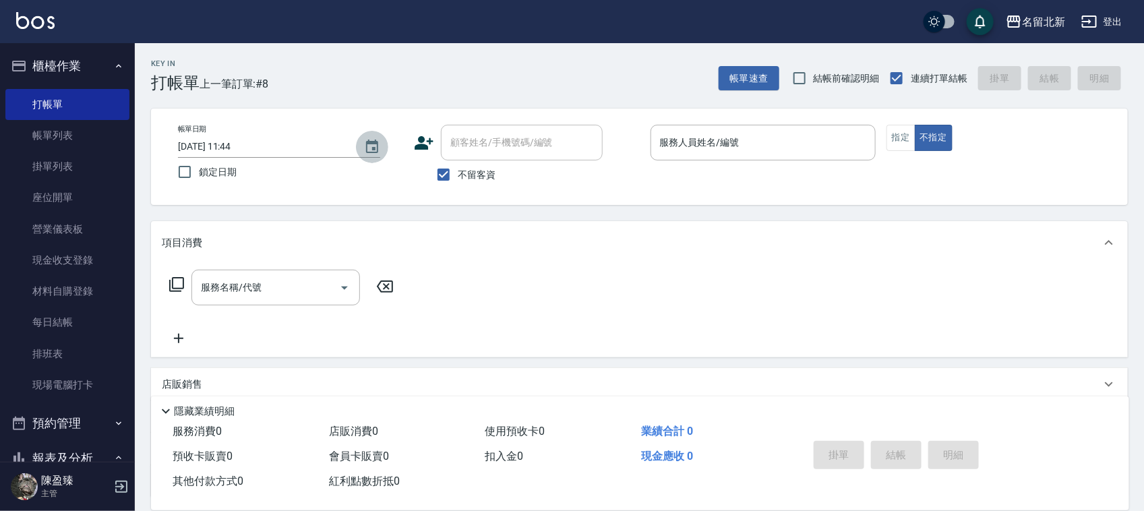
click at [373, 152] on icon "Choose date, selected date is 2025-09-26" at bounding box center [372, 146] width 12 height 13
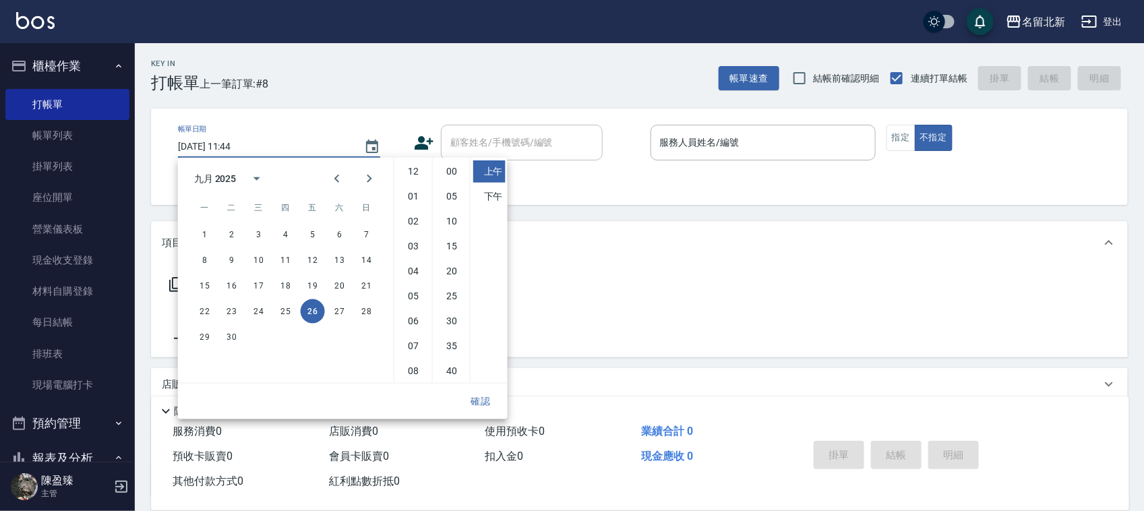
scroll to position [76, 0]
click at [287, 309] on button "25" at bounding box center [286, 311] width 24 height 24
type input "[DATE] 11:44"
click at [476, 396] on button "確認" at bounding box center [480, 401] width 43 height 25
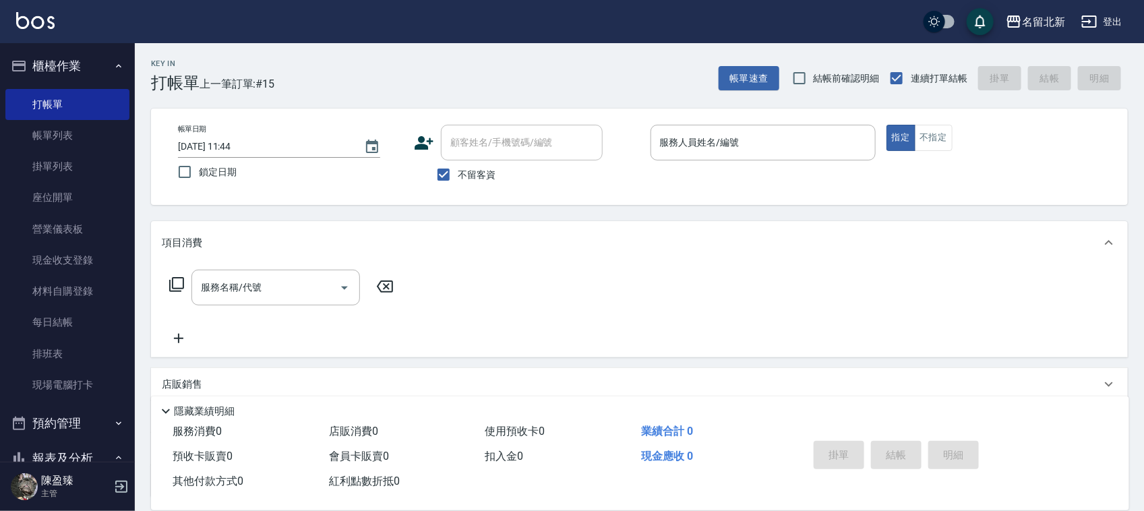
click at [182, 191] on div "帳單日期 [DATE] 11:44 鎖定日期 顧客姓名/手機號碼/編號 顧客姓名/手機號碼/編號 不留客資 服務人員姓名/編號 服務人員姓名/編號 指定 不指定" at bounding box center [639, 157] width 977 height 96
click at [192, 180] on input "鎖定日期" at bounding box center [185, 172] width 28 height 28
checkbox input "true"
drag, startPoint x: 692, startPoint y: 142, endPoint x: 747, endPoint y: 129, distance: 56.1
click at [696, 140] on input "服務人員姓名/編號" at bounding box center [763, 143] width 213 height 24
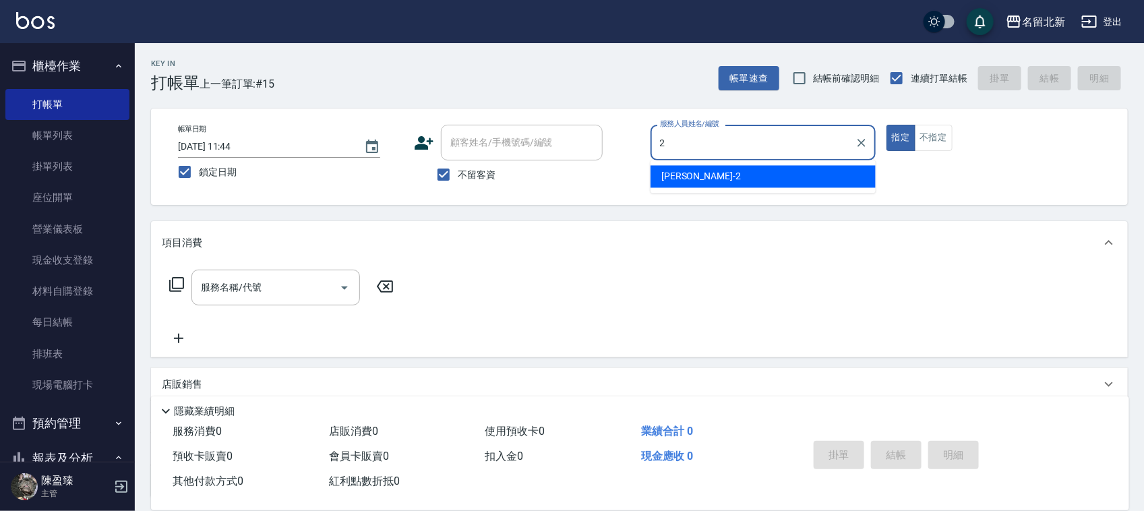
type input "[PERSON_NAME]-2"
type button "true"
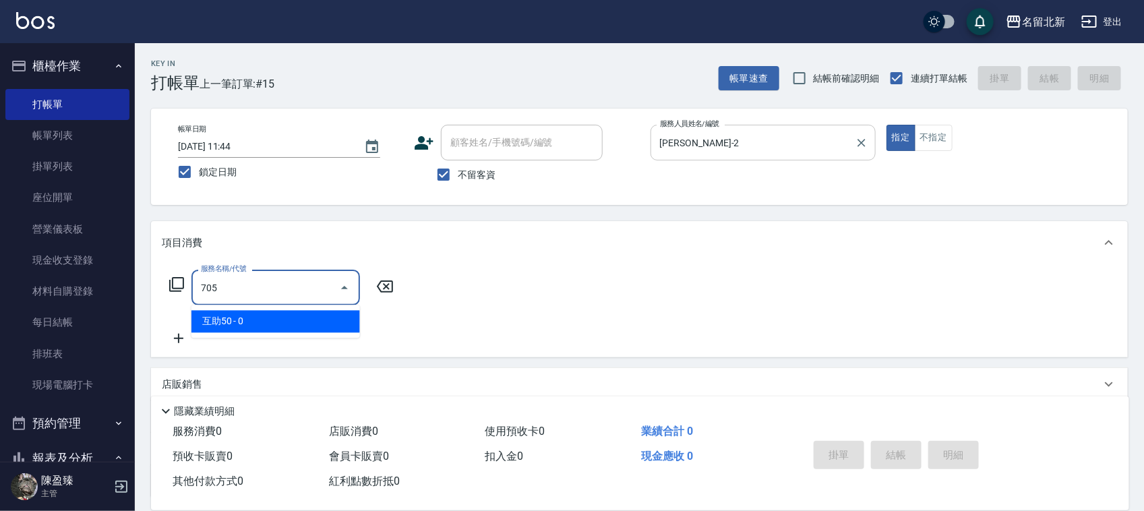
type input "互助50(705)"
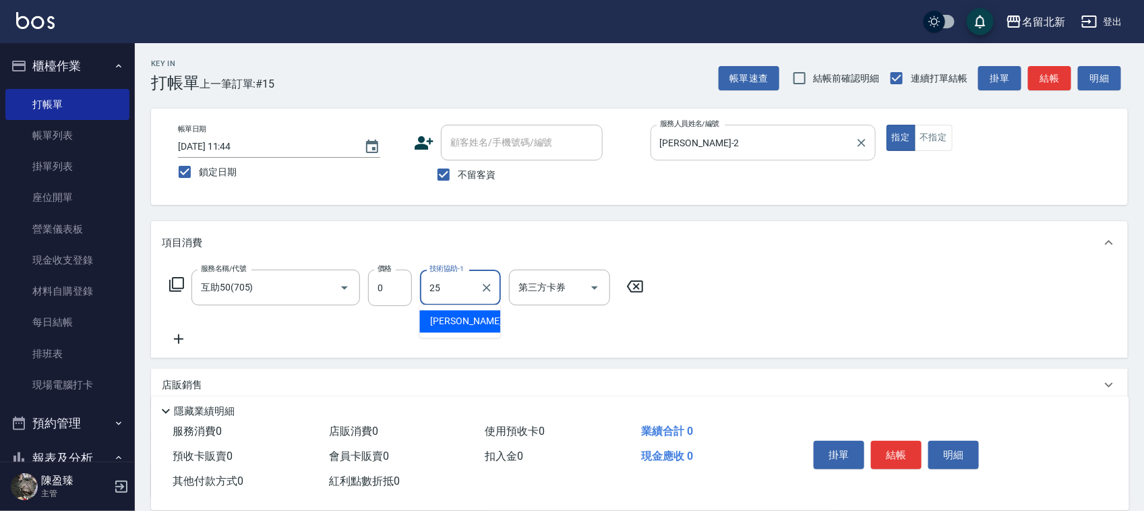
type input "禎禎-25"
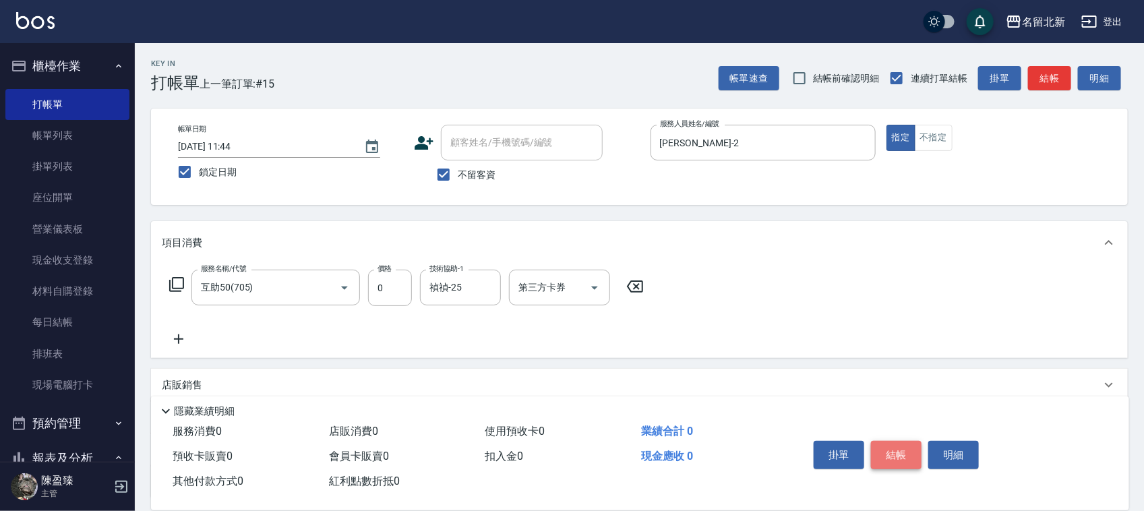
click at [887, 458] on button "結帳" at bounding box center [896, 455] width 51 height 28
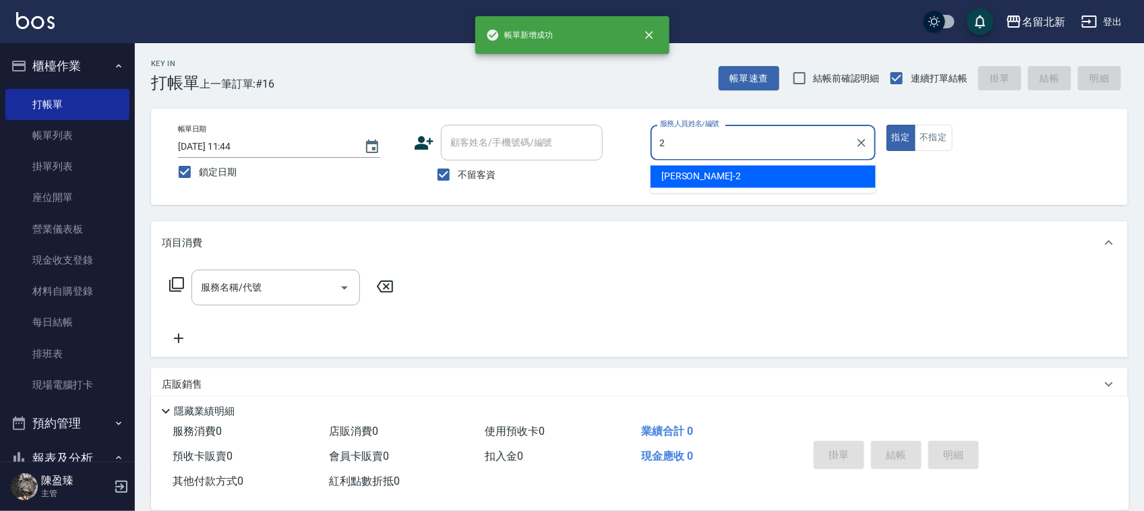
type input "[PERSON_NAME]-2"
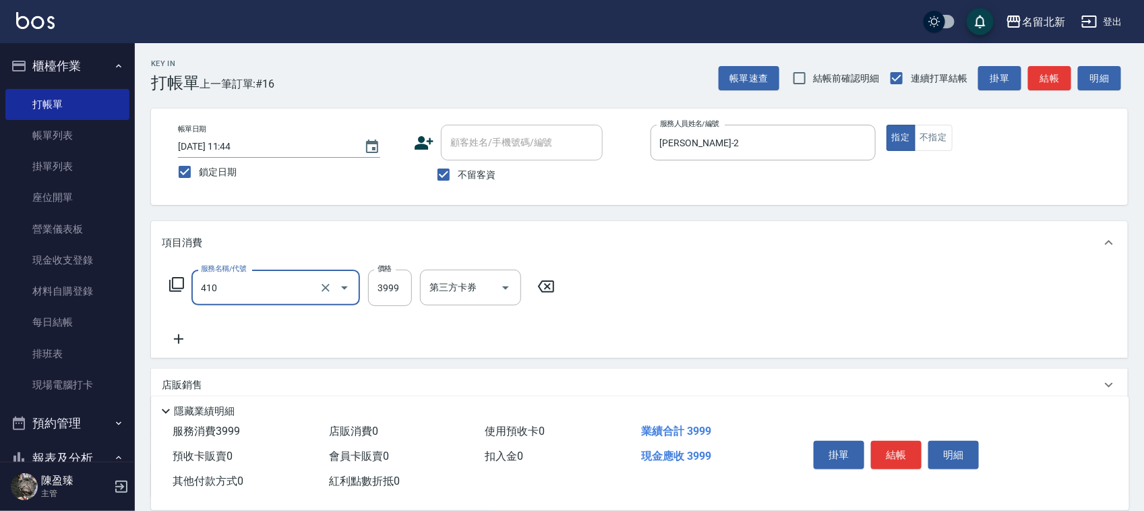
type input "日系縮毛套餐(410)"
type input "4500"
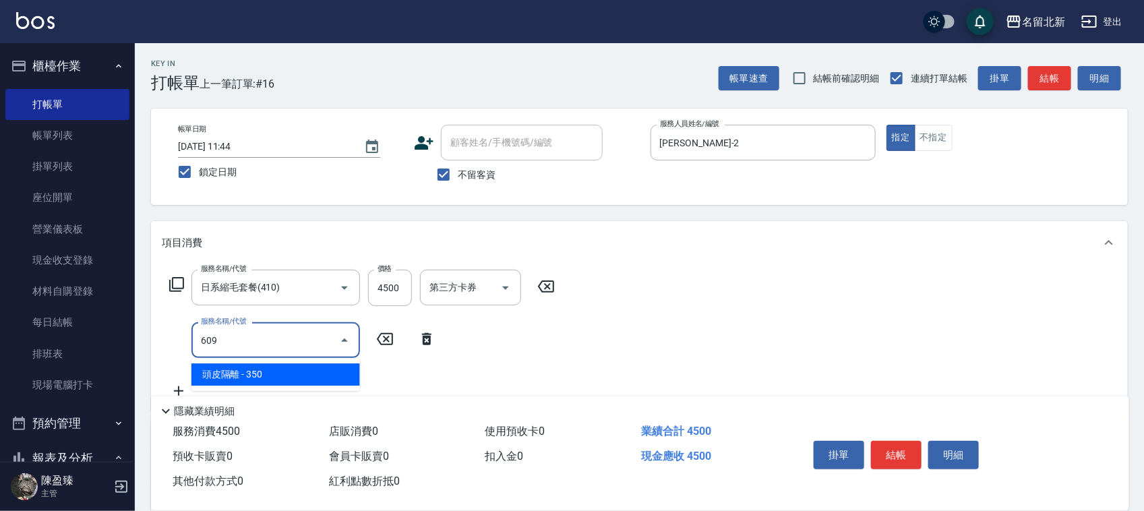
type input "頭皮隔離(609)"
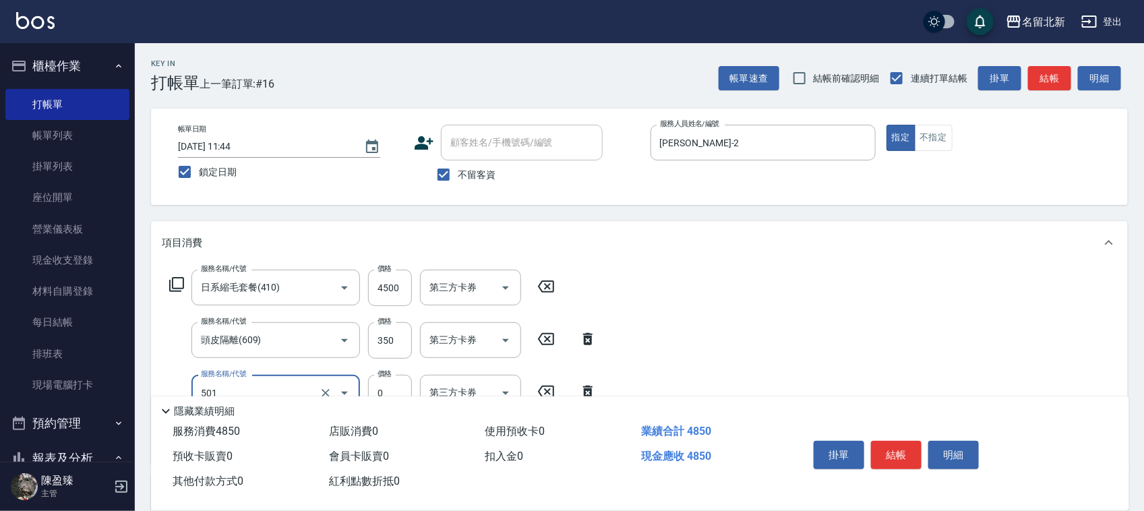
type input "染髮(501)"
type input "1490"
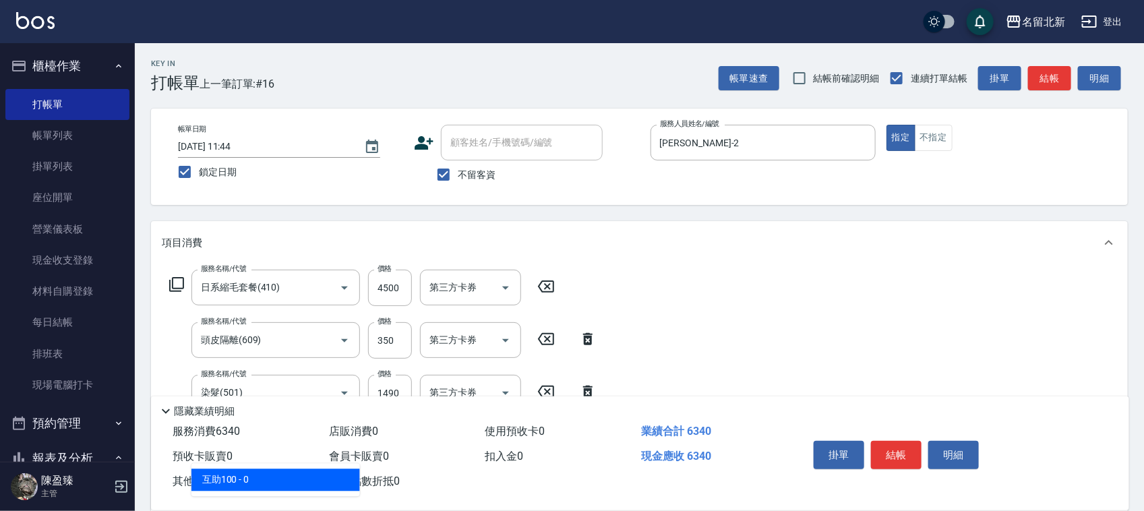
type input "互助100(710)"
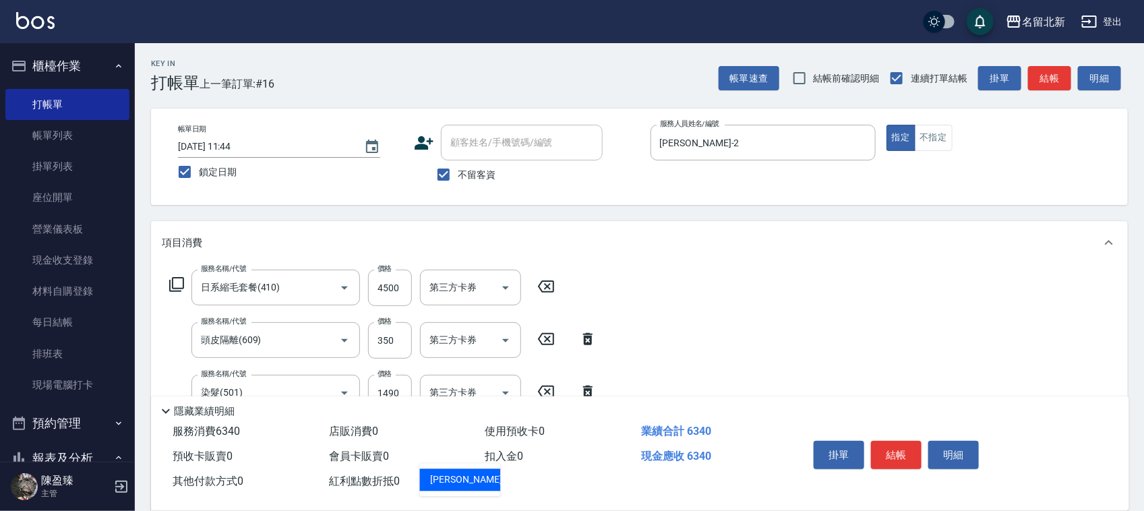
type input "禎禎-25"
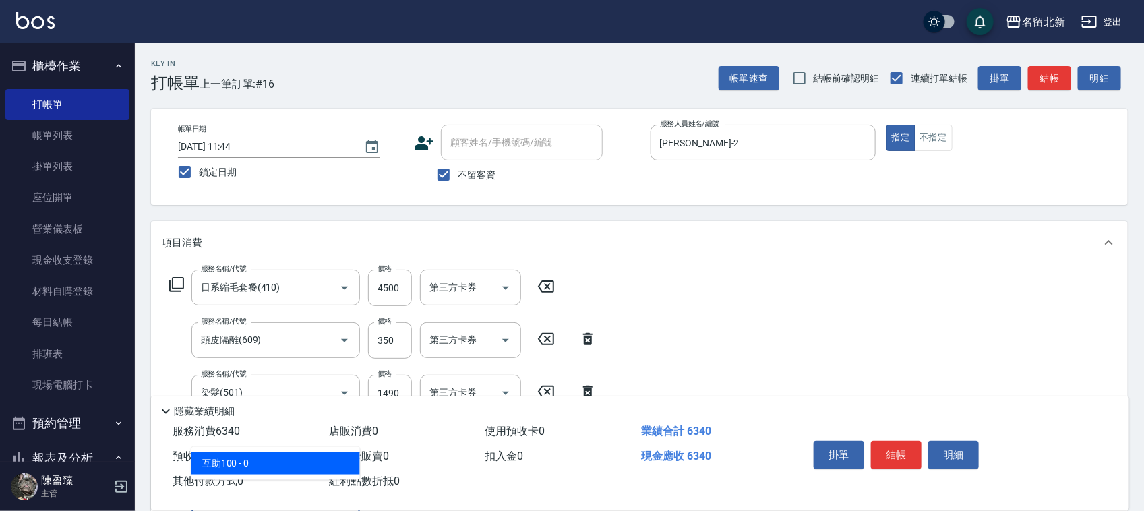
type input "互助100(710)"
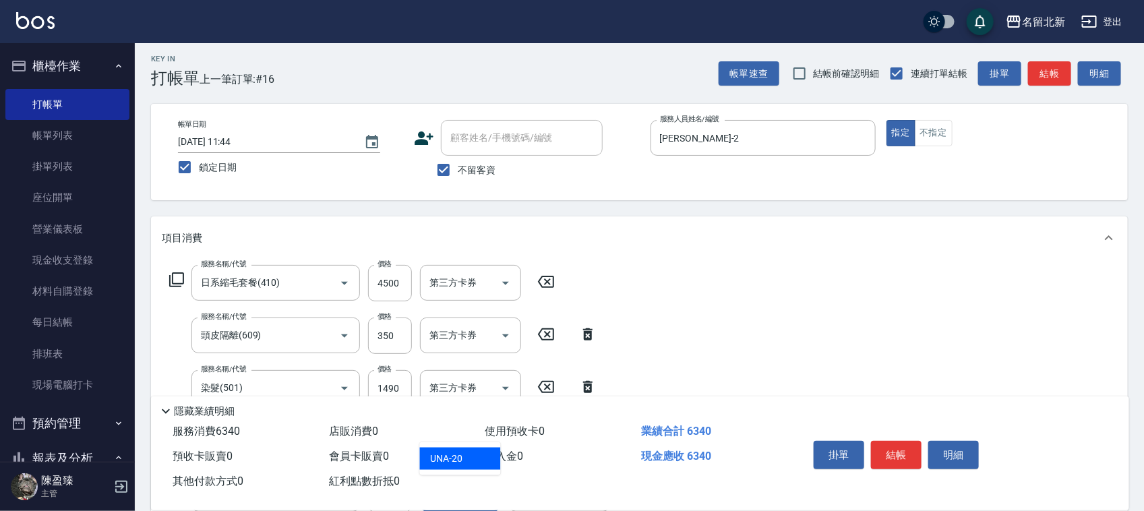
type input "UNA-20"
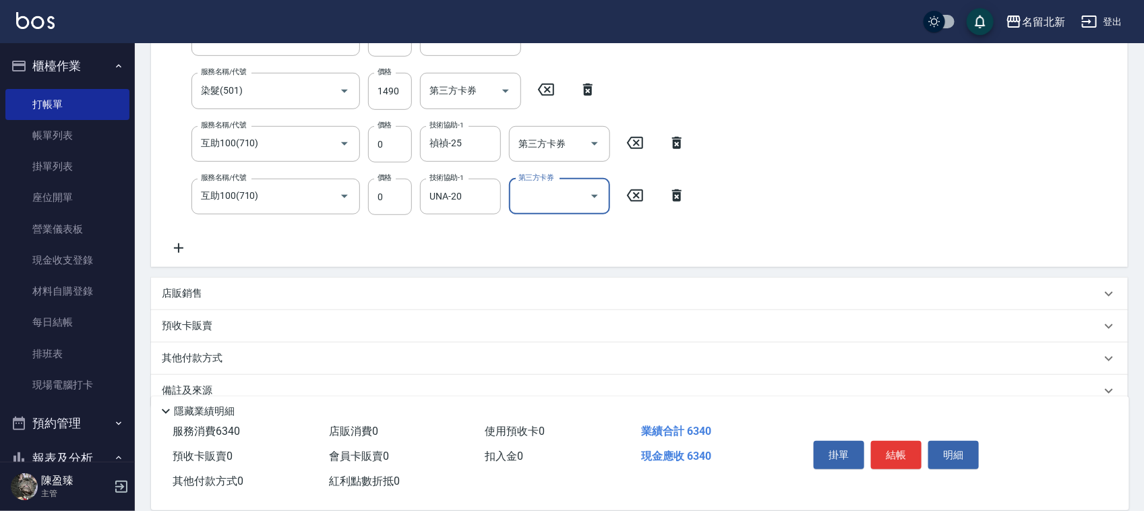
scroll to position [326, 0]
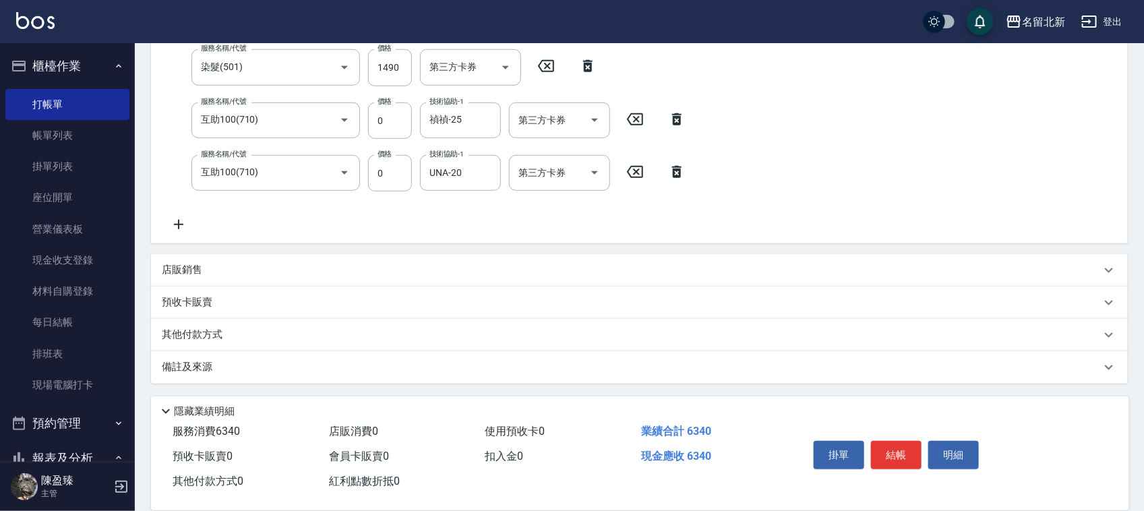
click at [355, 263] on div "店販銷售" at bounding box center [631, 270] width 939 height 14
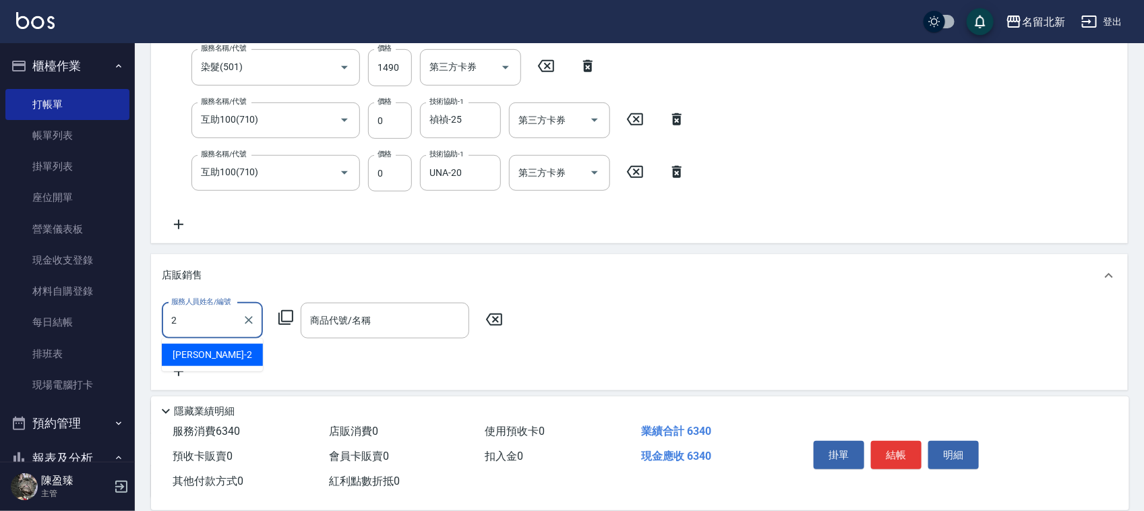
type input "[PERSON_NAME]-2"
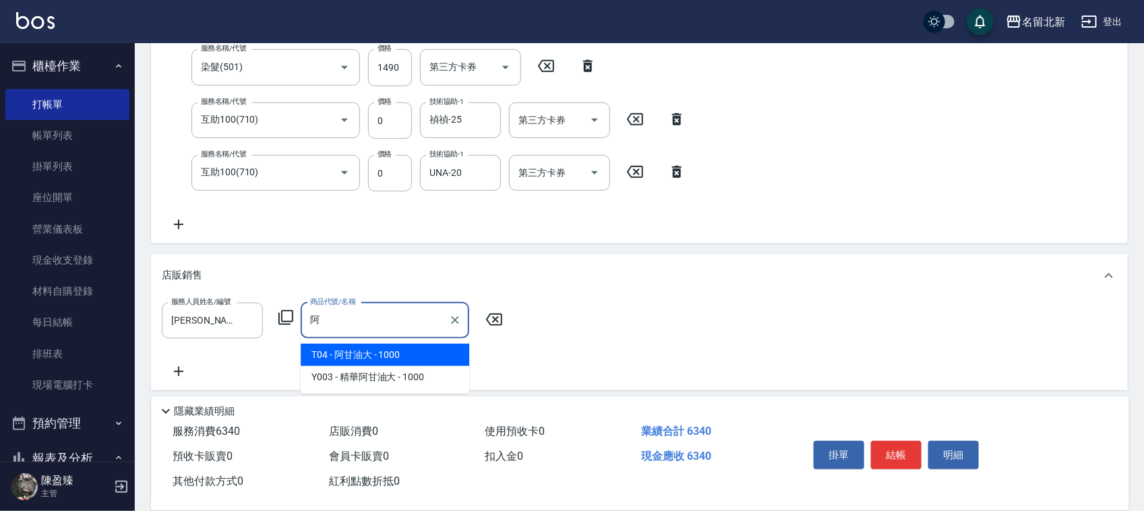
type input "阿甘油大"
checkbox input "false"
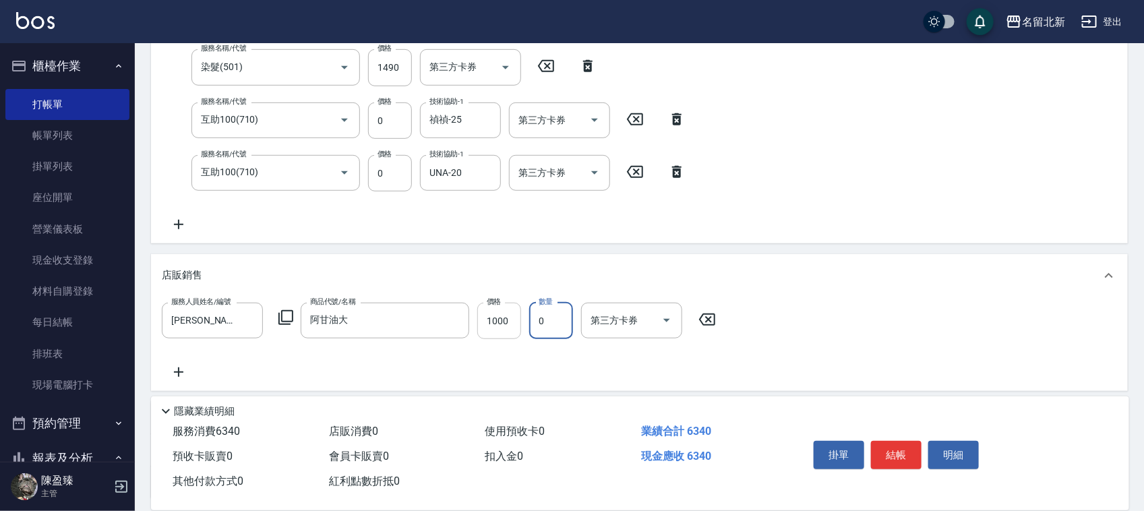
type input "0"
click at [518, 324] on input "1000" at bounding box center [499, 321] width 44 height 36
type input "900"
type input "1"
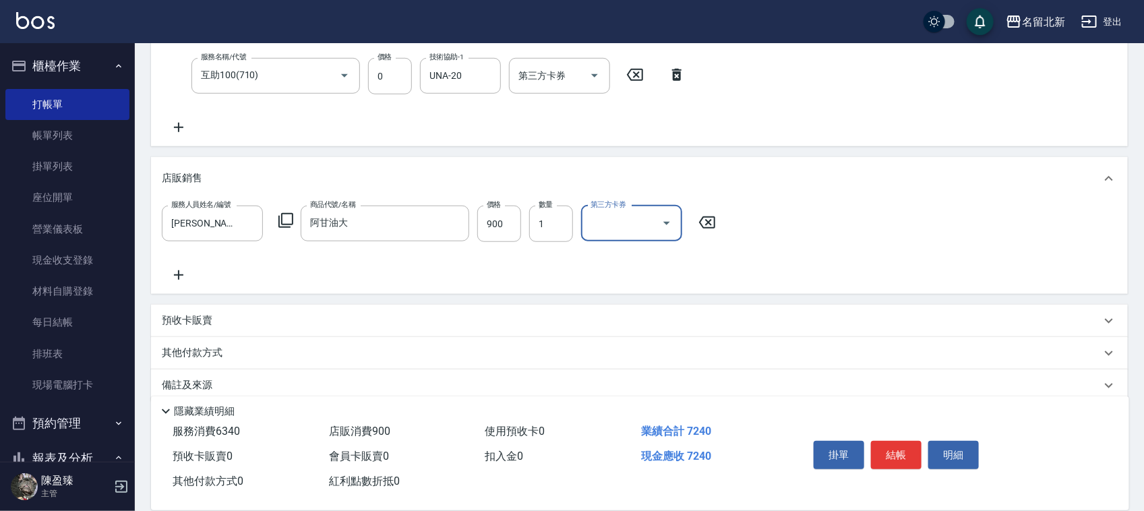
scroll to position [442, 0]
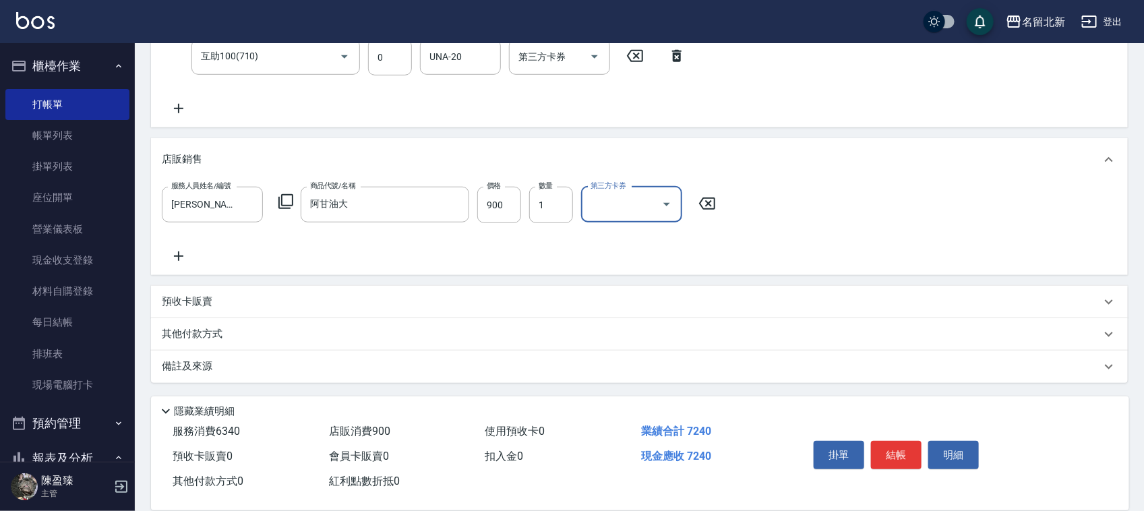
click at [192, 330] on p "其他付款方式" at bounding box center [195, 334] width 67 height 15
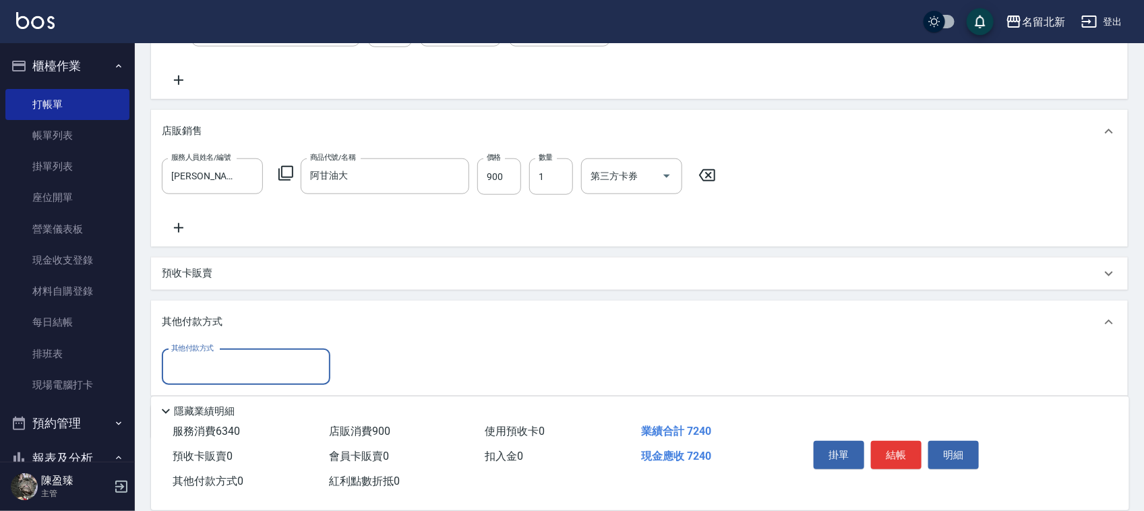
scroll to position [0, 0]
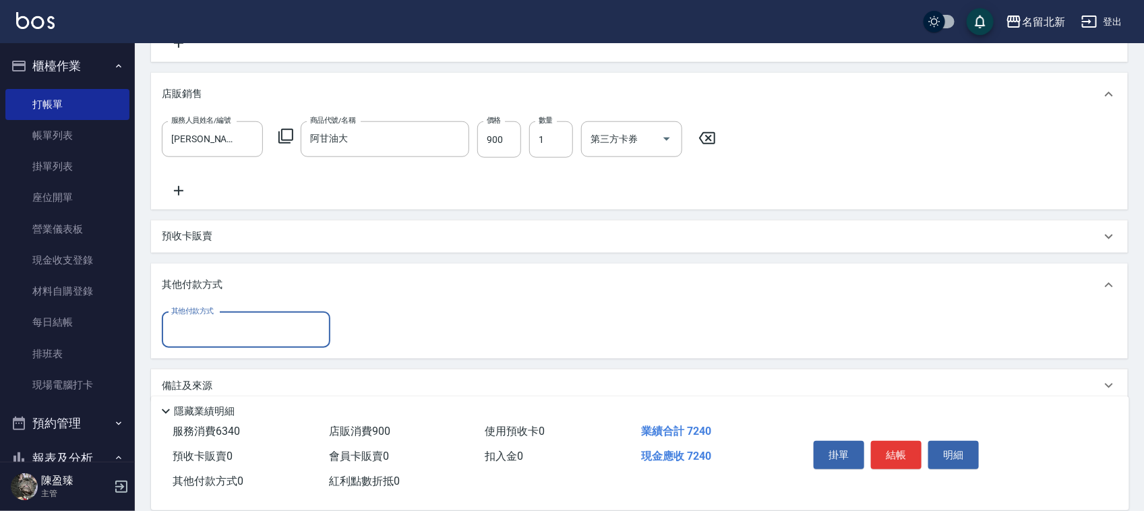
click at [208, 324] on input "其他付款方式" at bounding box center [246, 330] width 156 height 24
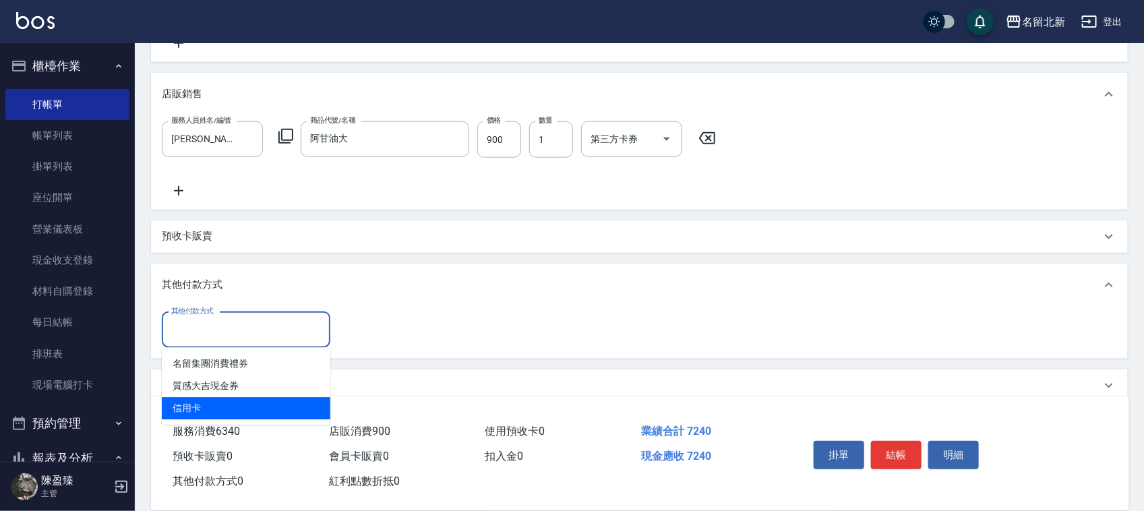
click at [213, 398] on span "信用卡" at bounding box center [246, 409] width 169 height 22
type input "信用卡"
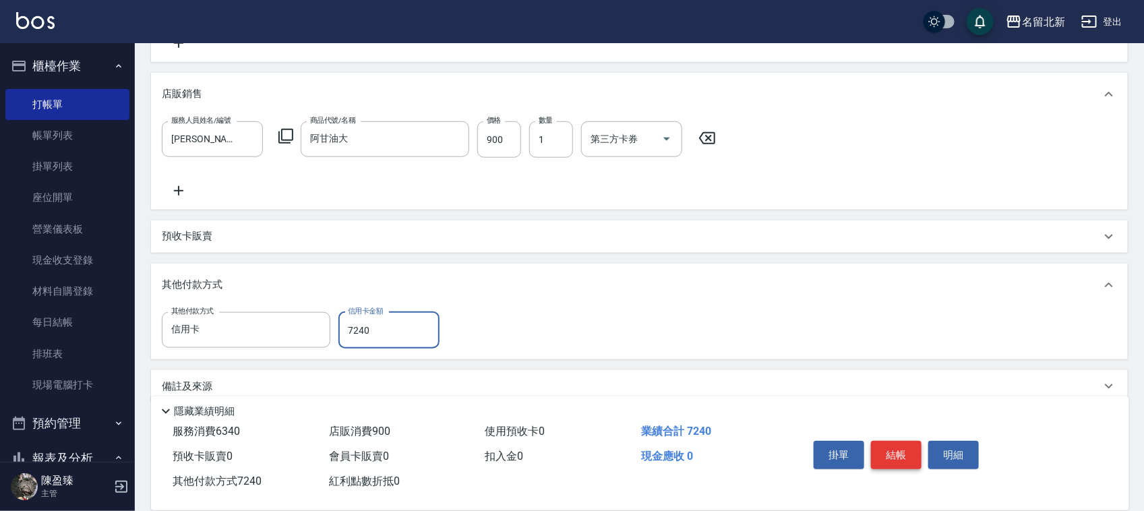
type input "7240"
click at [892, 450] on button "結帳" at bounding box center [896, 455] width 51 height 28
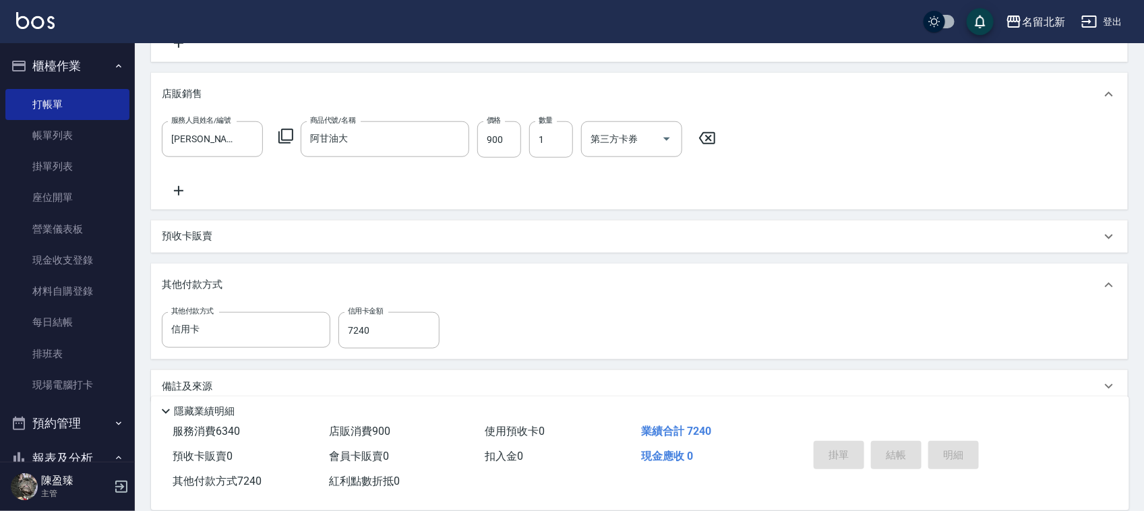
type input "[DATE] 11:45"
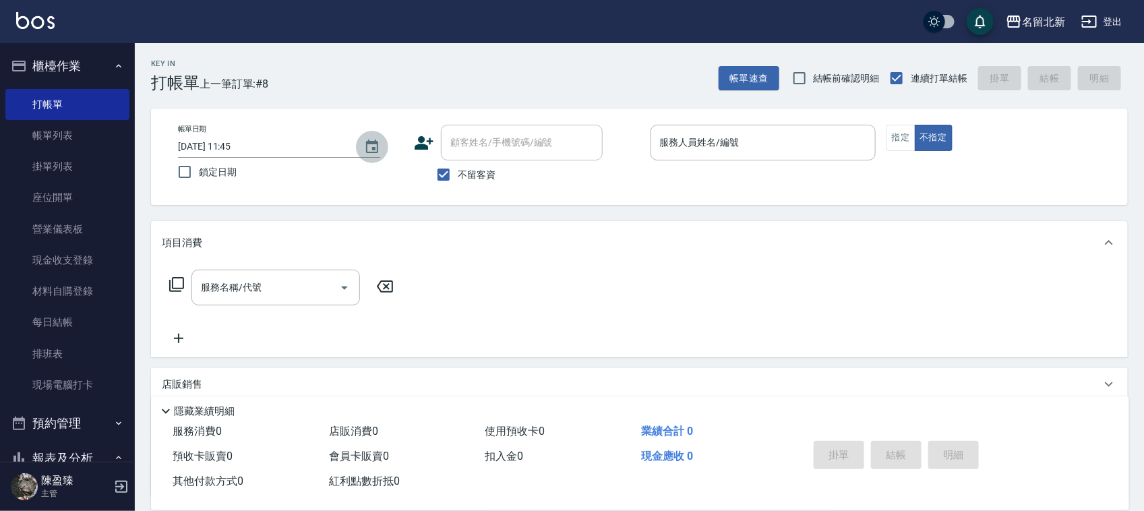
click at [375, 142] on icon "Choose date, selected date is 2025-09-26" at bounding box center [372, 146] width 12 height 13
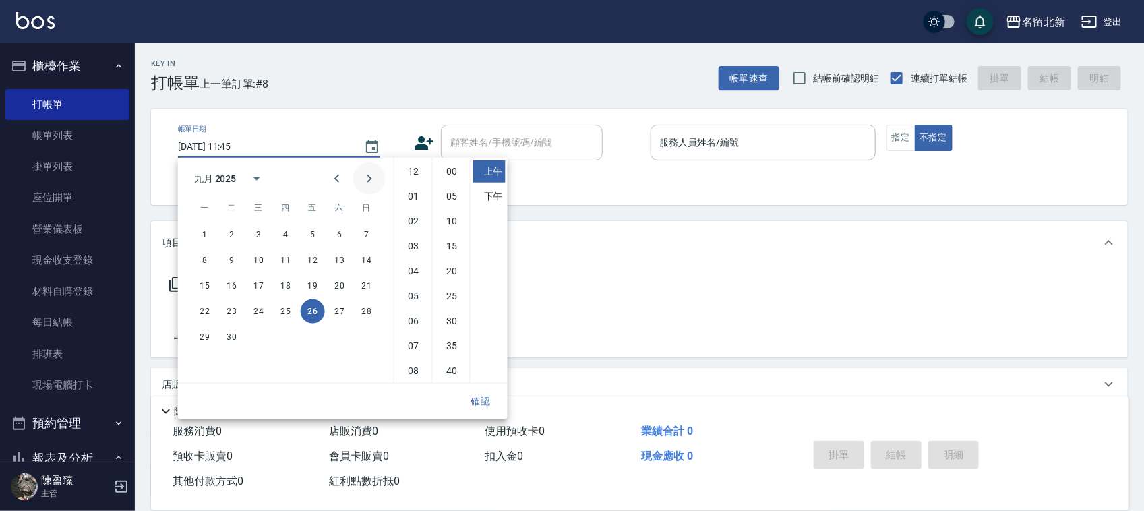
scroll to position [76, 0]
click at [284, 303] on button "25" at bounding box center [286, 311] width 24 height 24
type input "[DATE] 11:45"
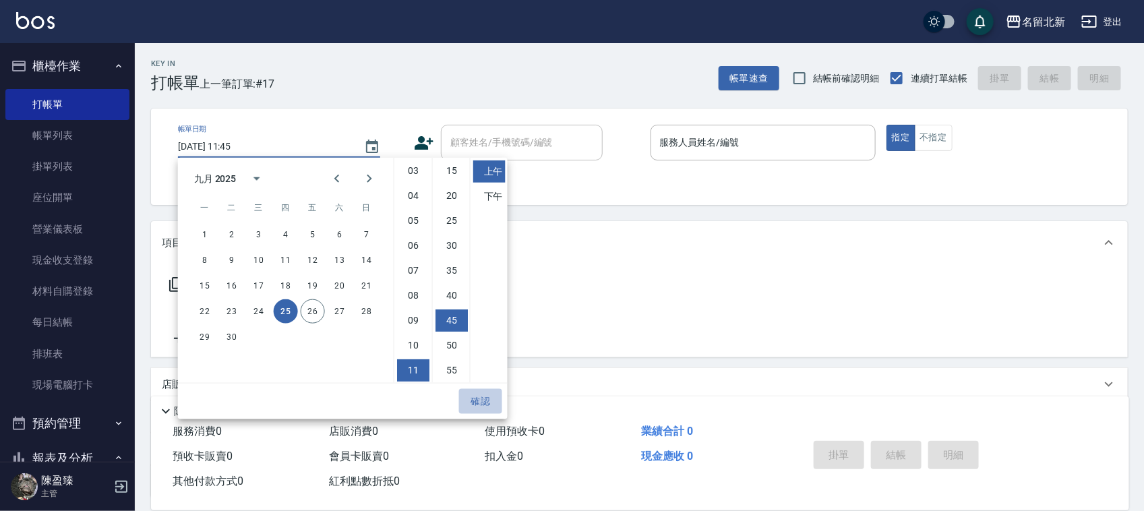
click at [477, 399] on button "確認" at bounding box center [480, 401] width 43 height 25
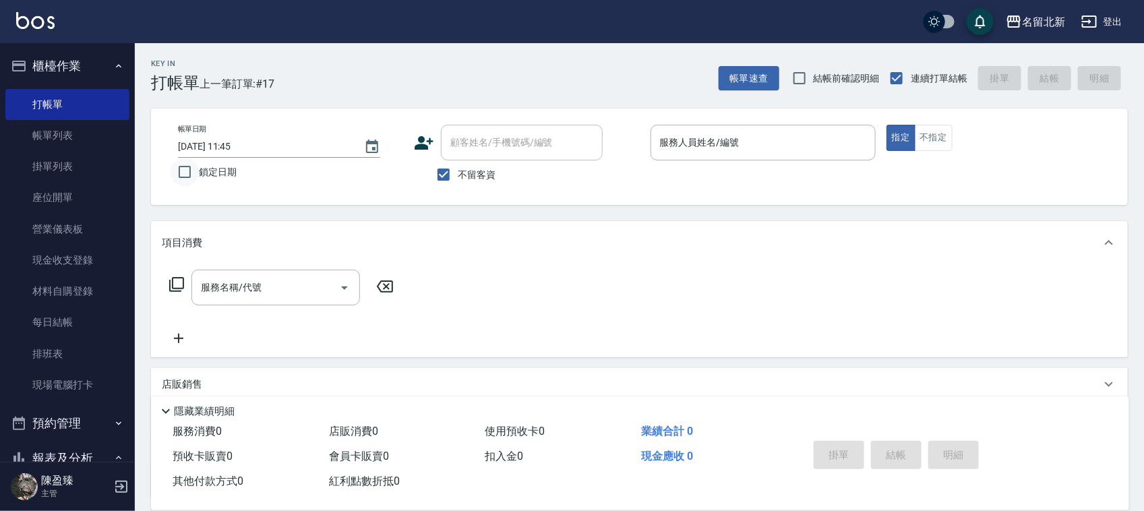
click at [194, 177] on input "鎖定日期" at bounding box center [185, 172] width 28 height 28
checkbox input "true"
type input "[DATE] 11:45"
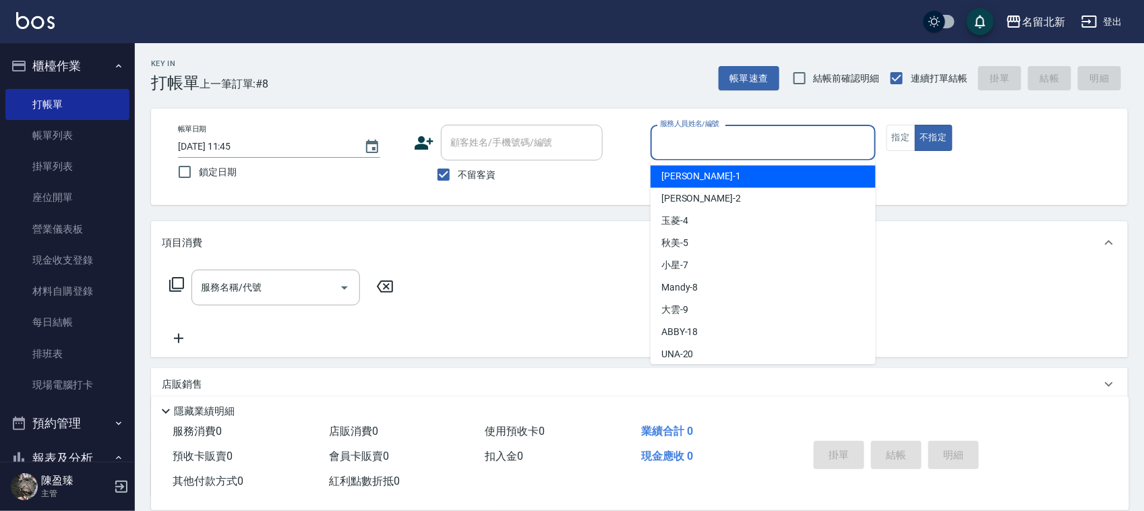
click at [702, 140] on input "服務人員姓名/編號" at bounding box center [763, 143] width 213 height 24
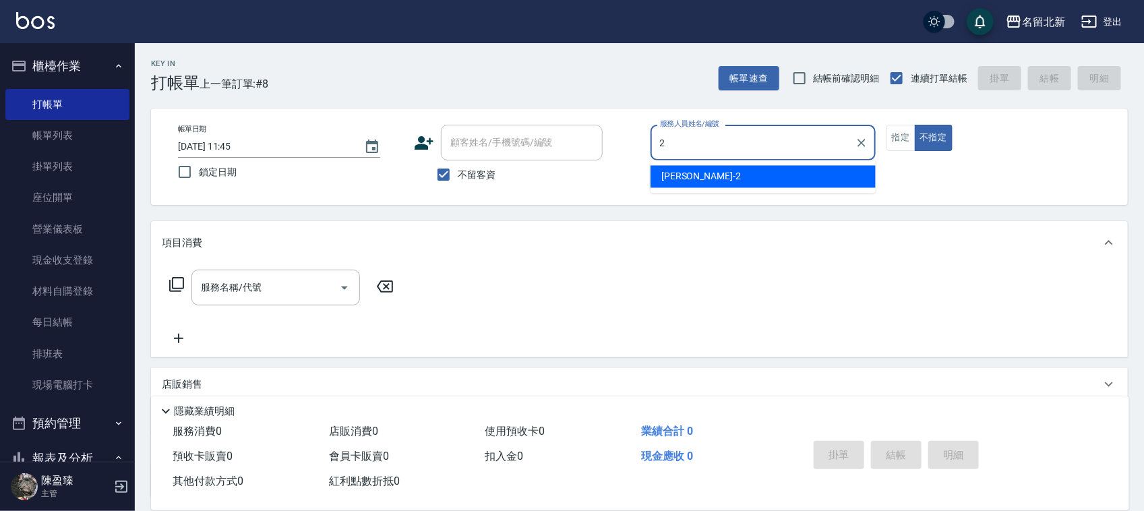
type input "[PERSON_NAME]-2"
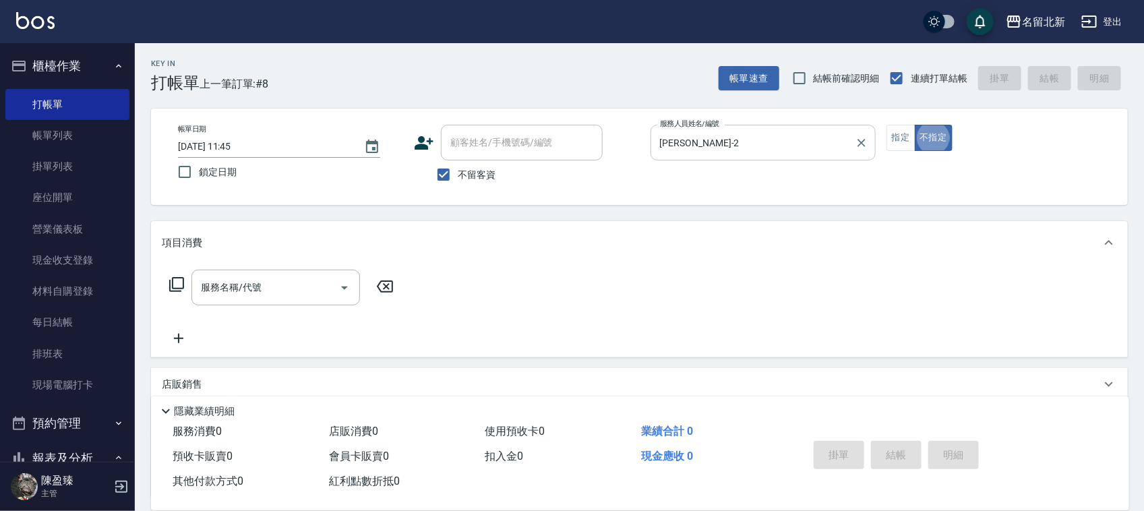
type button "false"
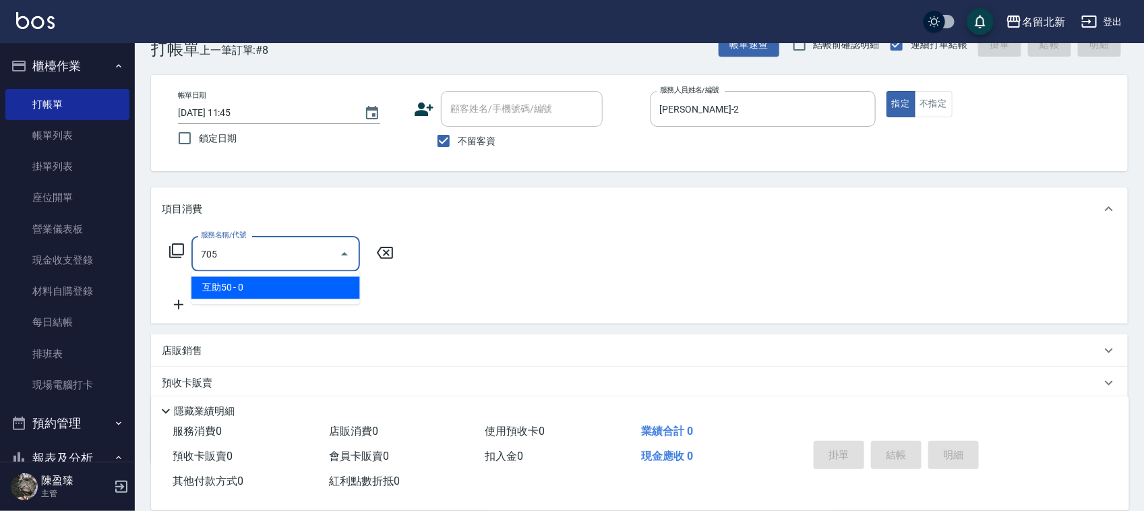
type input "互助50(705)"
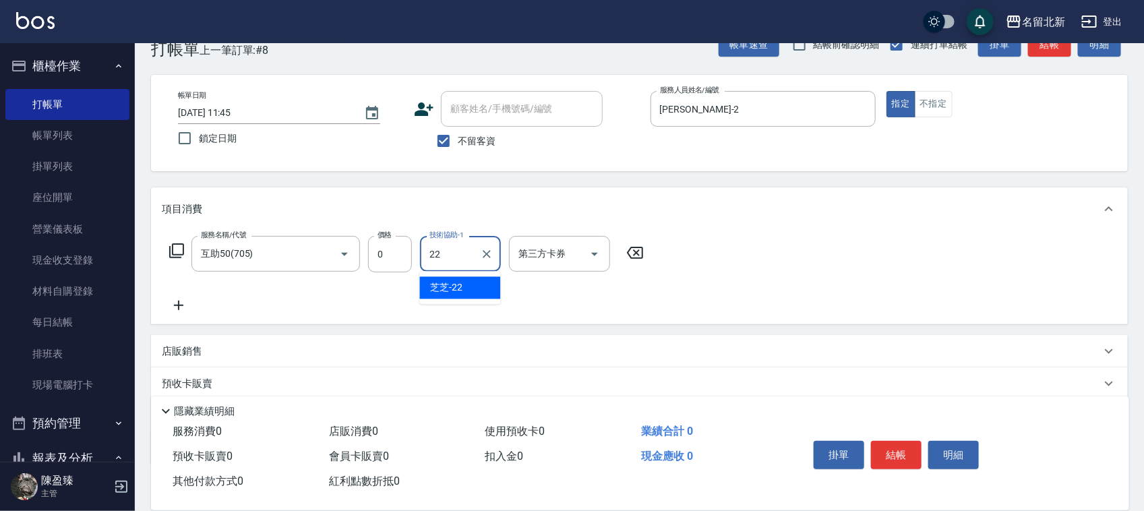
type input "芝芝-22"
click at [914, 457] on button "結帳" at bounding box center [896, 455] width 51 height 28
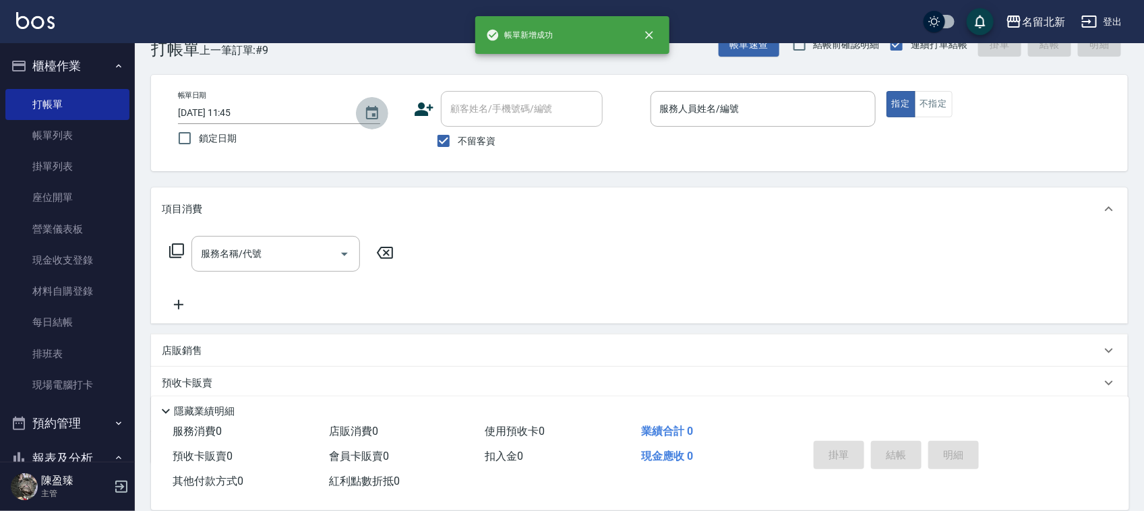
click at [365, 111] on icon "Choose date, selected date is 2025-09-26" at bounding box center [372, 113] width 16 height 16
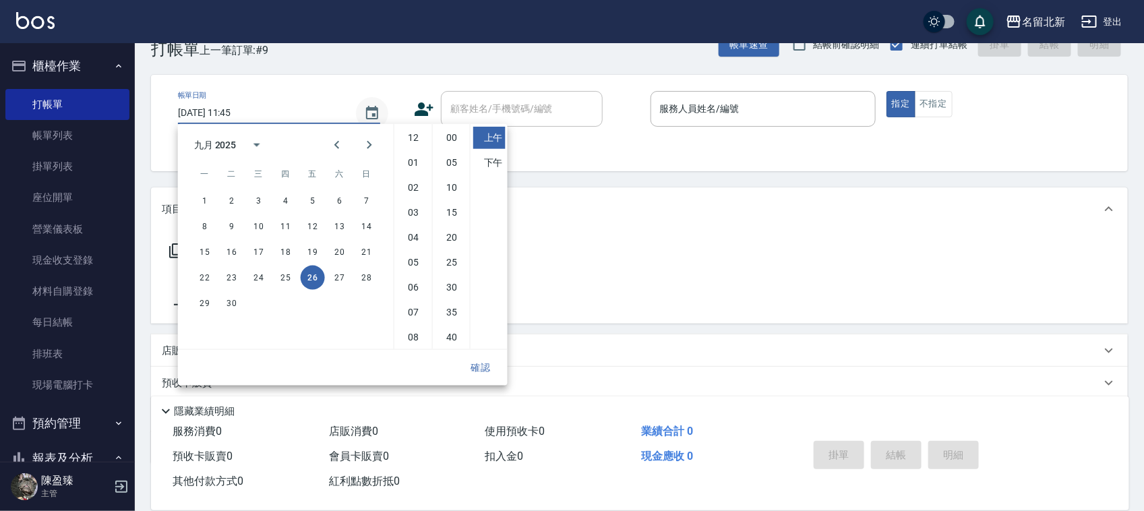
scroll to position [76, 0]
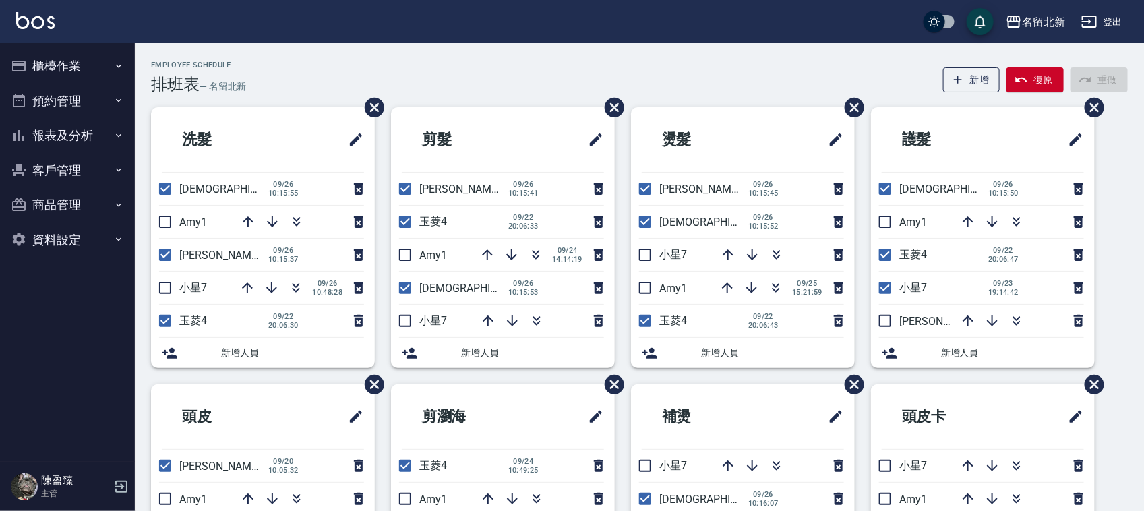
click at [57, 66] on button "櫃檯作業" at bounding box center [67, 66] width 124 height 35
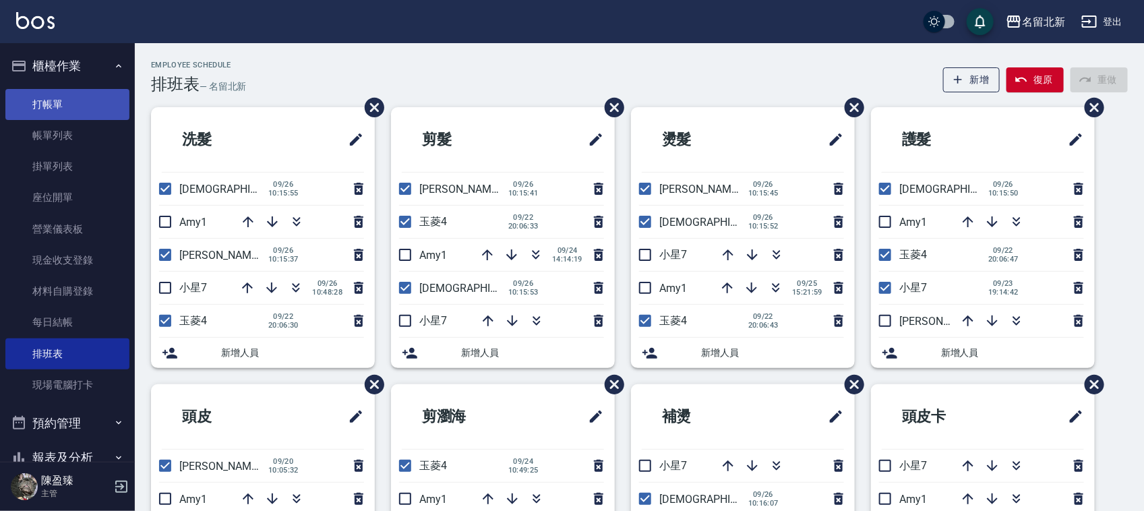
click at [65, 95] on link "打帳單" at bounding box center [67, 104] width 124 height 31
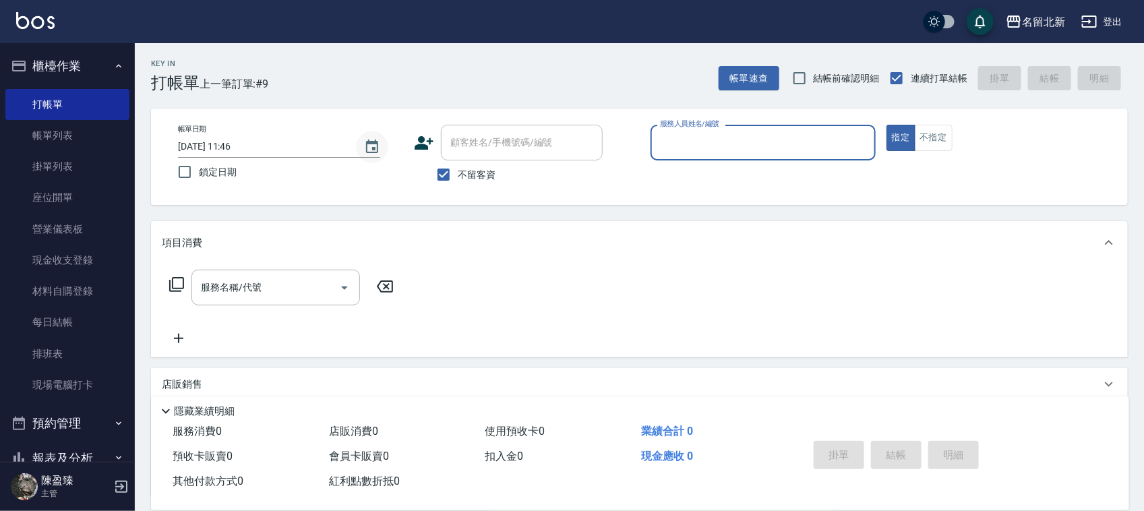
click at [367, 143] on icon "Choose date, selected date is 2025-09-26" at bounding box center [372, 147] width 16 height 16
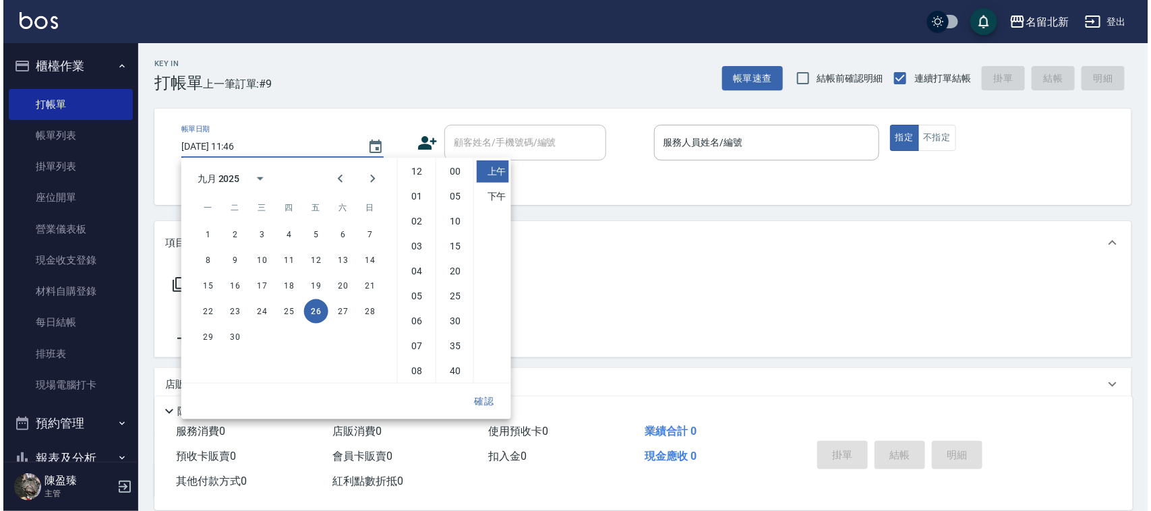
scroll to position [76, 0]
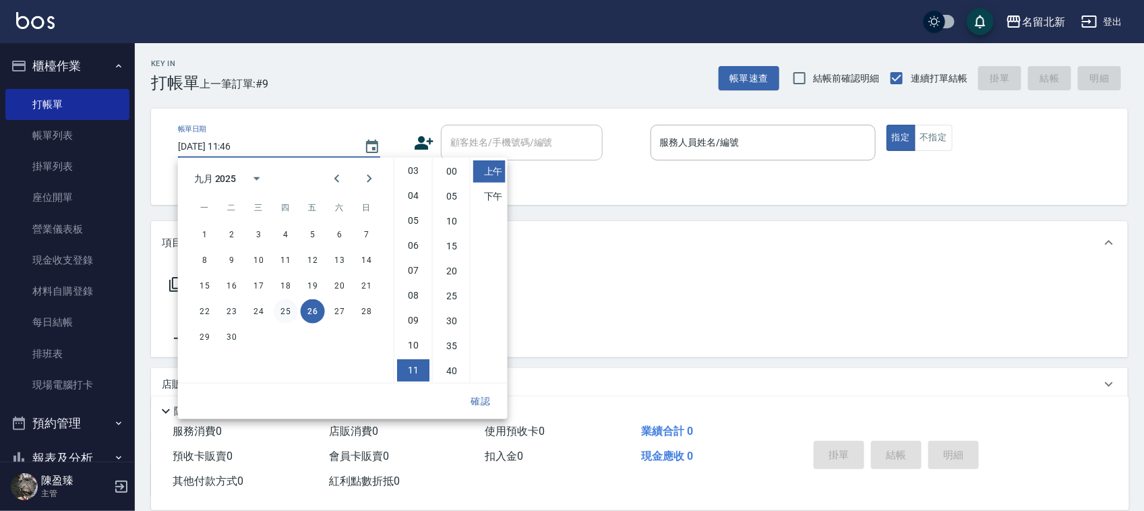
click at [278, 307] on button "25" at bounding box center [286, 311] width 24 height 24
type input "2025/09/25 11:46"
drag, startPoint x: 341, startPoint y: 51, endPoint x: 307, endPoint y: 73, distance: 40.4
click at [339, 51] on div "Key In 打帳單 上一筆訂單:#17 帳單速查 結帳前確認明細 連續打單結帳 掛單 結帳 明細" at bounding box center [631, 67] width 993 height 49
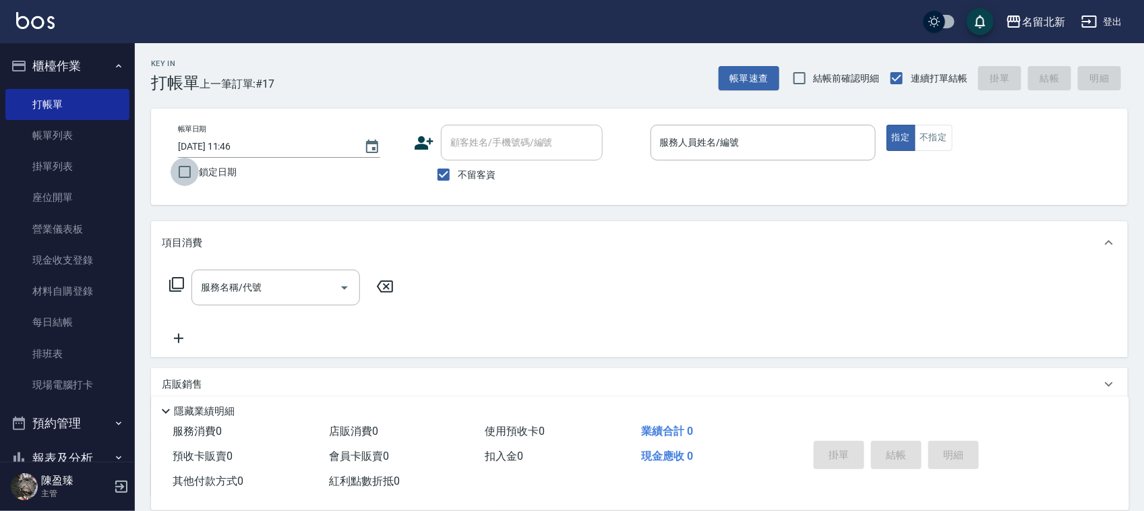
click at [190, 175] on input "鎖定日期" at bounding box center [185, 172] width 28 height 28
checkbox input "true"
click at [51, 128] on link "帳單列表" at bounding box center [67, 135] width 124 height 31
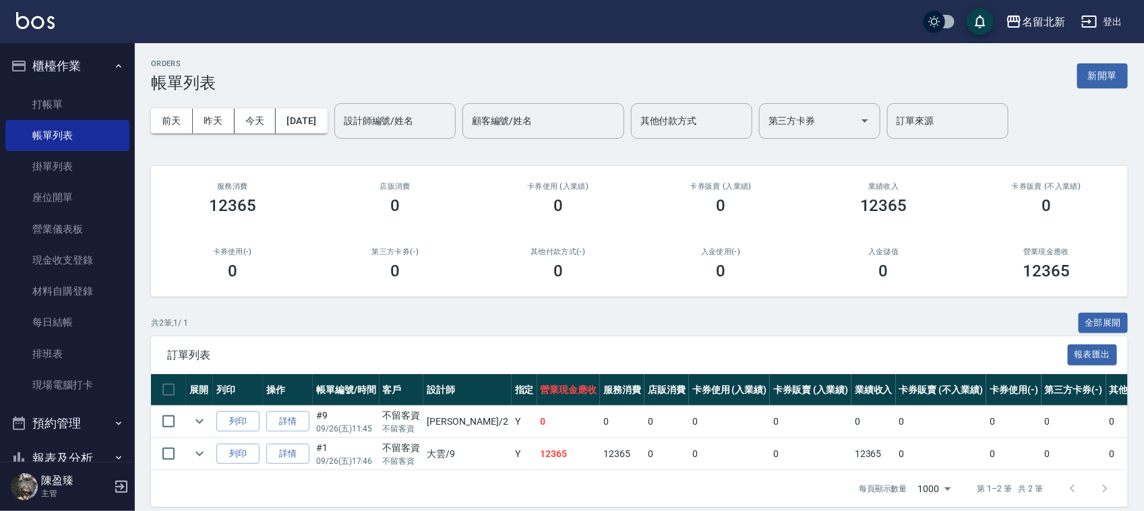
click at [186, 423] on td at bounding box center [199, 422] width 27 height 32
click at [166, 423] on input "checkbox" at bounding box center [168, 421] width 28 height 28
checkbox input "true"
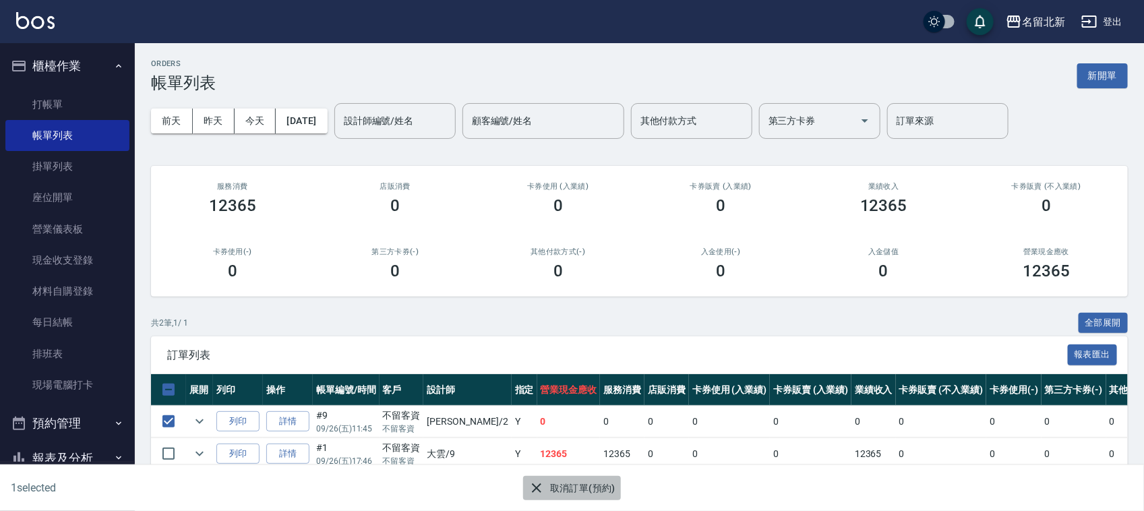
click at [564, 486] on button "取消訂單(預約)" at bounding box center [572, 488] width 98 height 25
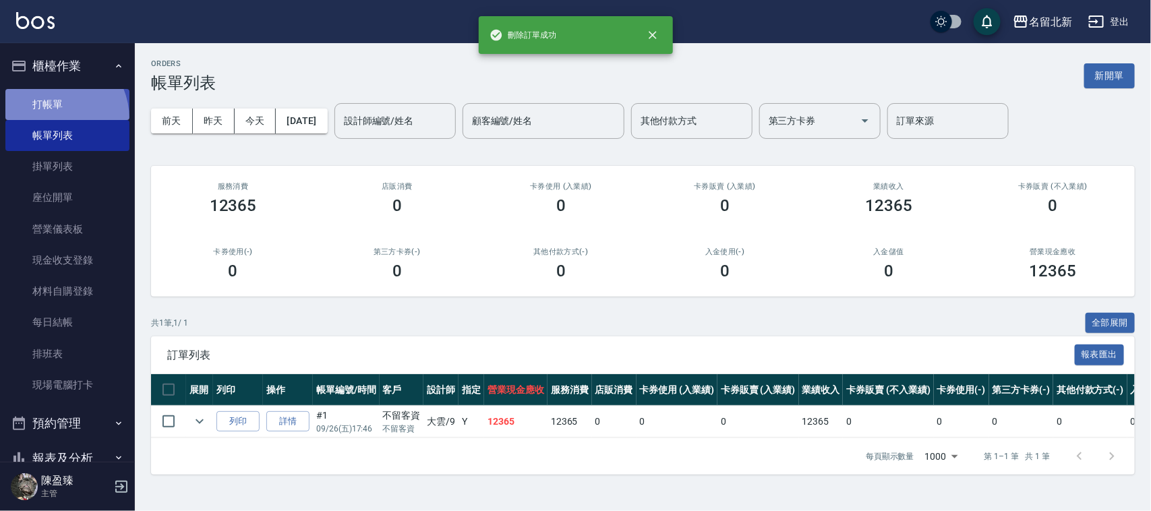
click at [51, 118] on link "打帳單" at bounding box center [67, 104] width 124 height 31
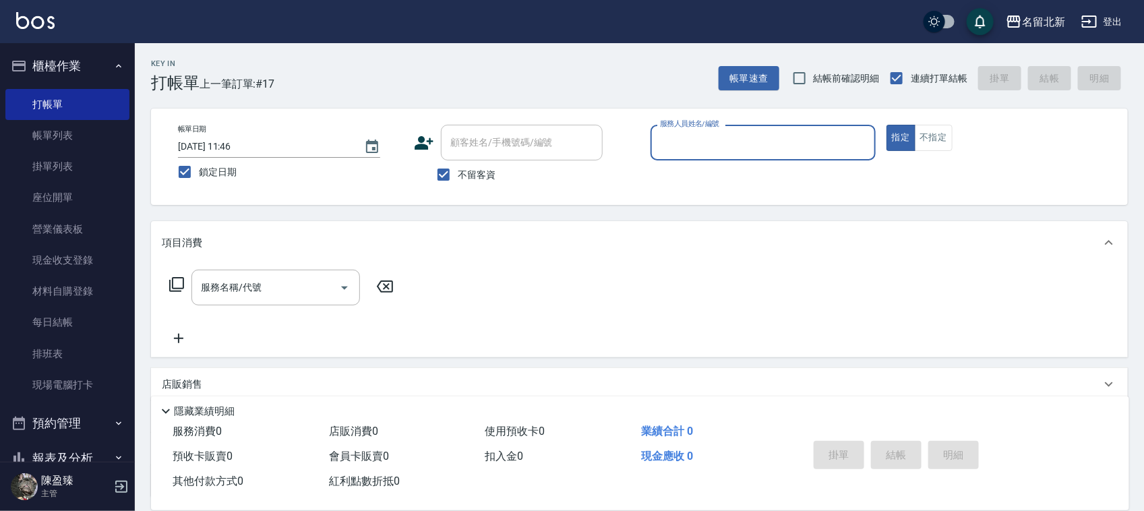
click at [705, 146] on input "服務人員姓名/編號" at bounding box center [763, 143] width 213 height 24
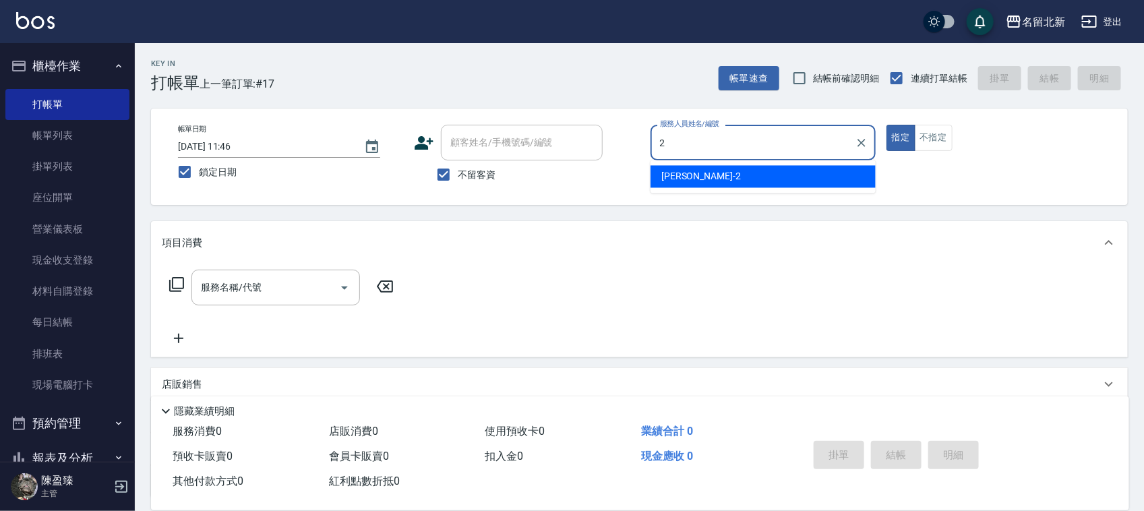
type input "[PERSON_NAME]-2"
type button "true"
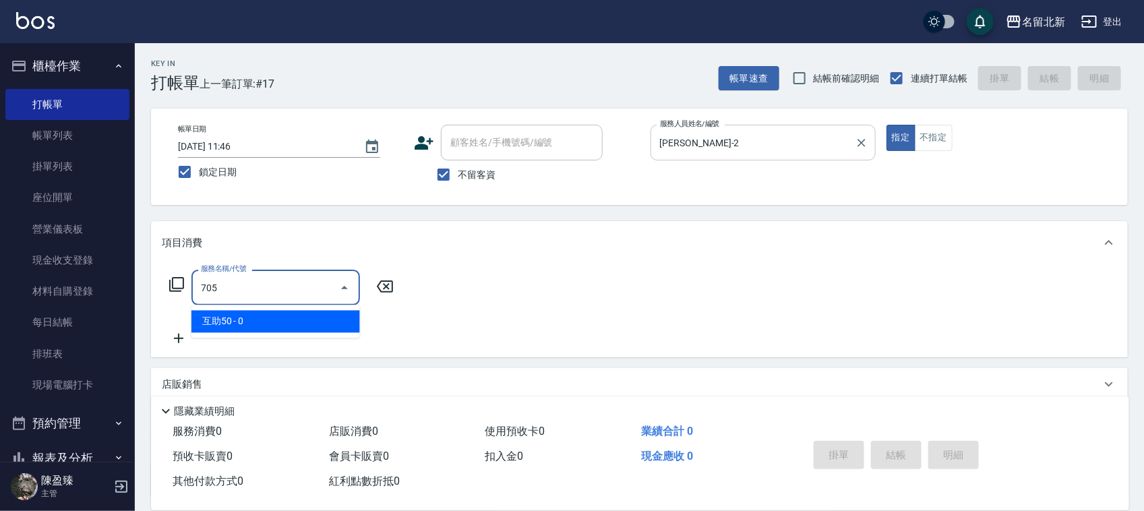
type input "互助50(705)"
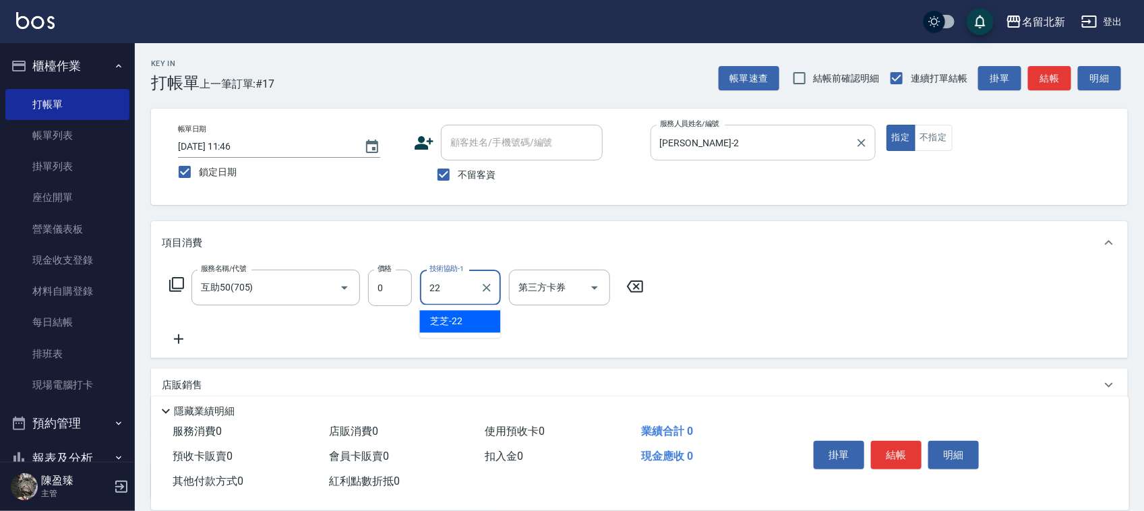
type input "芝芝-22"
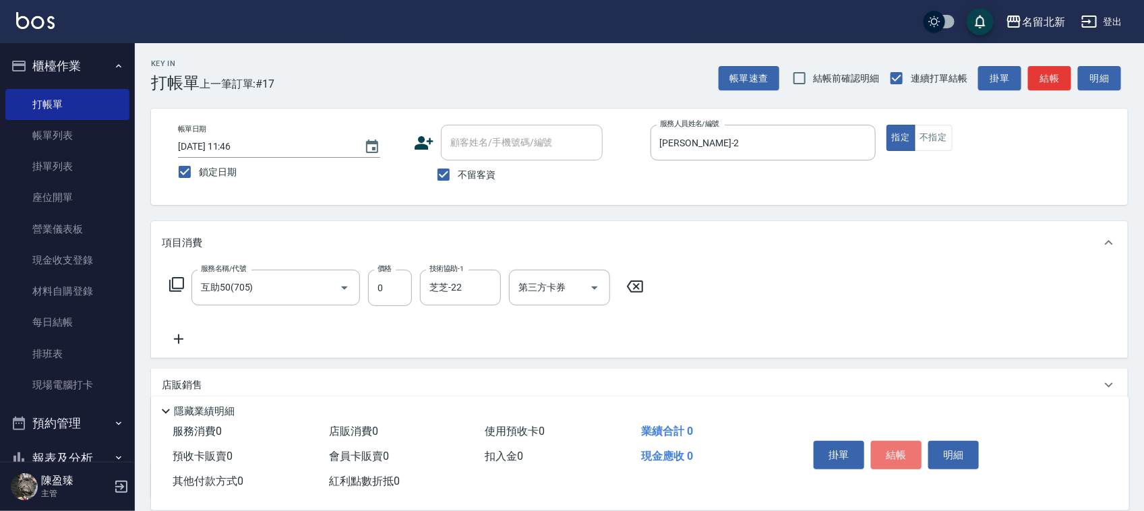
click at [903, 445] on button "結帳" at bounding box center [896, 455] width 51 height 28
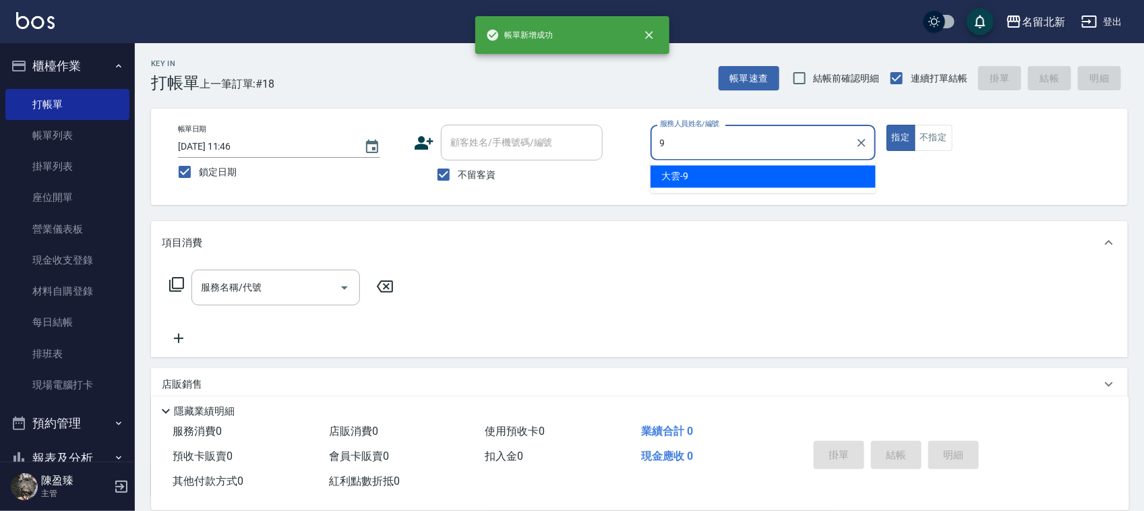
type input "大雲-9"
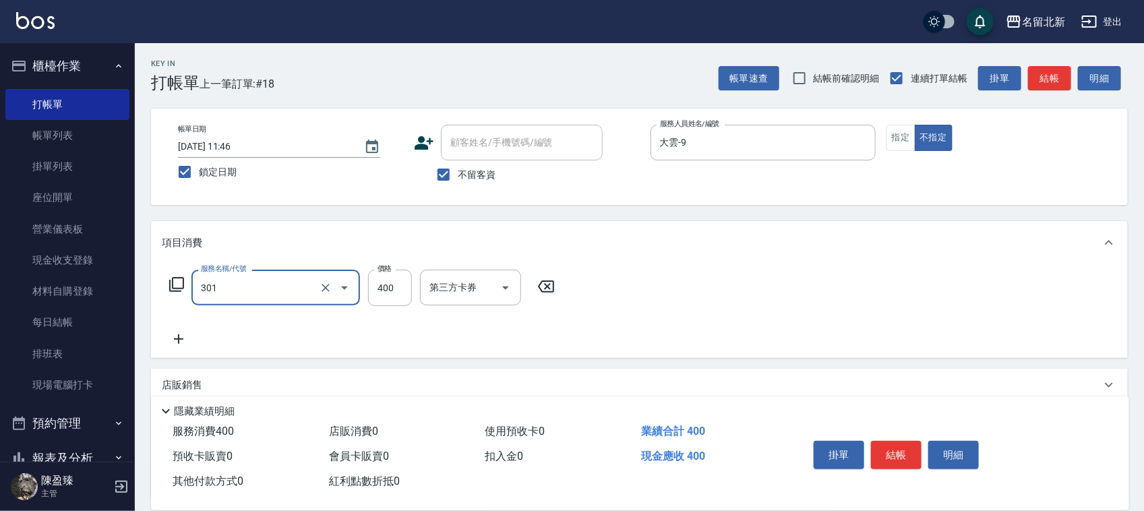
type input "造型剪髮(301)"
type input "380"
click at [903, 446] on button "結帳" at bounding box center [896, 455] width 51 height 28
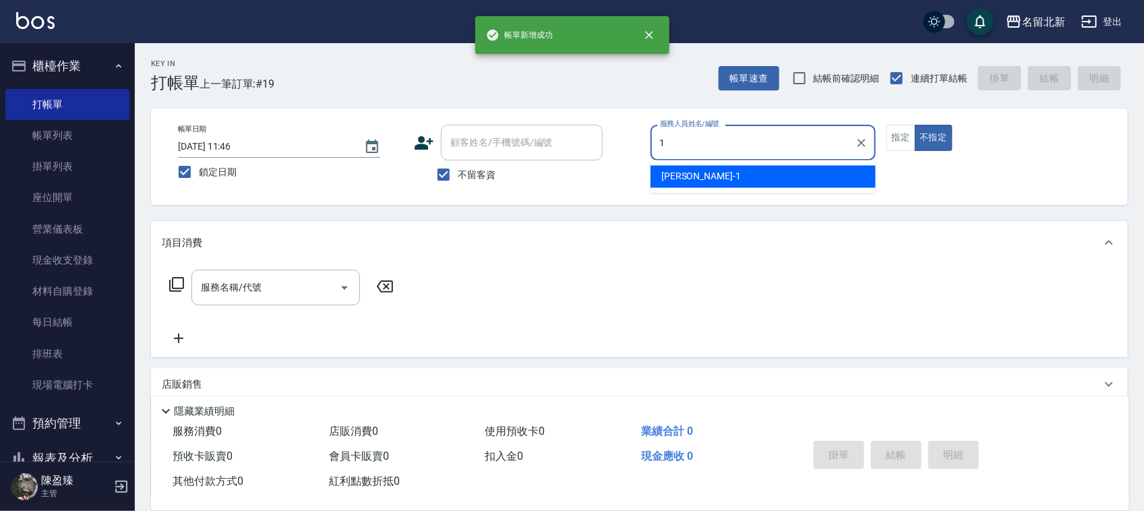
type input "[PERSON_NAME]-1"
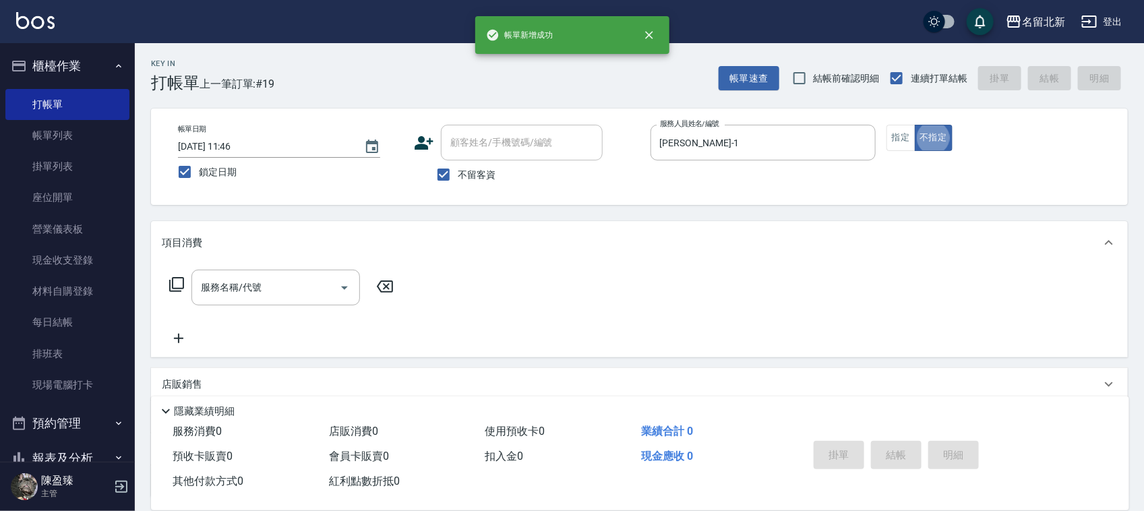
type button "false"
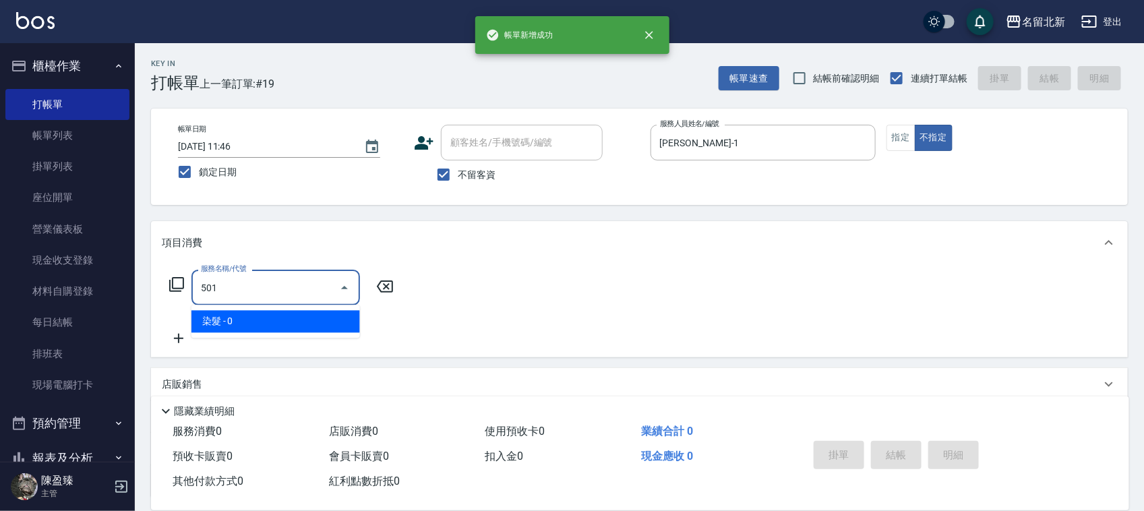
type input "染髮(501)"
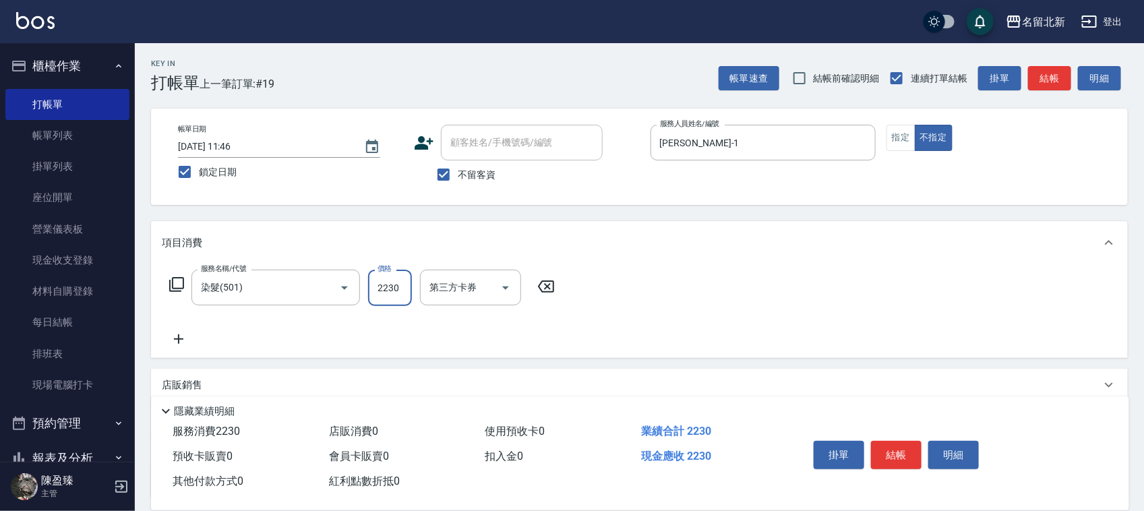
type input "2230"
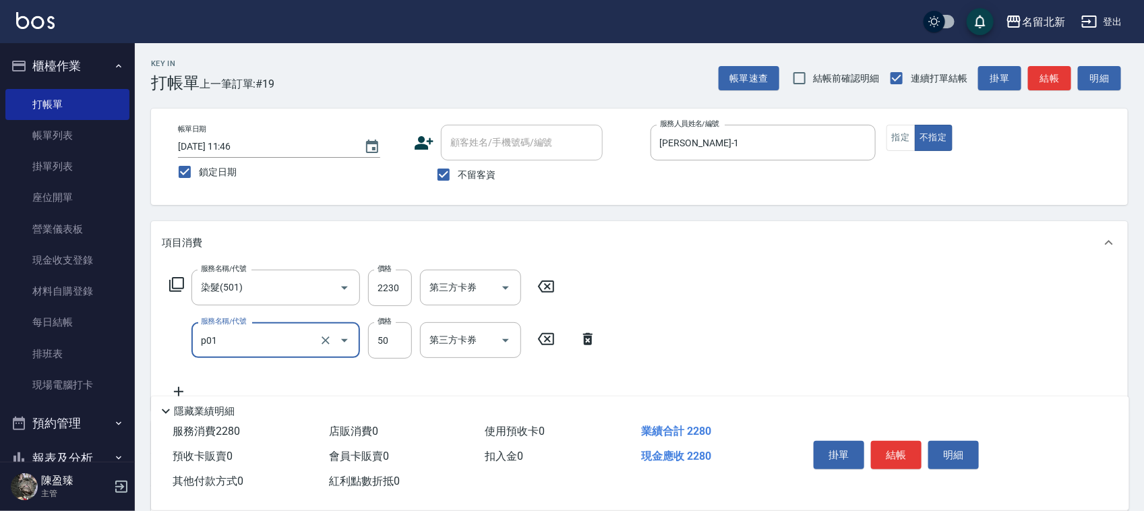
type input "入公司(p01)"
type input "70"
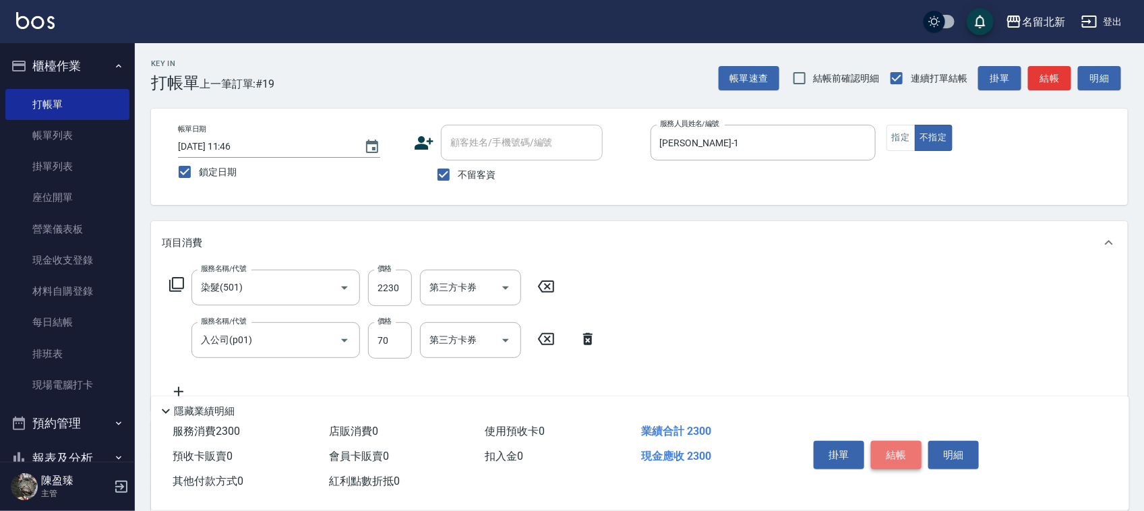
click at [903, 446] on button "結帳" at bounding box center [896, 455] width 51 height 28
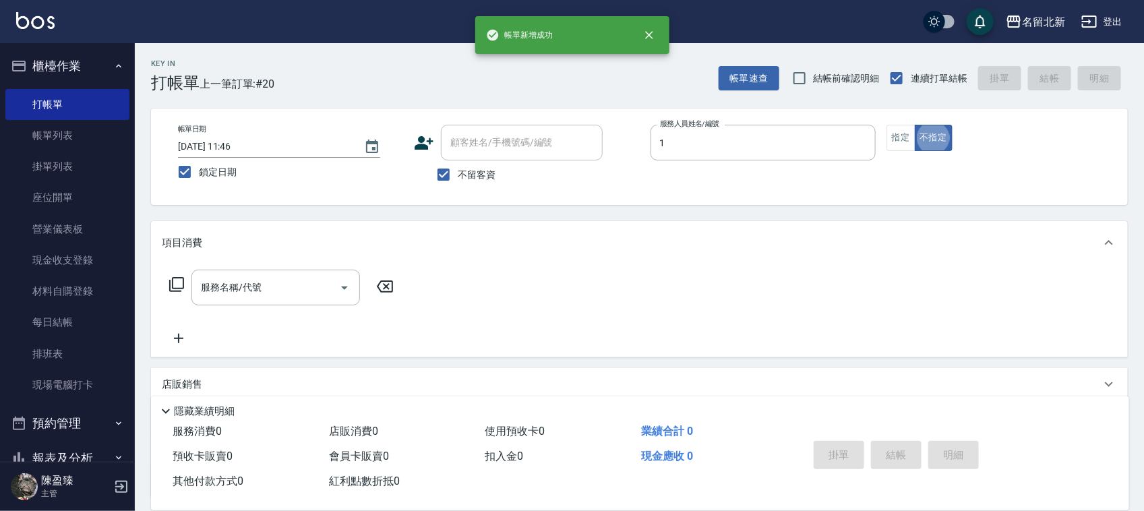
type input "[PERSON_NAME]-1"
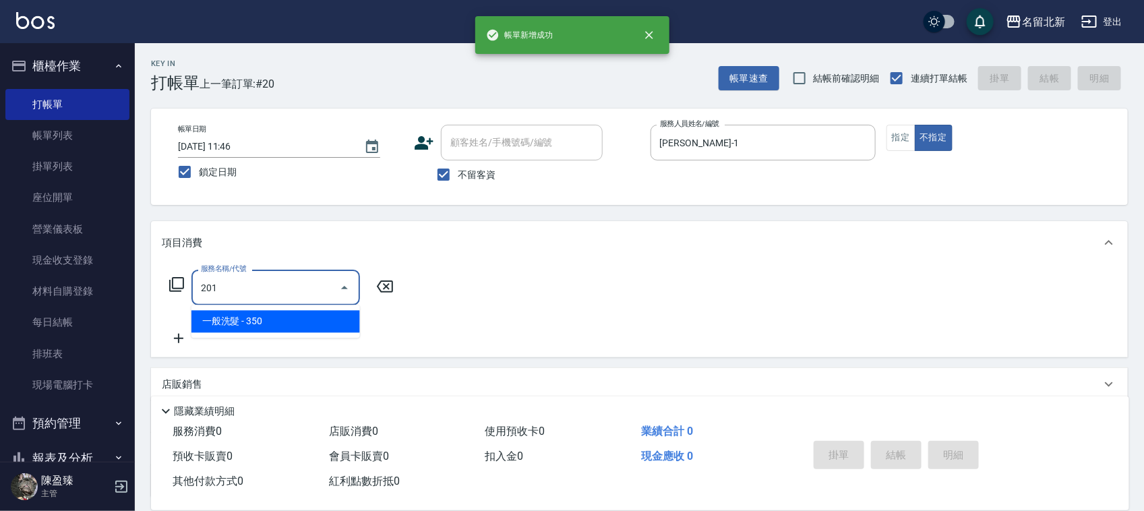
type input "一般洗髮(201)"
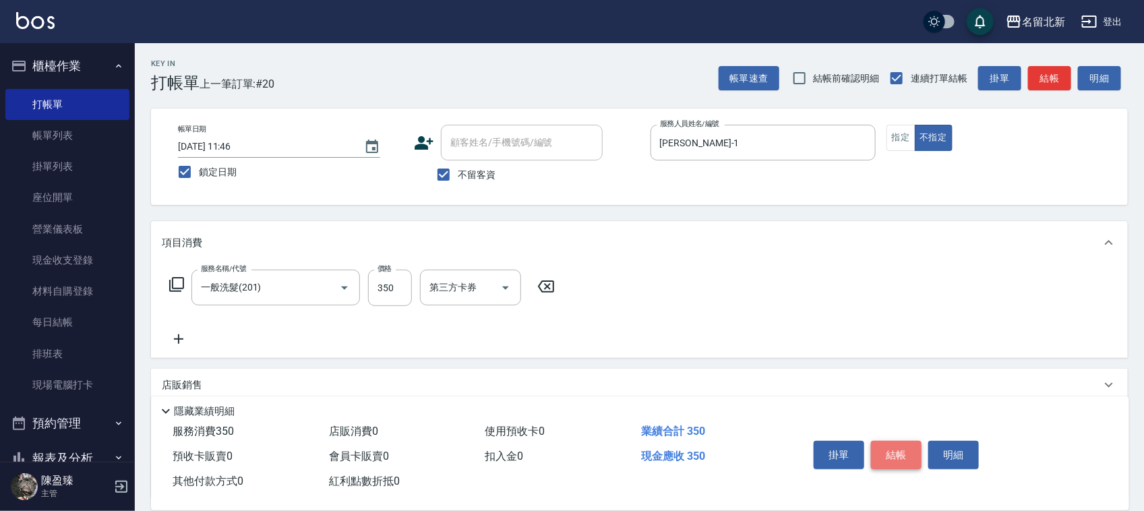
click at [903, 447] on button "結帳" at bounding box center [896, 455] width 51 height 28
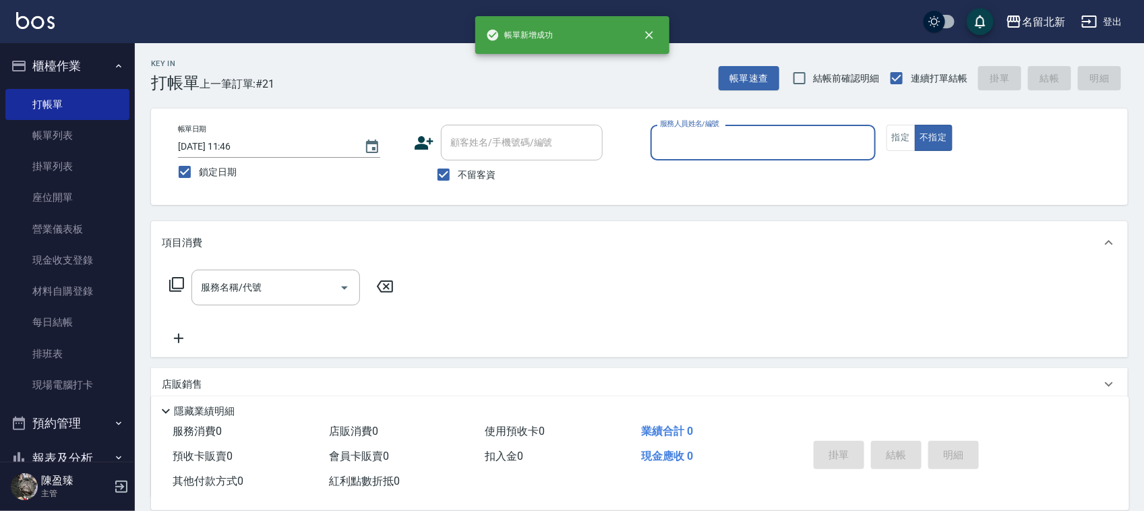
drag, startPoint x: 186, startPoint y: 173, endPoint x: 221, endPoint y: 180, distance: 35.8
click at [186, 172] on input "鎖定日期" at bounding box center [185, 172] width 28 height 28
checkbox input "false"
type input "2025/09/26 11:47"
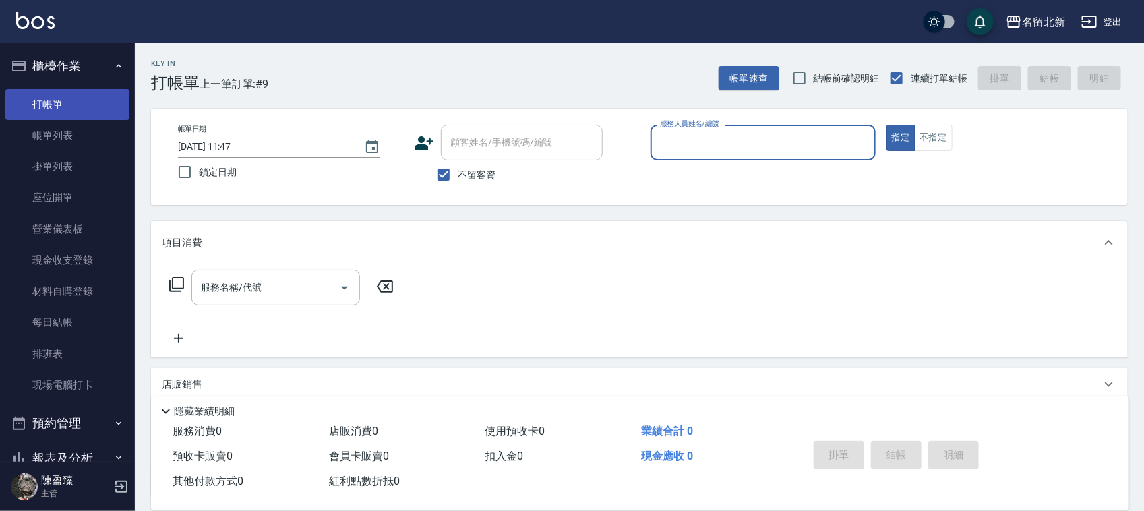
click at [78, 105] on link "打帳單" at bounding box center [67, 104] width 124 height 31
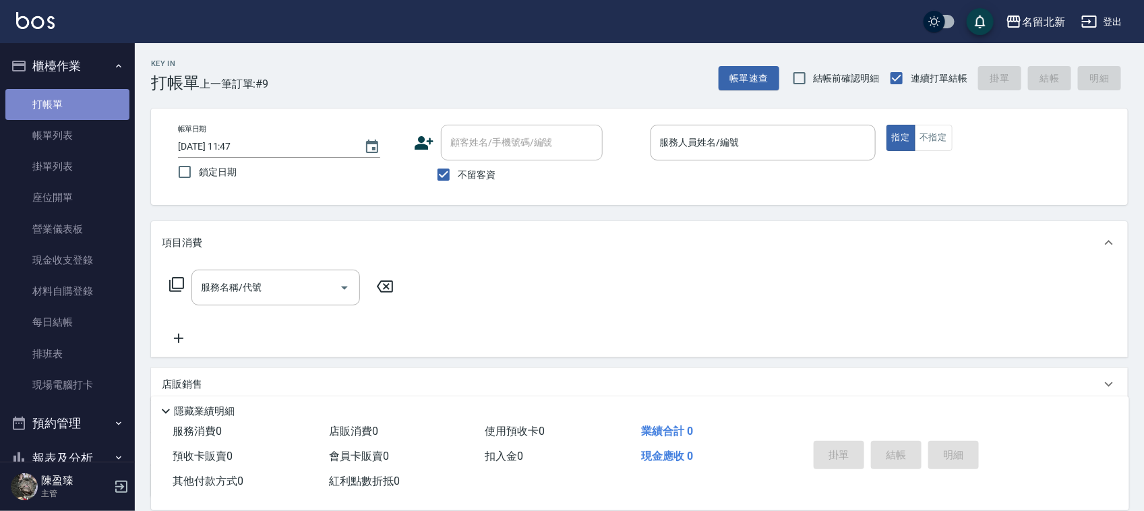
click at [86, 109] on link "打帳單" at bounding box center [67, 104] width 124 height 31
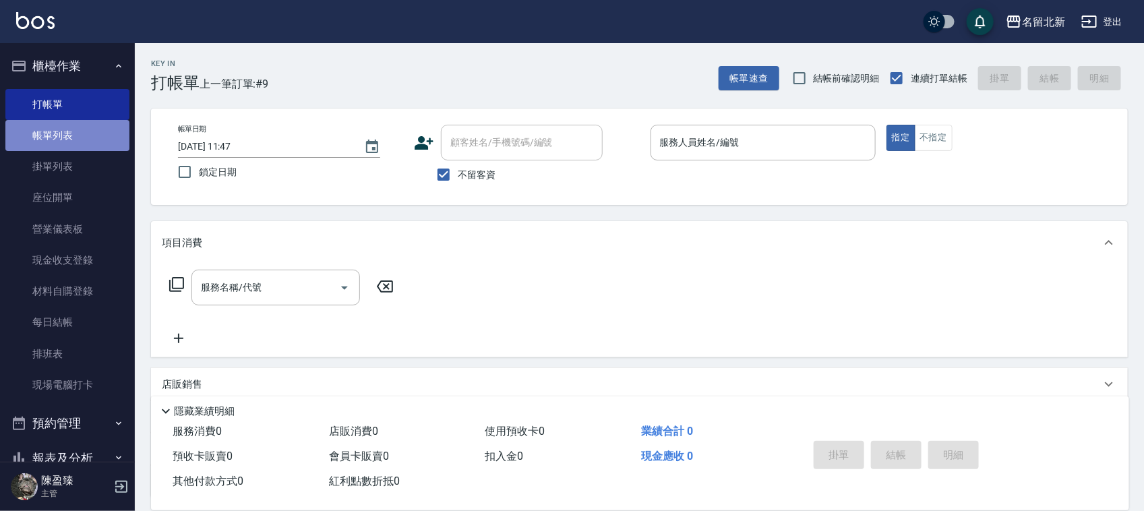
click at [75, 142] on link "帳單列表" at bounding box center [67, 135] width 124 height 31
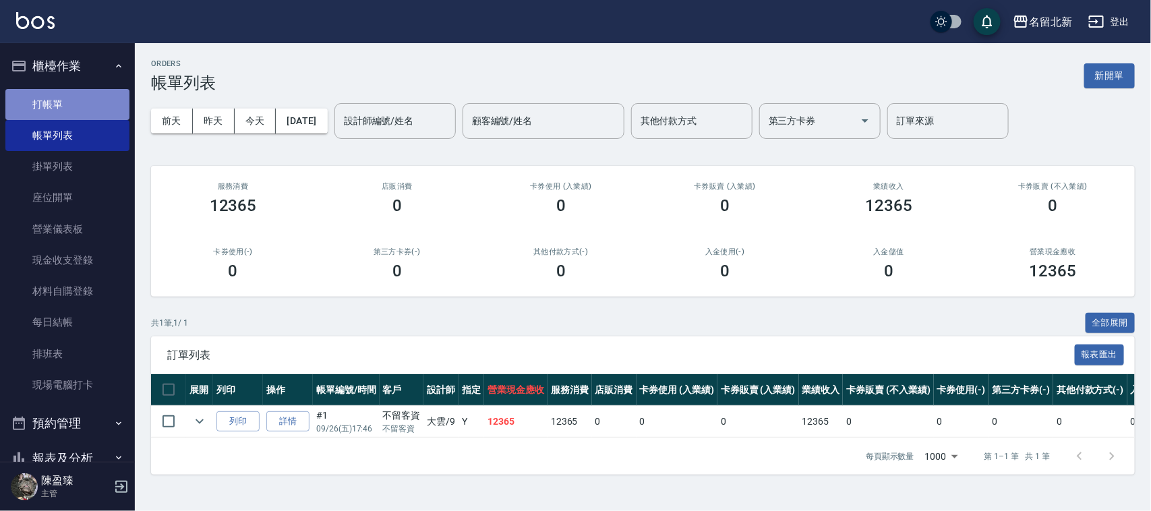
click at [69, 115] on link "打帳單" at bounding box center [67, 104] width 124 height 31
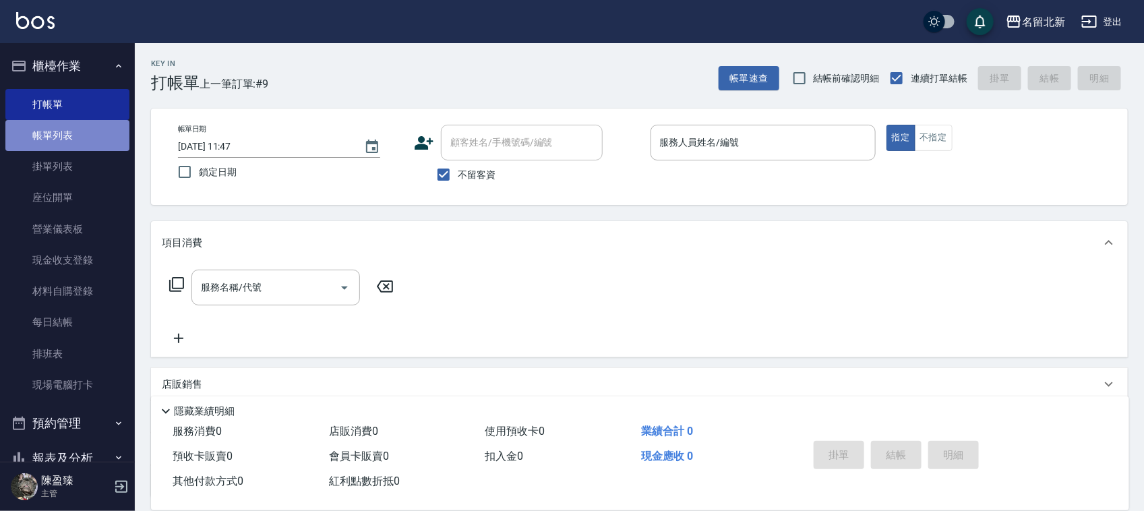
click at [71, 142] on link "帳單列表" at bounding box center [67, 135] width 124 height 31
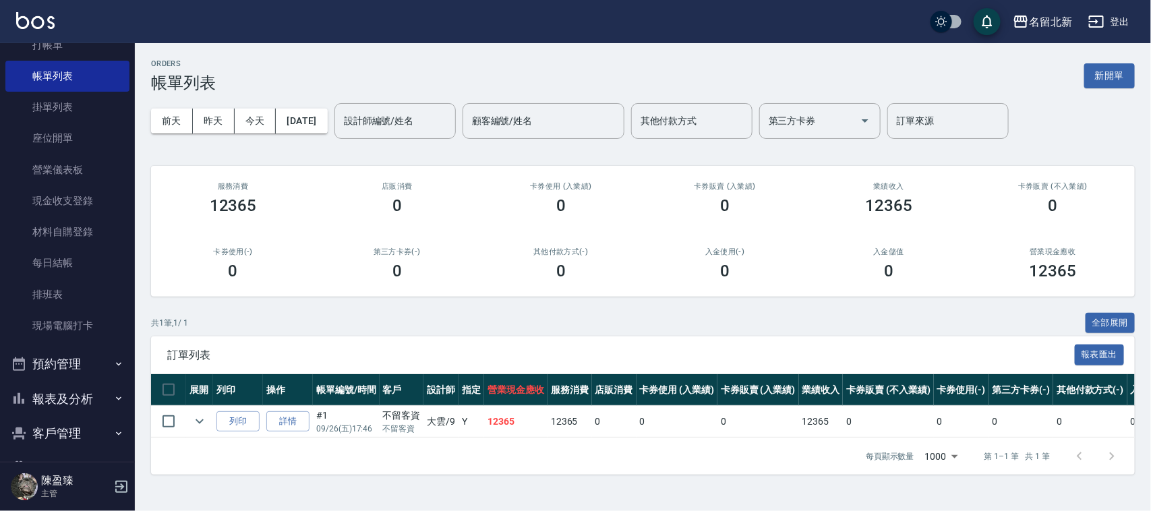
scroll to position [134, 0]
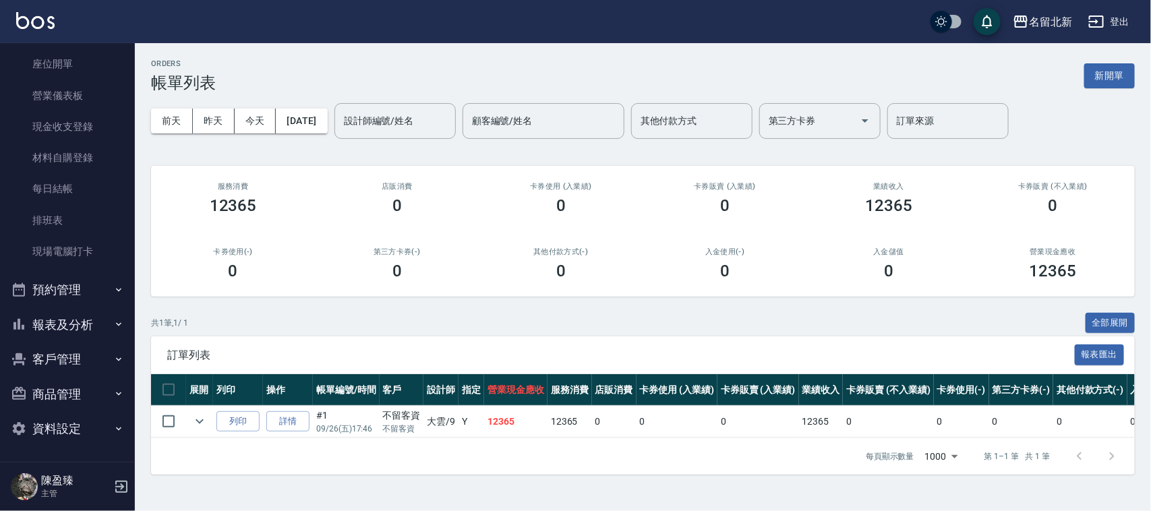
click at [69, 328] on button "報表及分析" at bounding box center [67, 324] width 124 height 35
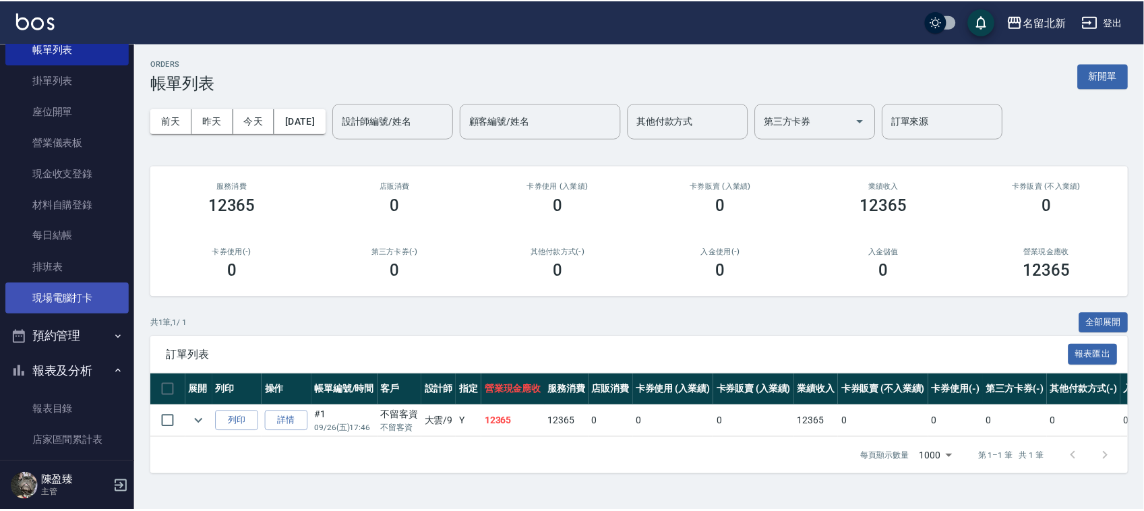
scroll to position [169, 0]
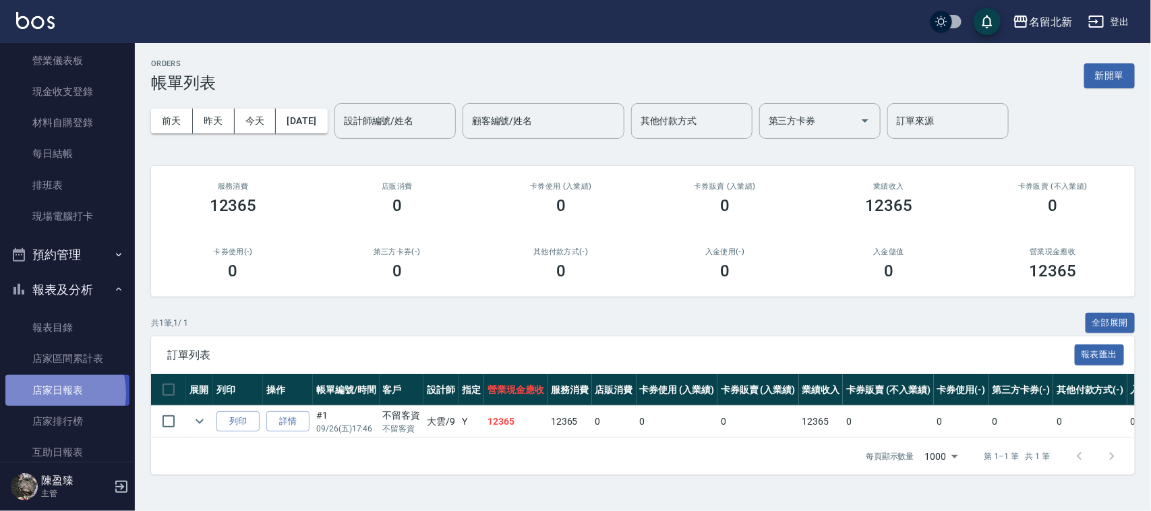
click at [45, 393] on link "店家日報表" at bounding box center [67, 390] width 124 height 31
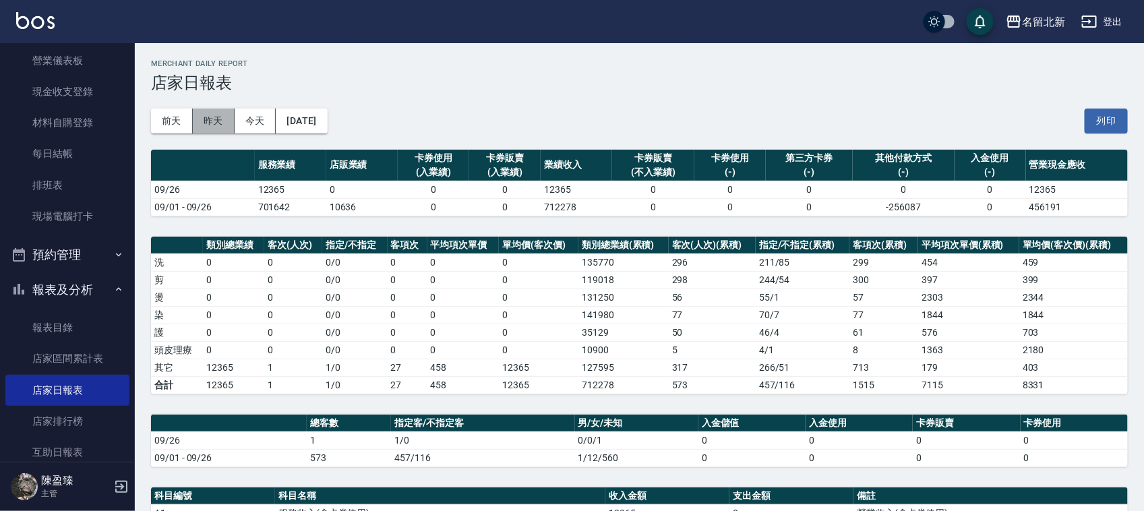
click at [213, 109] on button "昨天" at bounding box center [214, 121] width 42 height 25
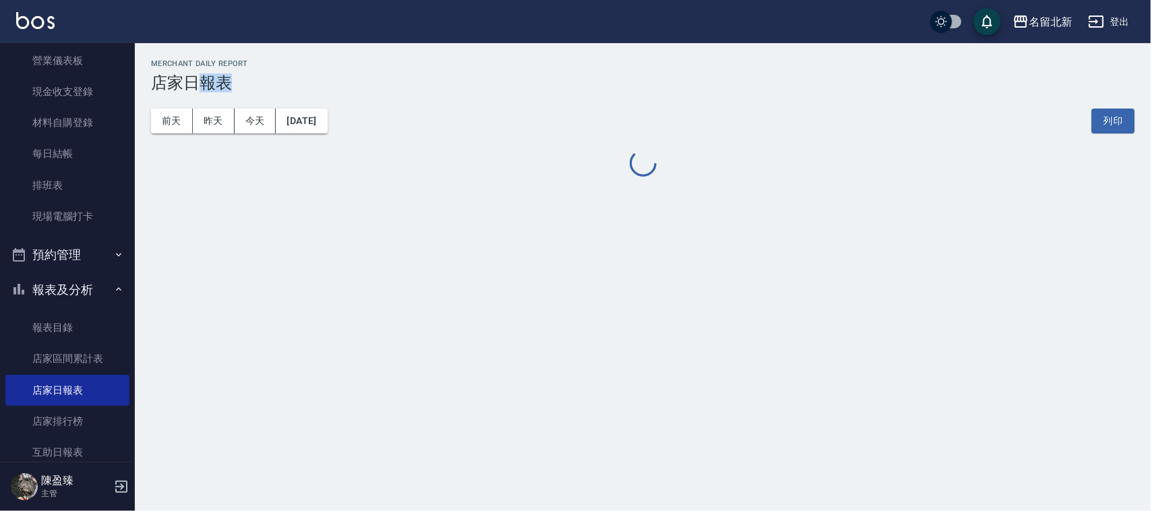
click at [214, 107] on div "前天 昨天 今天 2025/09/25 列印" at bounding box center [643, 120] width 984 height 57
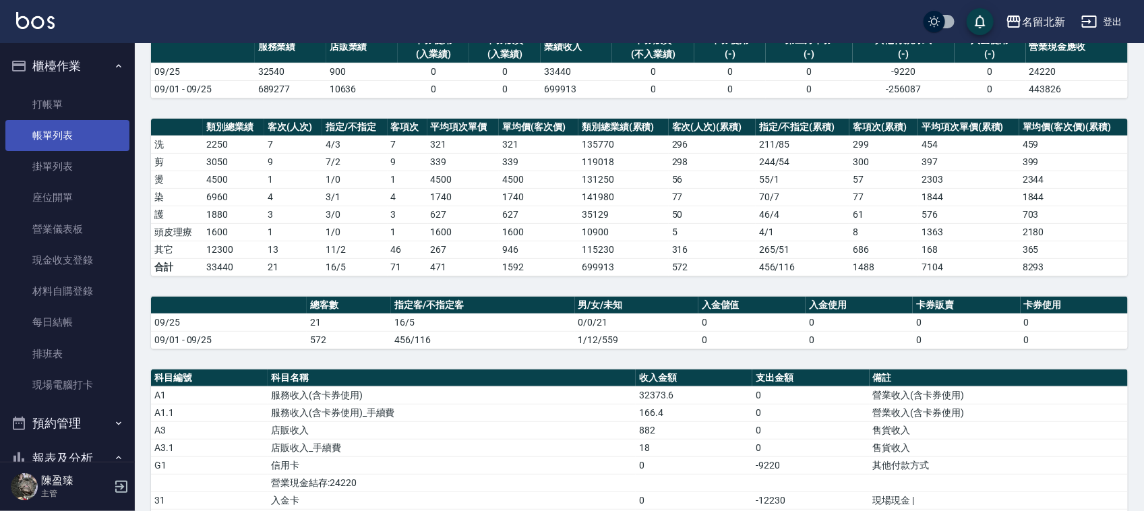
scroll to position [113, 0]
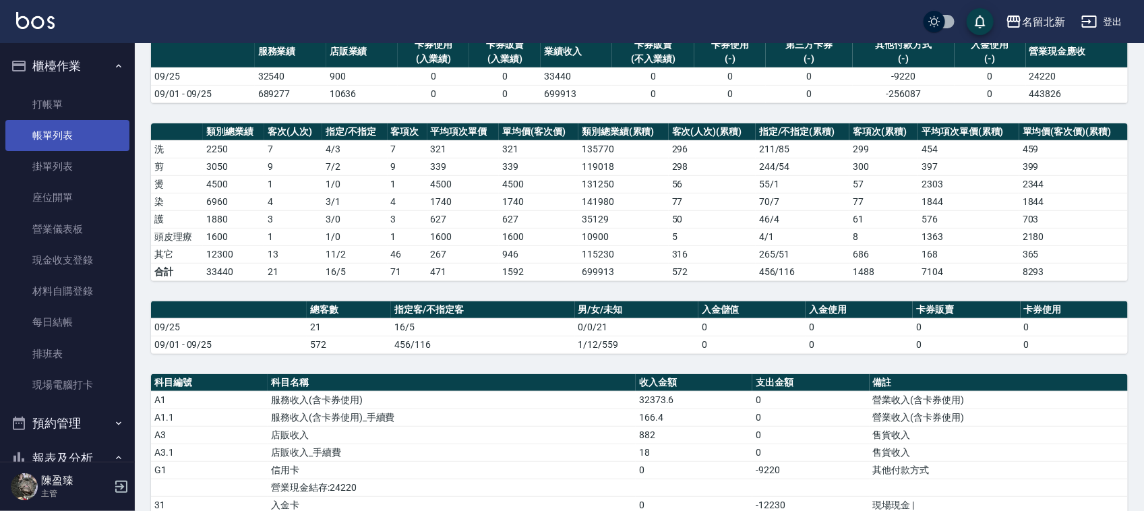
click at [54, 144] on link "帳單列表" at bounding box center [67, 135] width 124 height 31
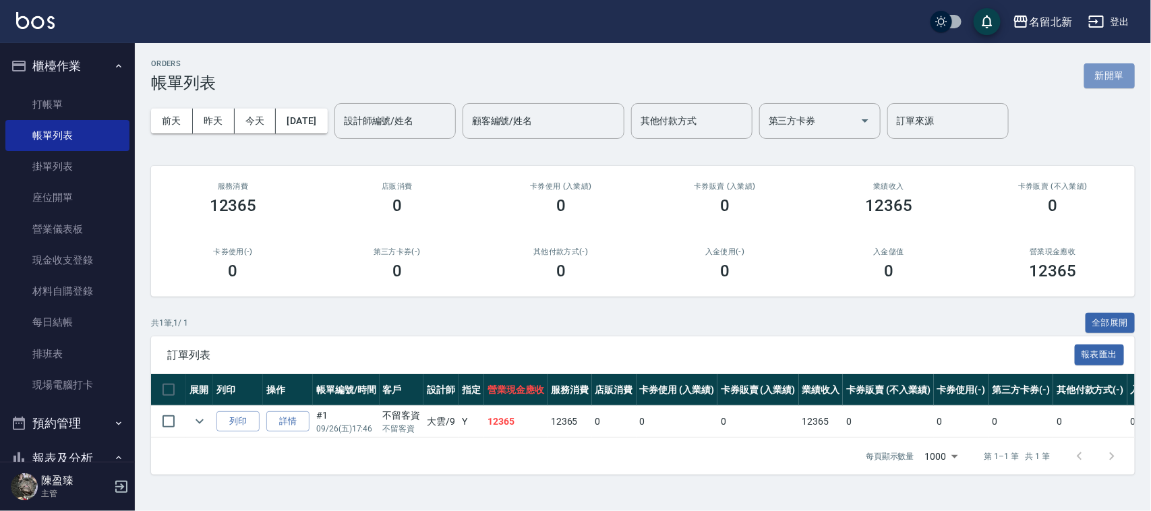
click at [1106, 84] on button "新開單" at bounding box center [1109, 75] width 51 height 25
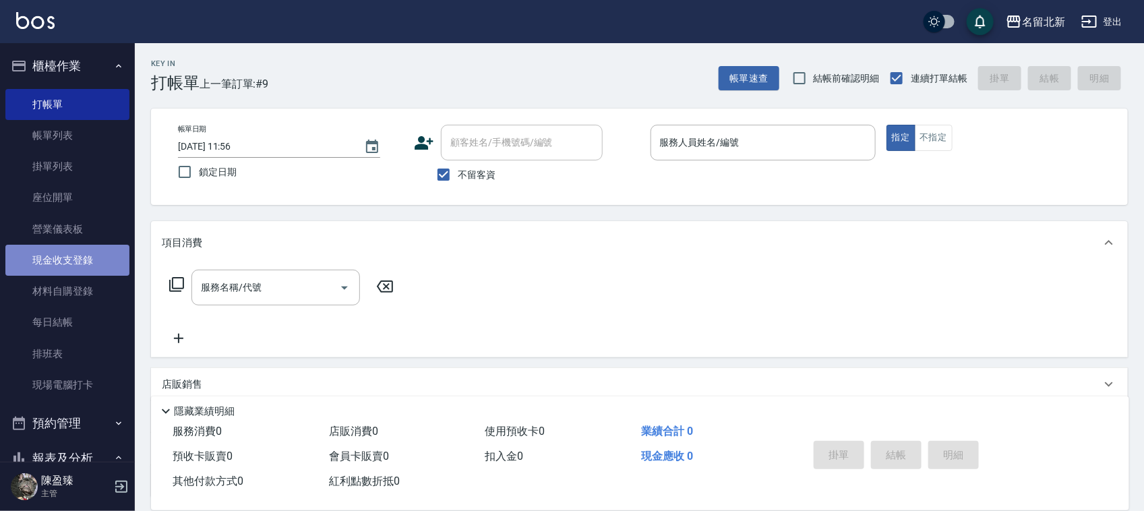
click at [78, 254] on link "現金收支登錄" at bounding box center [67, 260] width 124 height 31
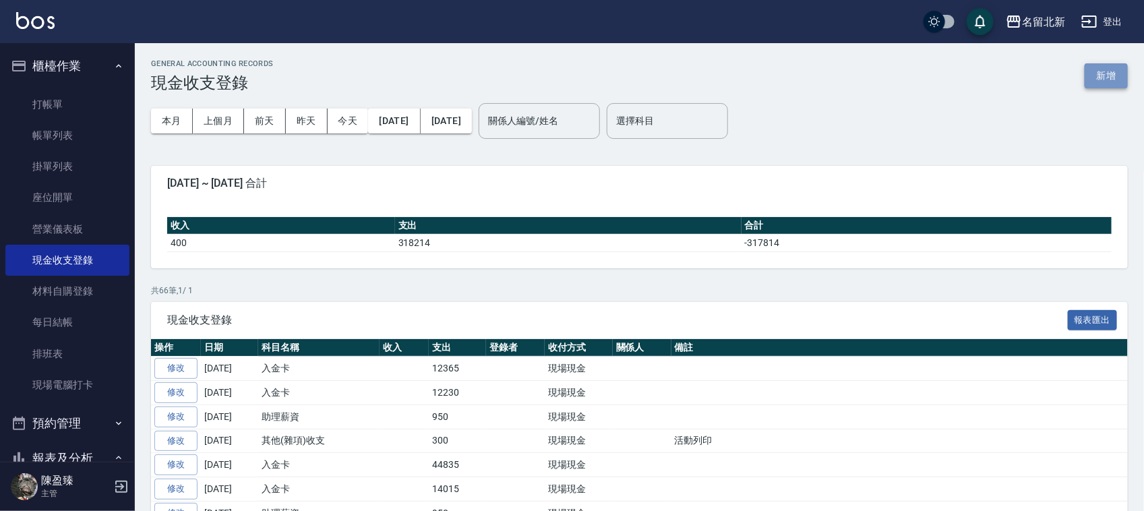
click at [1108, 80] on button "新增" at bounding box center [1106, 75] width 43 height 25
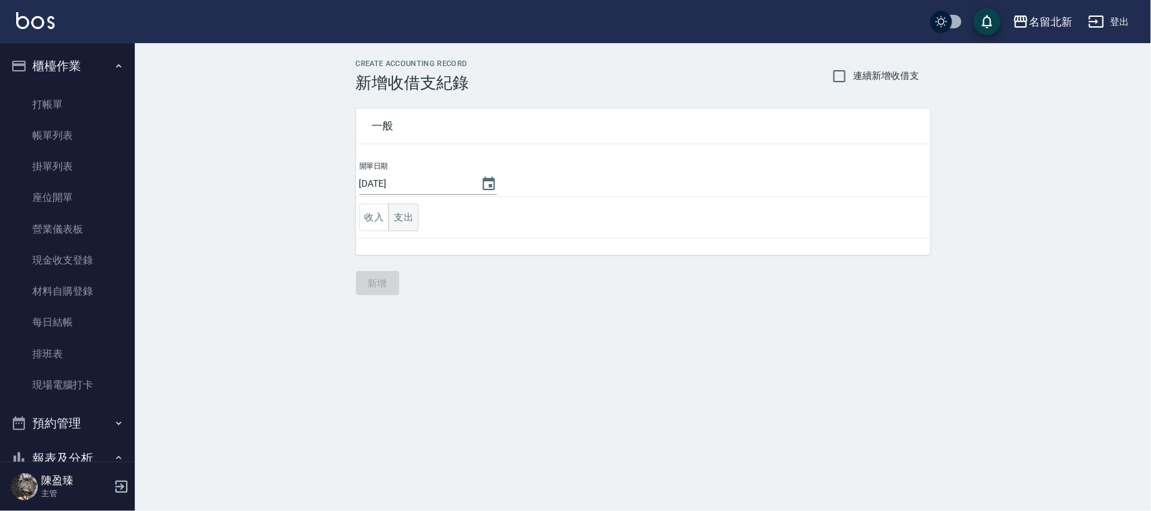
click at [410, 220] on button "支出" at bounding box center [403, 218] width 30 height 28
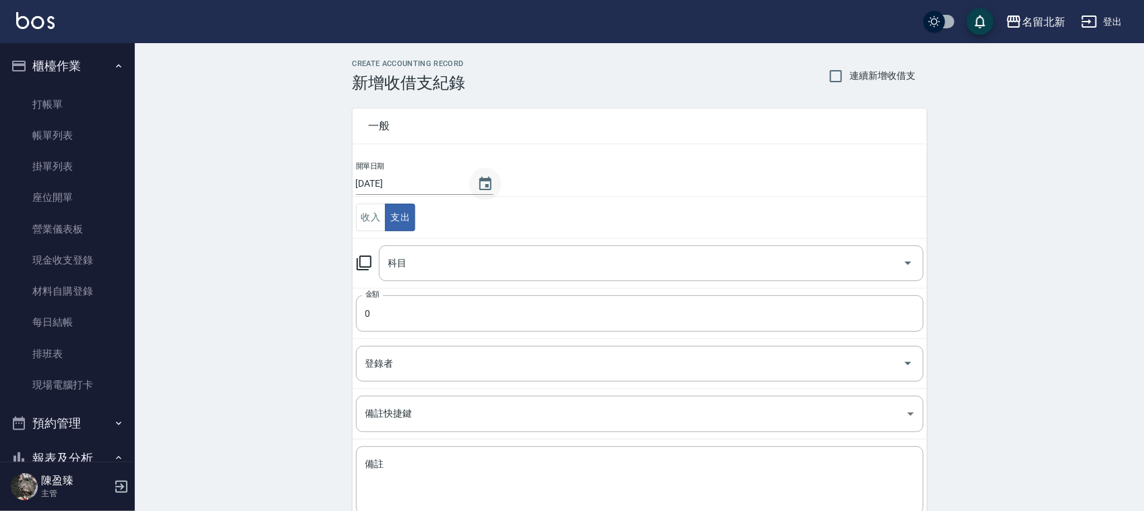
click at [494, 183] on icon "Choose date, selected date is 2025-09-26" at bounding box center [485, 184] width 16 height 16
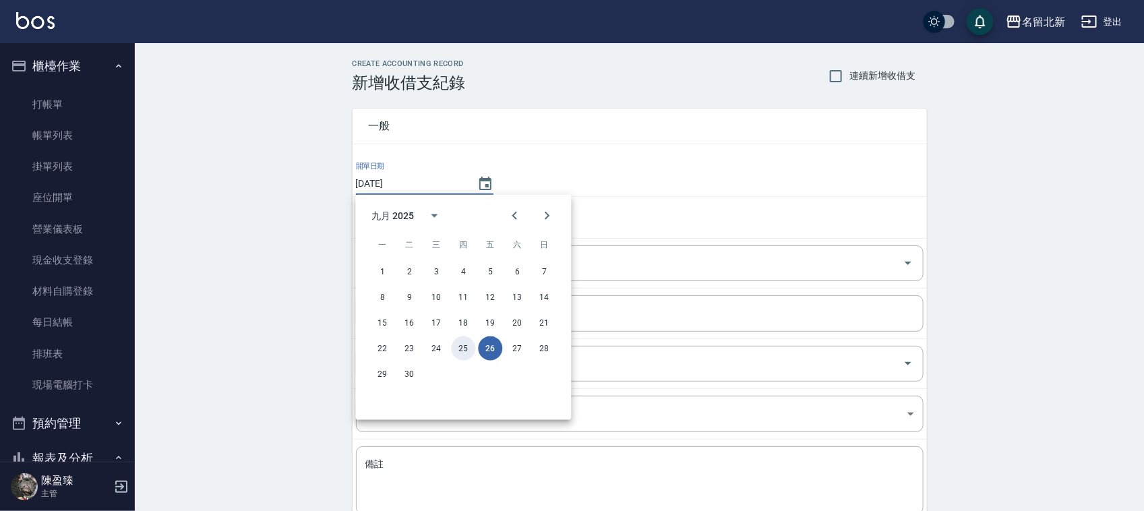
click at [470, 346] on button "25" at bounding box center [464, 348] width 24 height 24
type input "[DATE]"
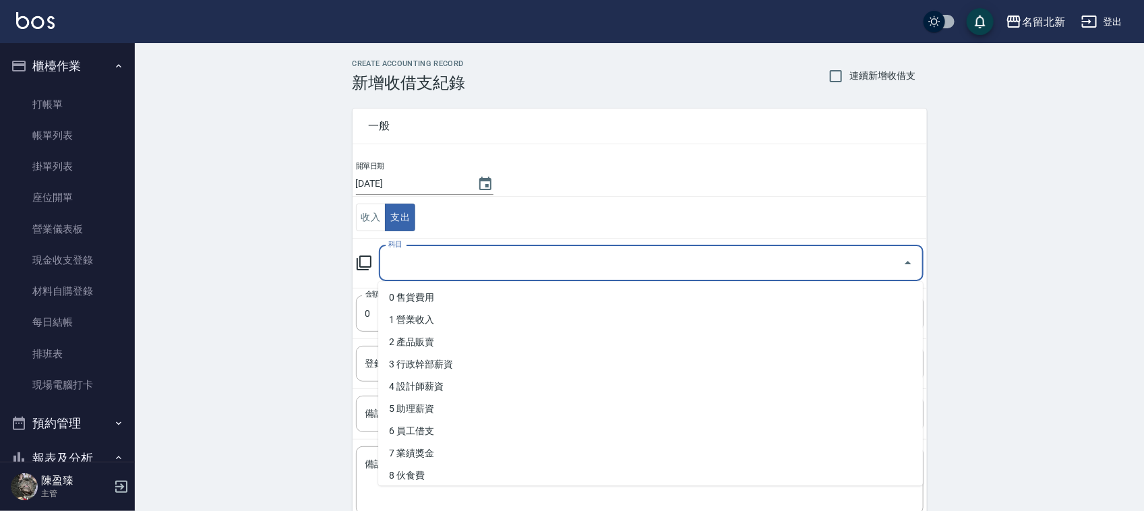
click at [464, 272] on input "科目" at bounding box center [641, 263] width 512 height 24
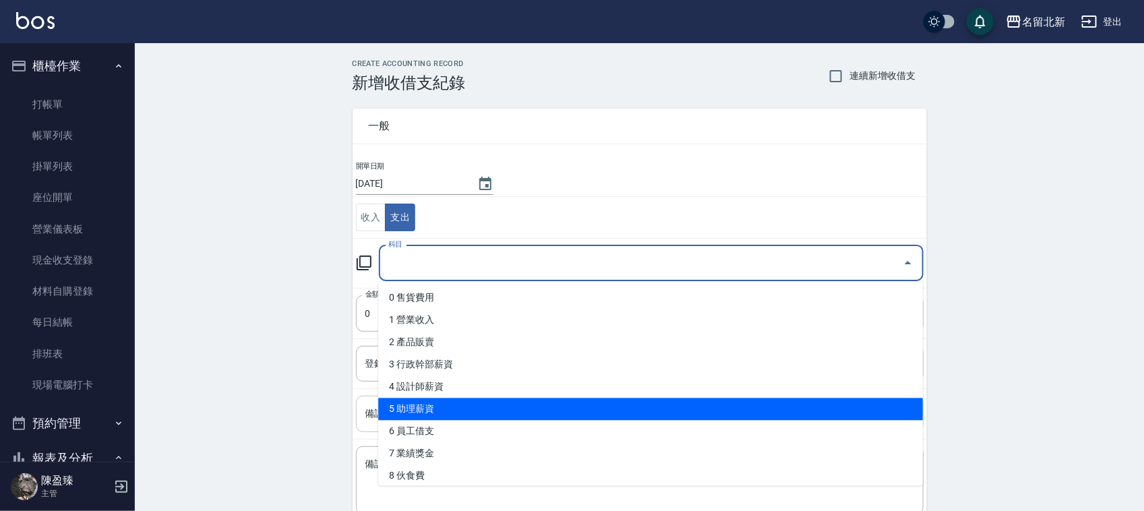
drag, startPoint x: 437, startPoint y: 408, endPoint x: 438, endPoint y: 398, distance: 9.5
click at [438, 406] on li "5 助理薪資" at bounding box center [650, 409] width 545 height 22
type input "5 助理薪資"
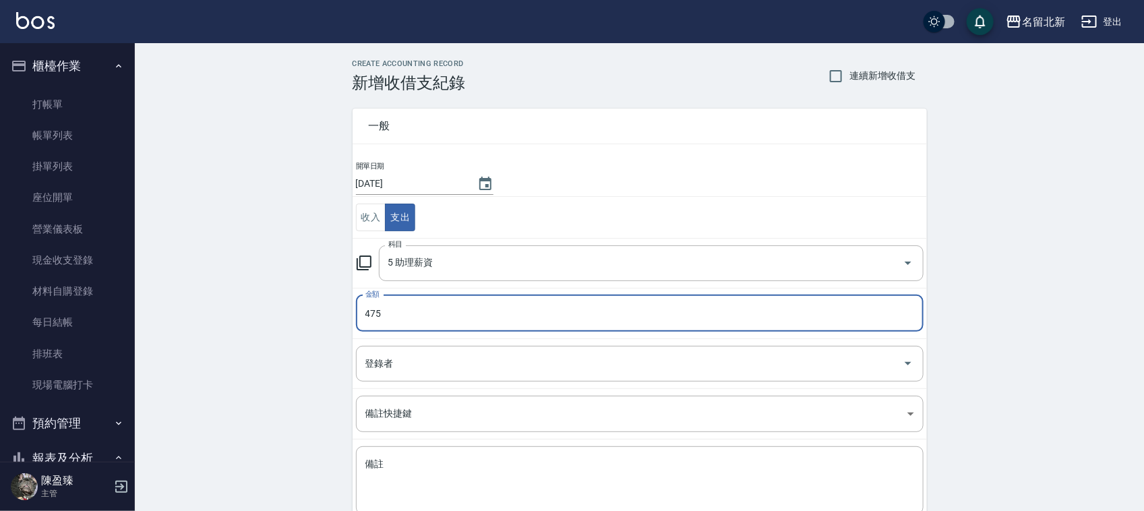
type input "475"
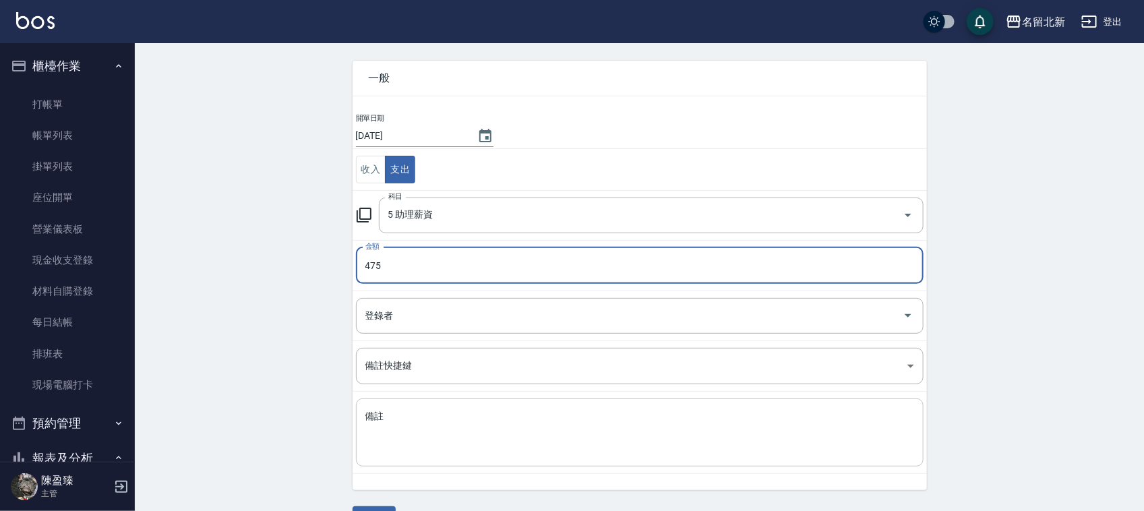
scroll to position [85, 0]
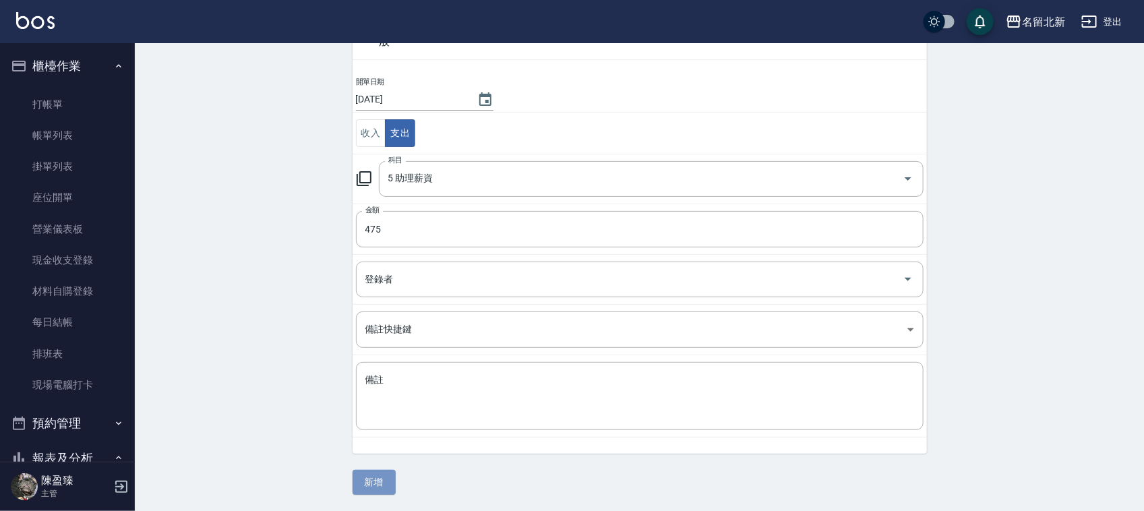
click at [378, 483] on button "新增" at bounding box center [374, 482] width 43 height 25
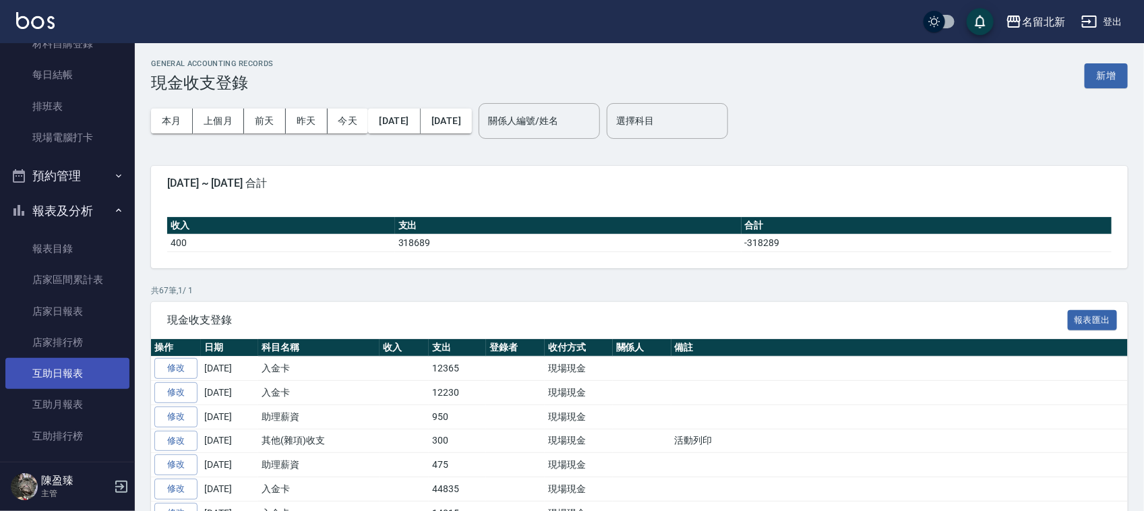
scroll to position [253, 0]
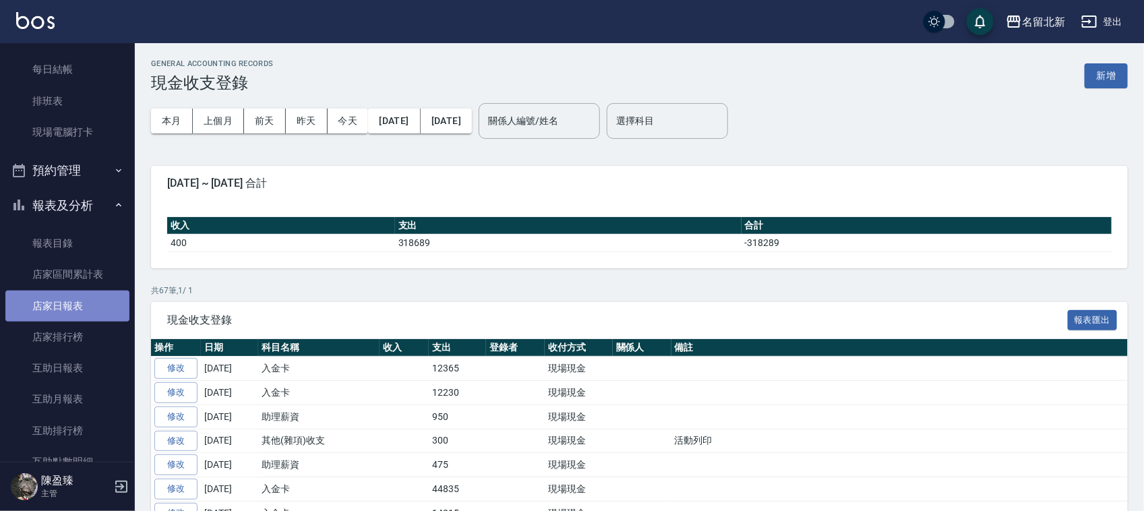
click at [71, 311] on link "店家日報表" at bounding box center [67, 306] width 124 height 31
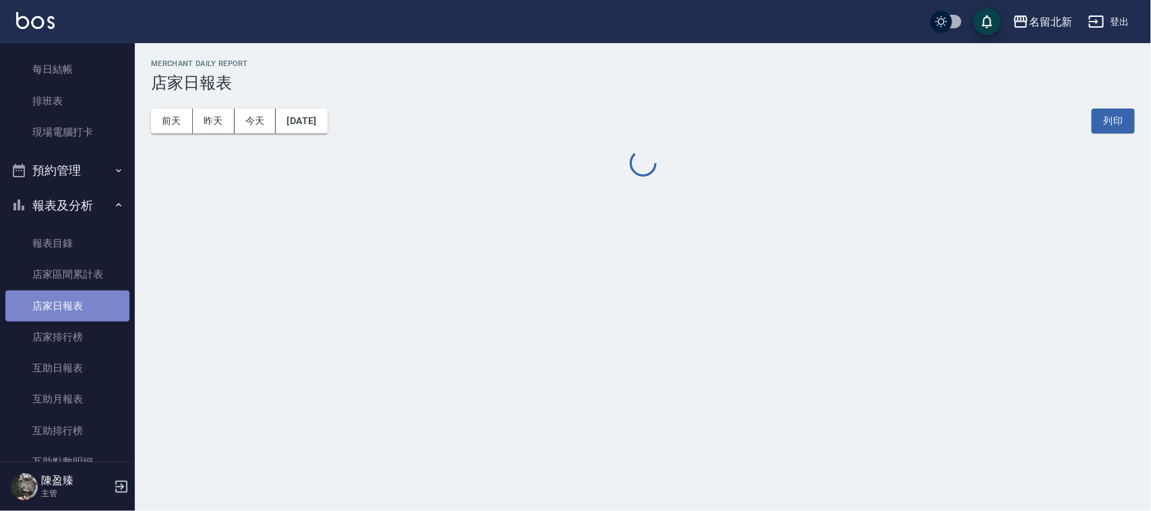
click at [71, 311] on link "店家日報表" at bounding box center [67, 306] width 124 height 31
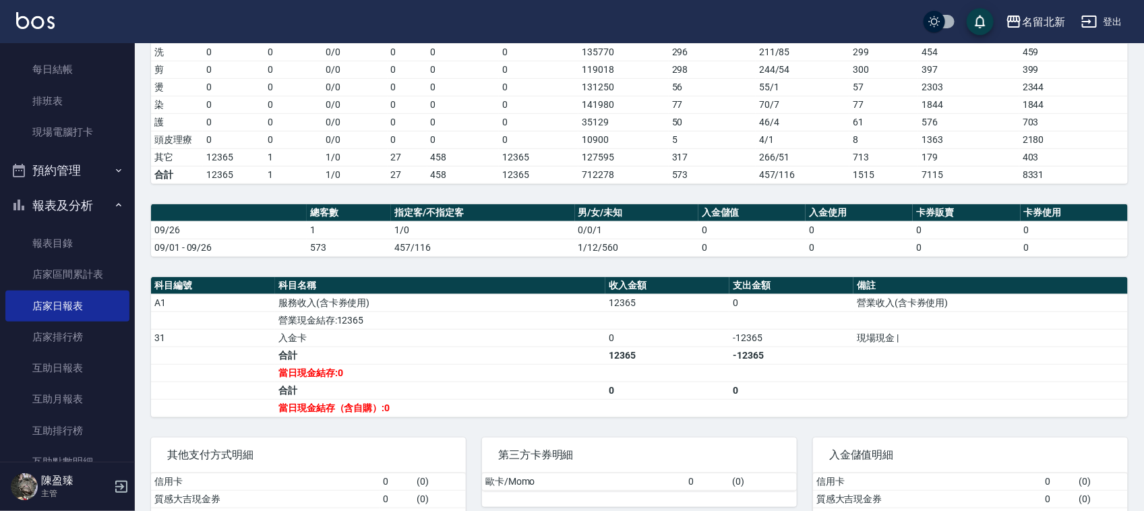
scroll to position [8, 0]
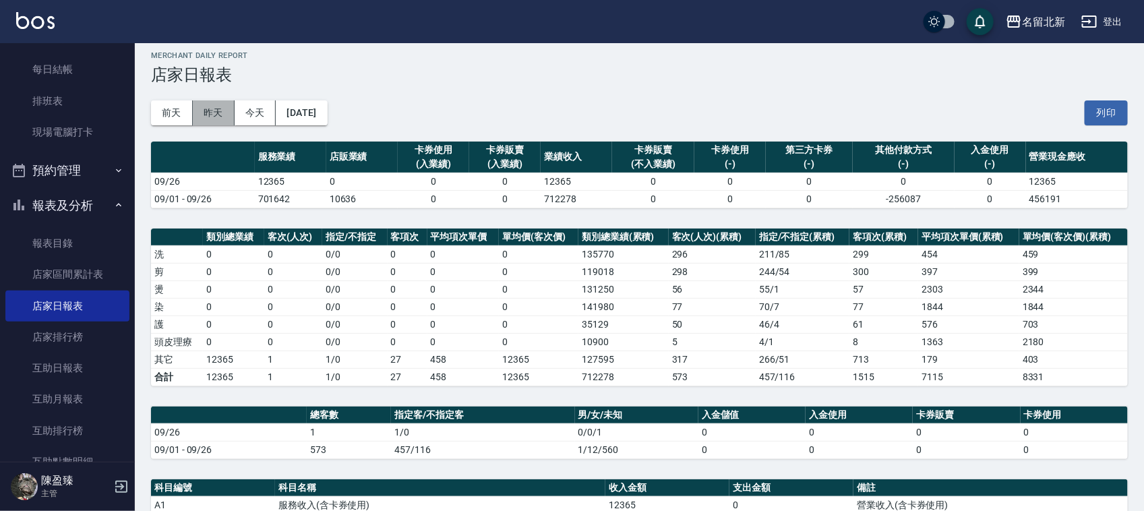
click at [208, 113] on button "昨天" at bounding box center [214, 112] width 42 height 25
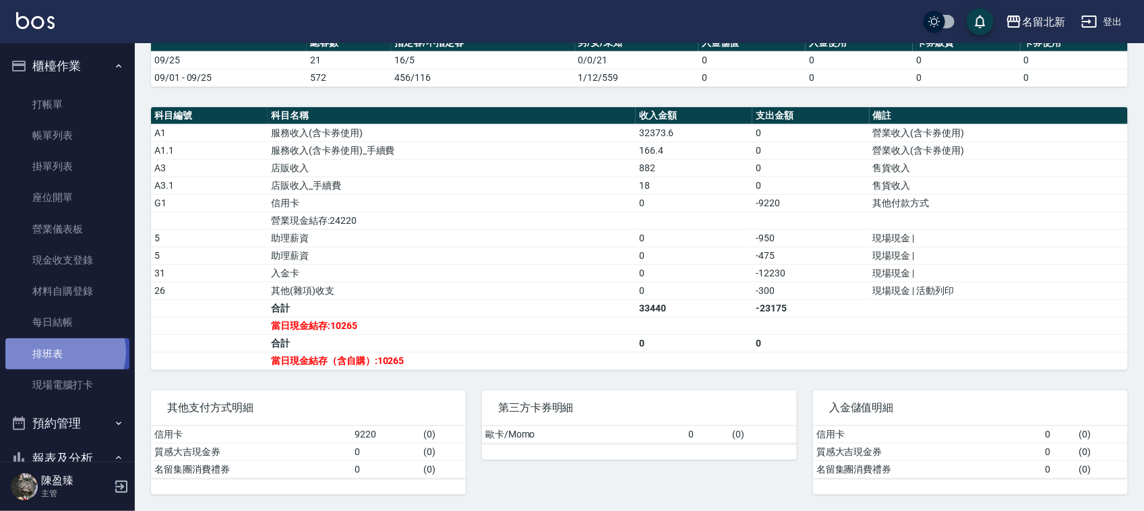
click at [61, 351] on link "排班表" at bounding box center [67, 353] width 124 height 31
click at [62, 352] on link "排班表" at bounding box center [67, 353] width 124 height 31
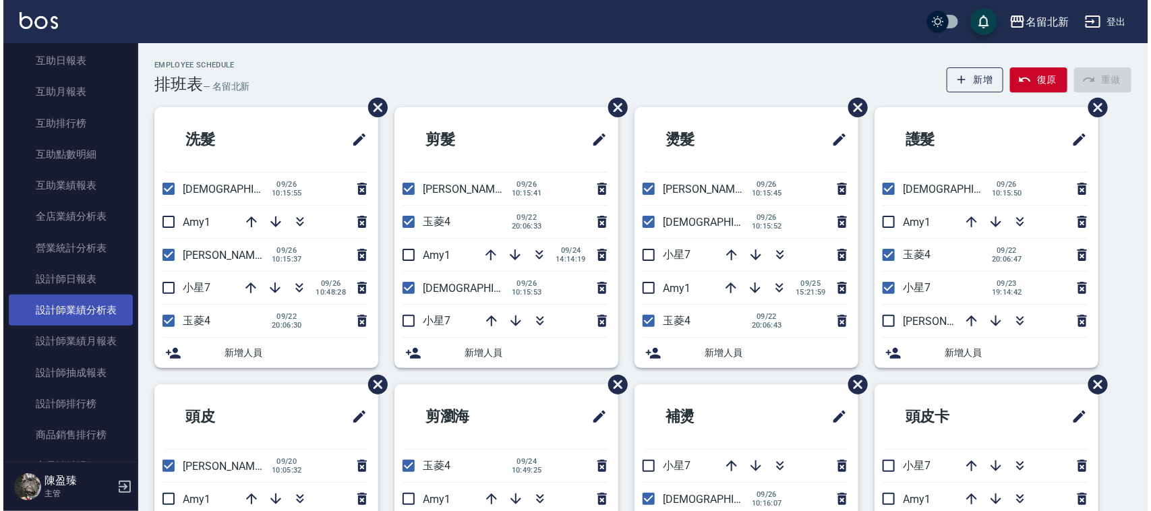
scroll to position [590, 0]
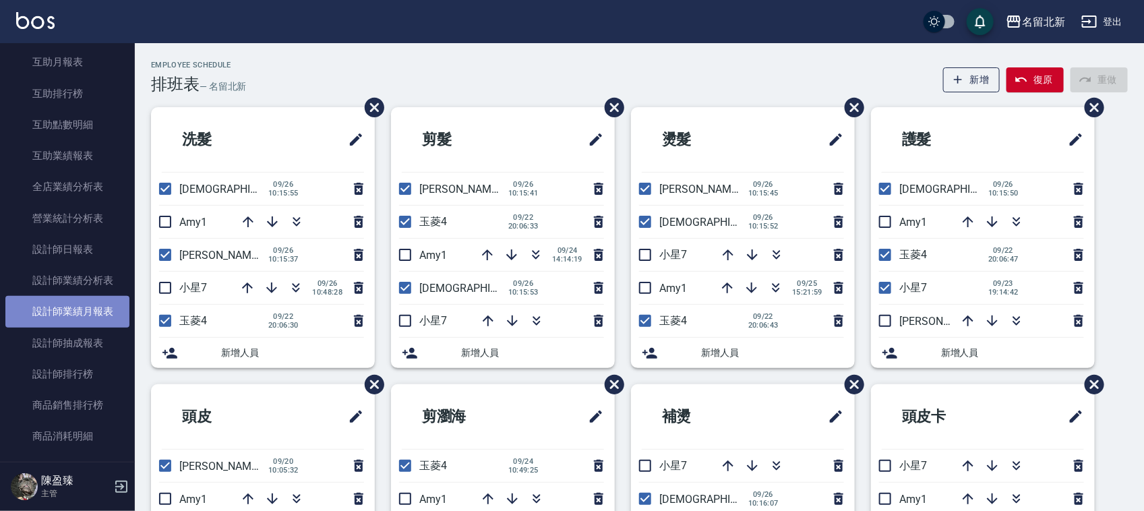
click at [75, 312] on link "設計師業績月報表" at bounding box center [67, 311] width 124 height 31
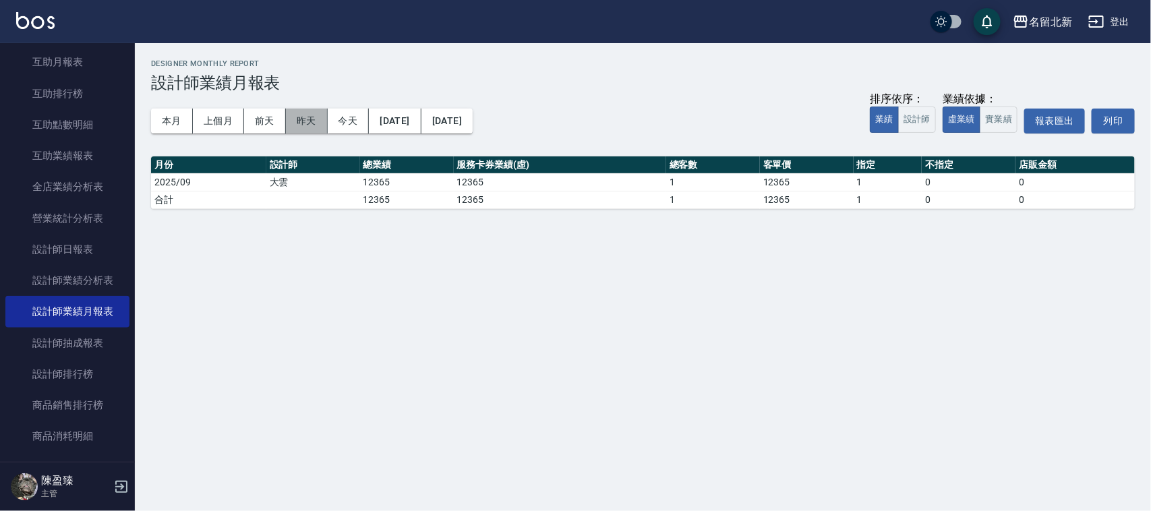
click at [292, 119] on button "昨天" at bounding box center [307, 121] width 42 height 25
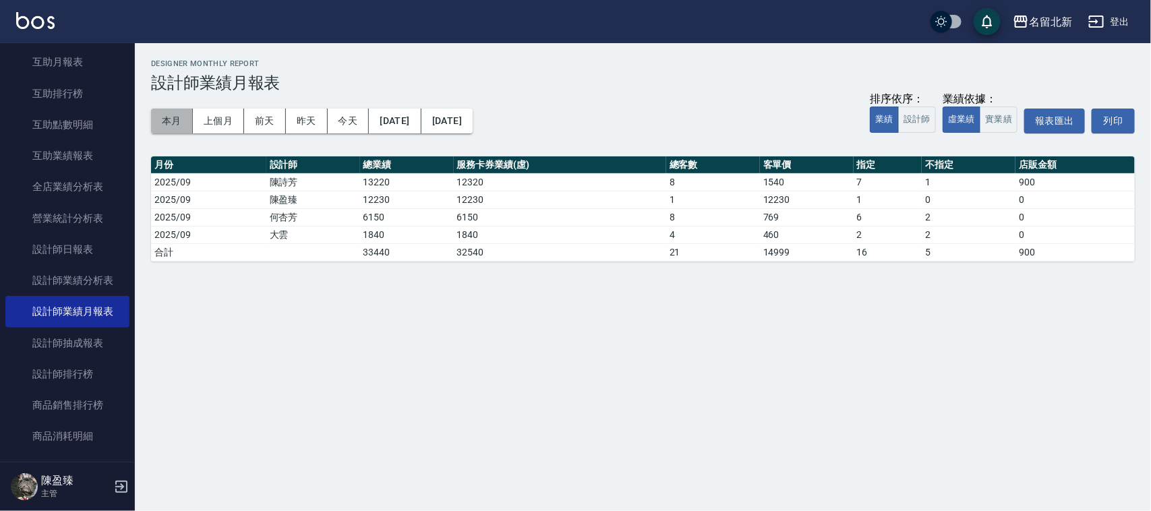
drag, startPoint x: 162, startPoint y: 123, endPoint x: 156, endPoint y: 119, distance: 7.3
click at [156, 119] on button "本月" at bounding box center [172, 121] width 42 height 25
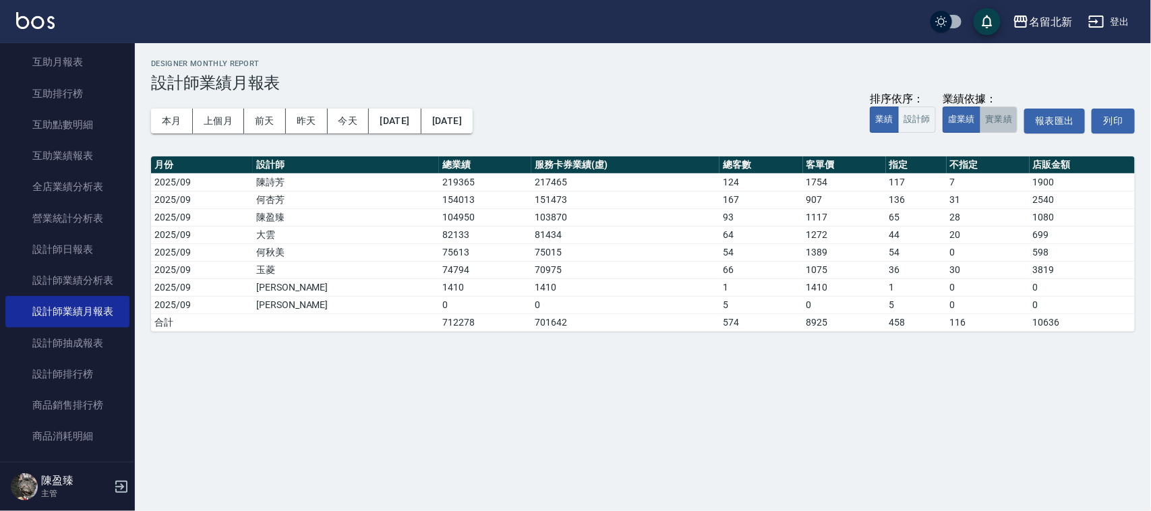
click at [993, 112] on button "實業績" at bounding box center [999, 120] width 38 height 26
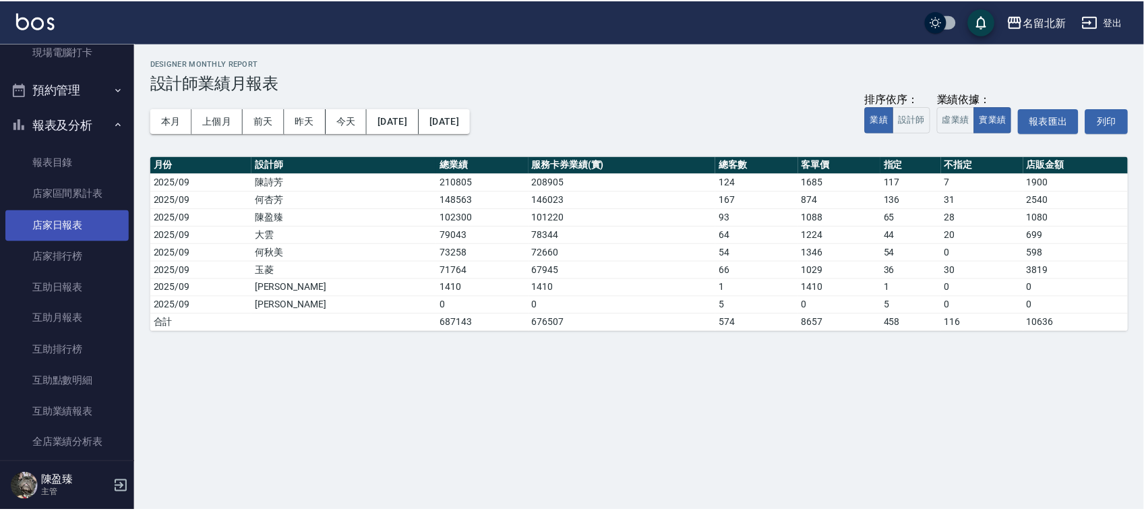
scroll to position [169, 0]
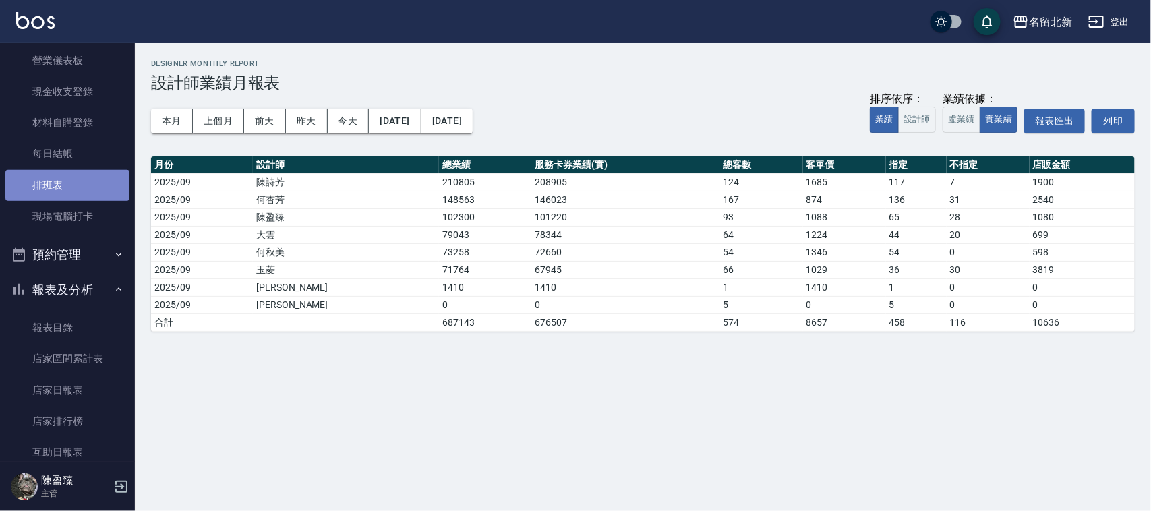
click at [92, 174] on link "排班表" at bounding box center [67, 185] width 124 height 31
